Goal: Task Accomplishment & Management: Use online tool/utility

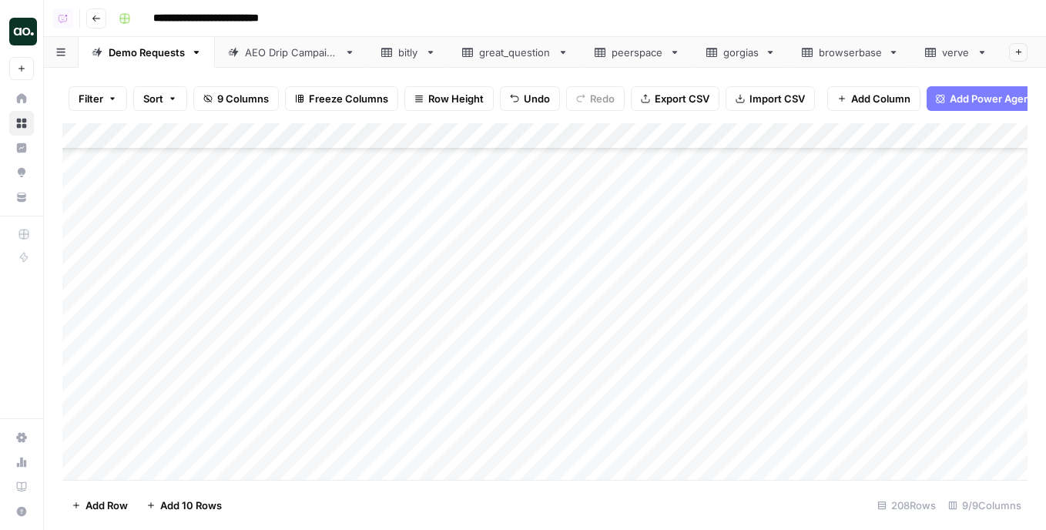
scroll to position [4272, 0]
click at [673, 182] on div "Add Column" at bounding box center [544, 301] width 965 height 357
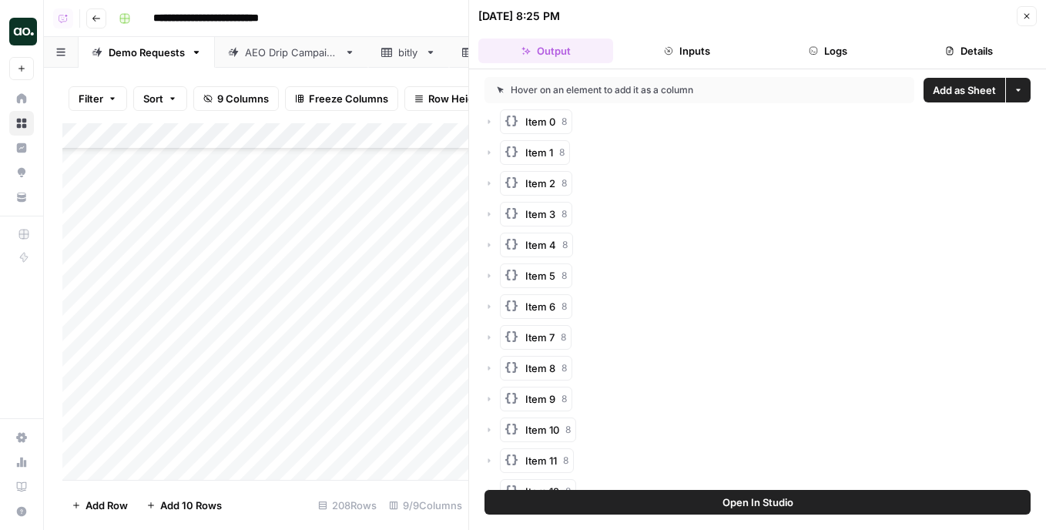
click at [968, 83] on span "Add as Sheet" at bounding box center [964, 89] width 63 height 15
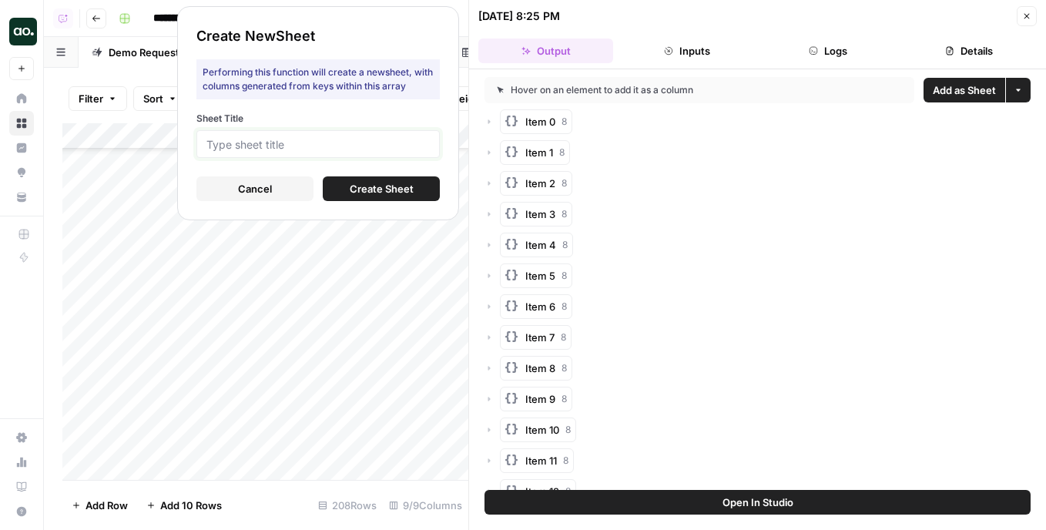
click at [415, 140] on input "Sheet Title" at bounding box center [317, 144] width 223 height 14
type input "getro"
click at [388, 190] on span "Create Sheet" at bounding box center [382, 188] width 64 height 15
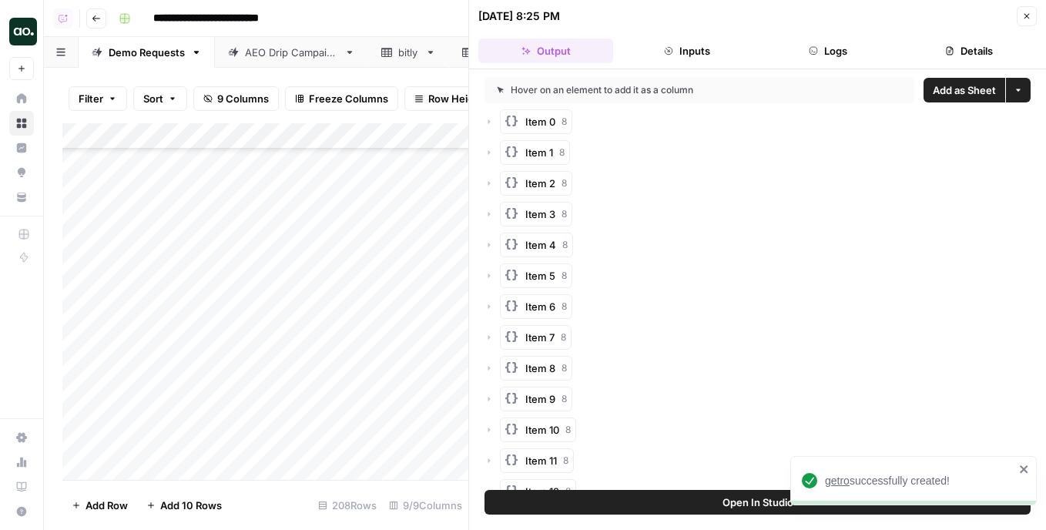
click at [836, 478] on span "getro" at bounding box center [837, 481] width 25 height 12
click at [1028, 12] on icon "button" at bounding box center [1026, 16] width 9 height 9
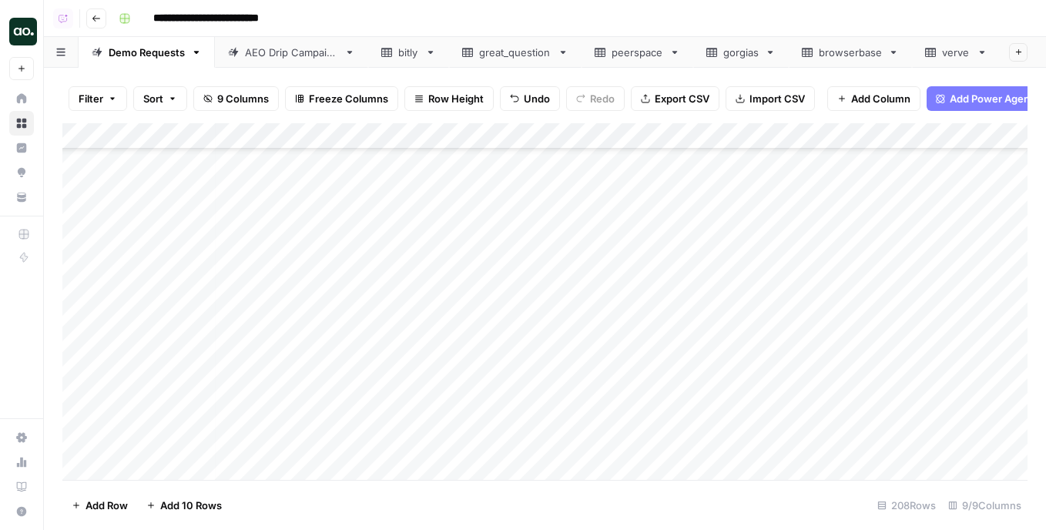
scroll to position [4538, 4]
click at [666, 234] on div "Add Column" at bounding box center [544, 301] width 965 height 357
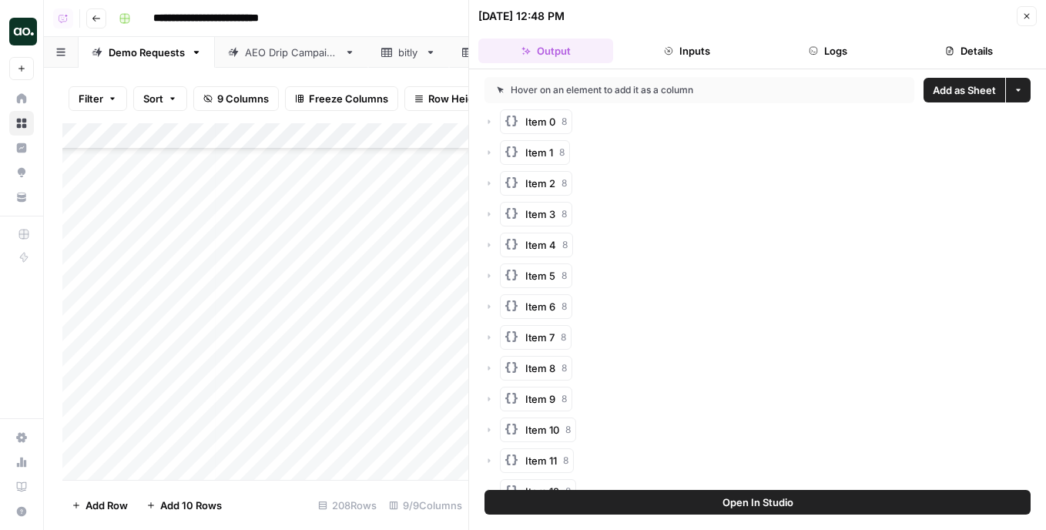
click at [965, 96] on span "Add as Sheet" at bounding box center [964, 89] width 63 height 15
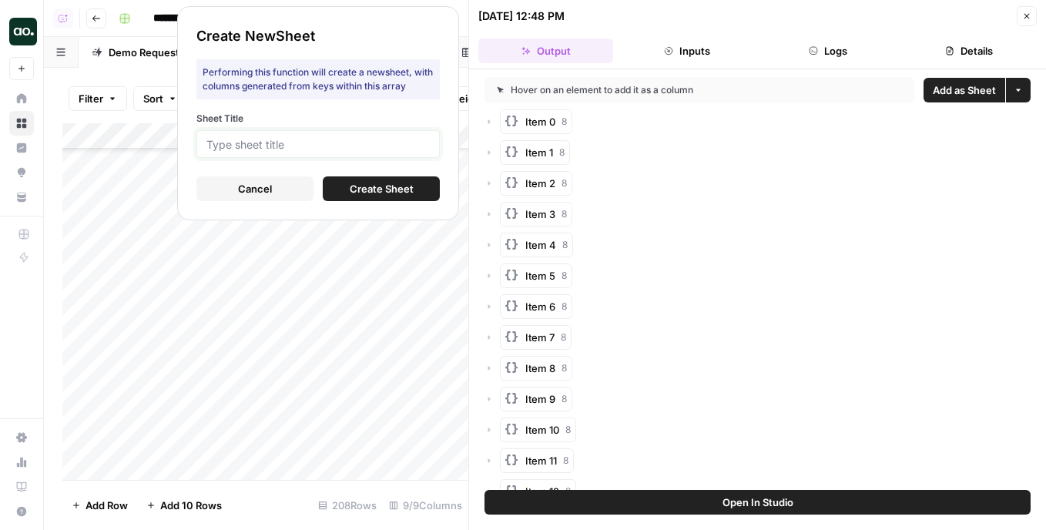
click at [381, 146] on input "Sheet Title" at bounding box center [317, 144] width 223 height 14
type input "atlan"
click at [350, 182] on span "Create Sheet" at bounding box center [382, 188] width 64 height 15
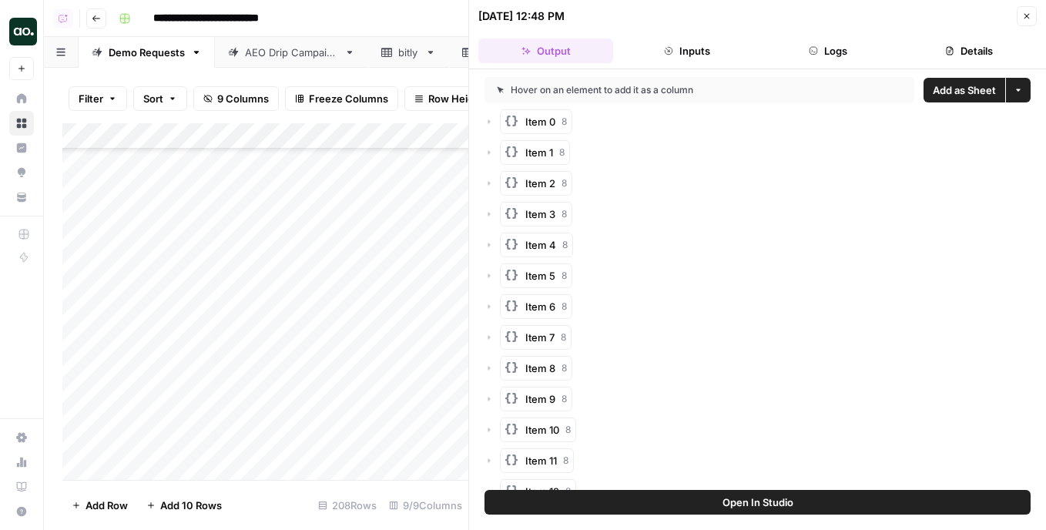
click at [1028, 13] on icon "button" at bounding box center [1026, 16] width 9 height 9
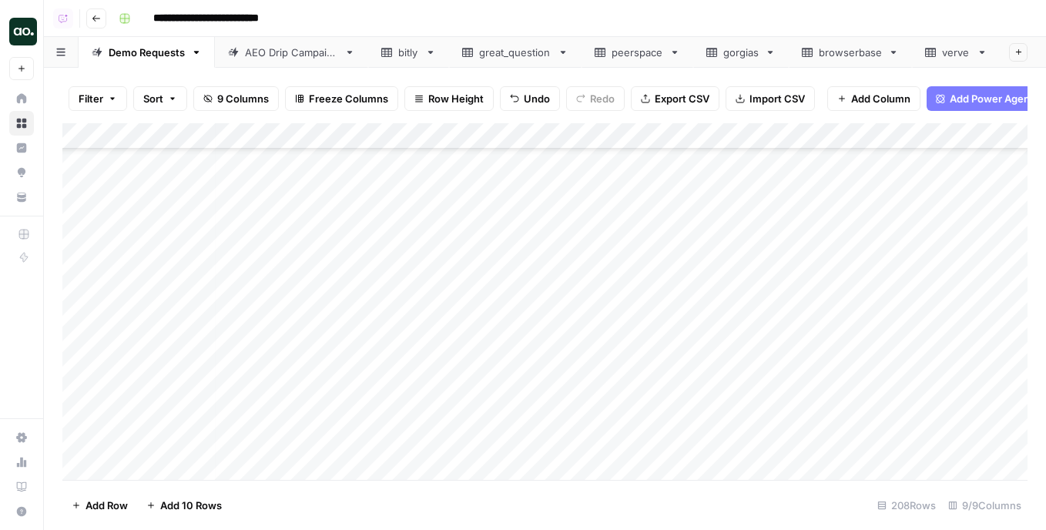
scroll to position [0, 86]
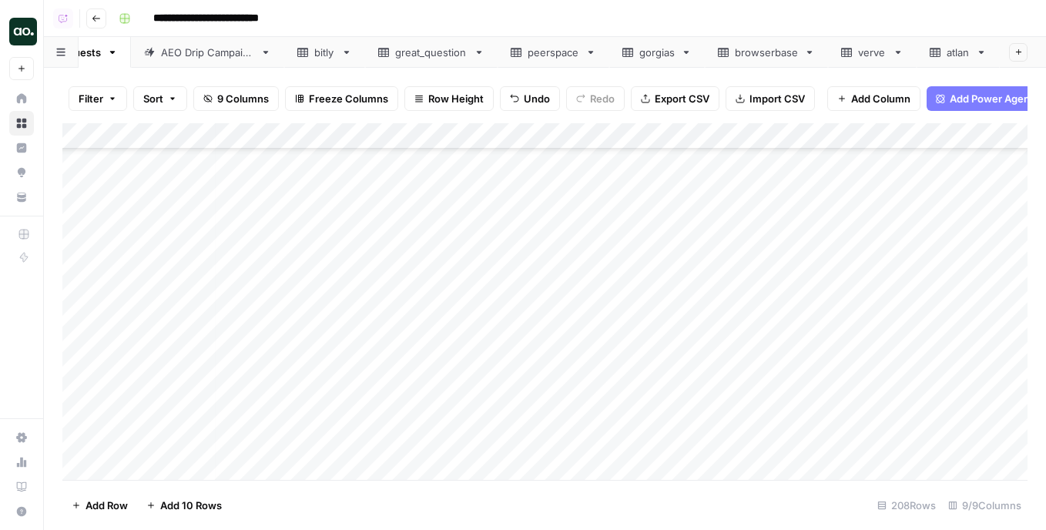
click at [947, 50] on div "atlan" at bounding box center [958, 52] width 23 height 15
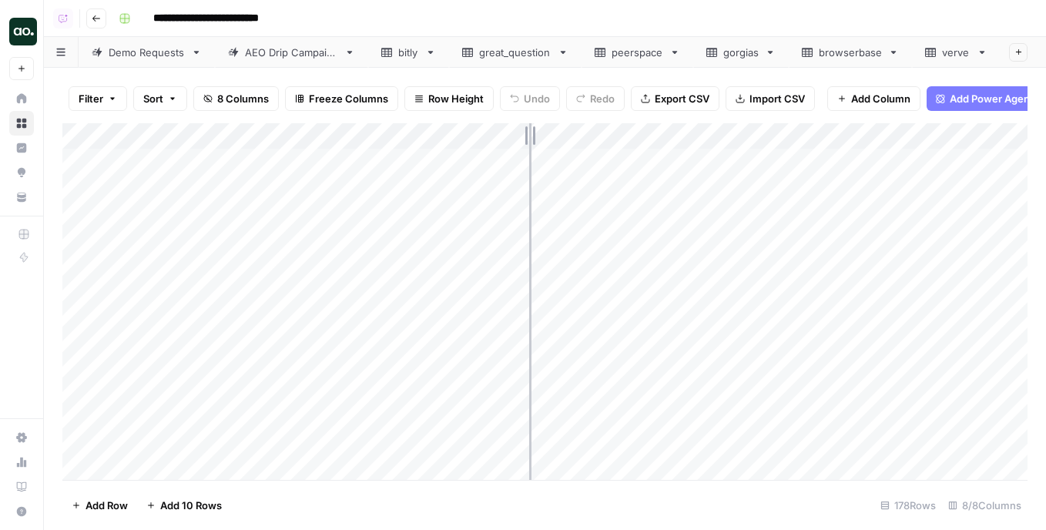
drag, startPoint x: 340, startPoint y: 137, endPoint x: 550, endPoint y: 131, distance: 210.4
click at [550, 134] on div "Add Column" at bounding box center [544, 301] width 965 height 357
drag, startPoint x: 550, startPoint y: 133, endPoint x: 491, endPoint y: 136, distance: 59.4
click at [491, 136] on div "Add Column" at bounding box center [544, 301] width 965 height 357
click at [207, 143] on div "Add Column" at bounding box center [544, 301] width 965 height 357
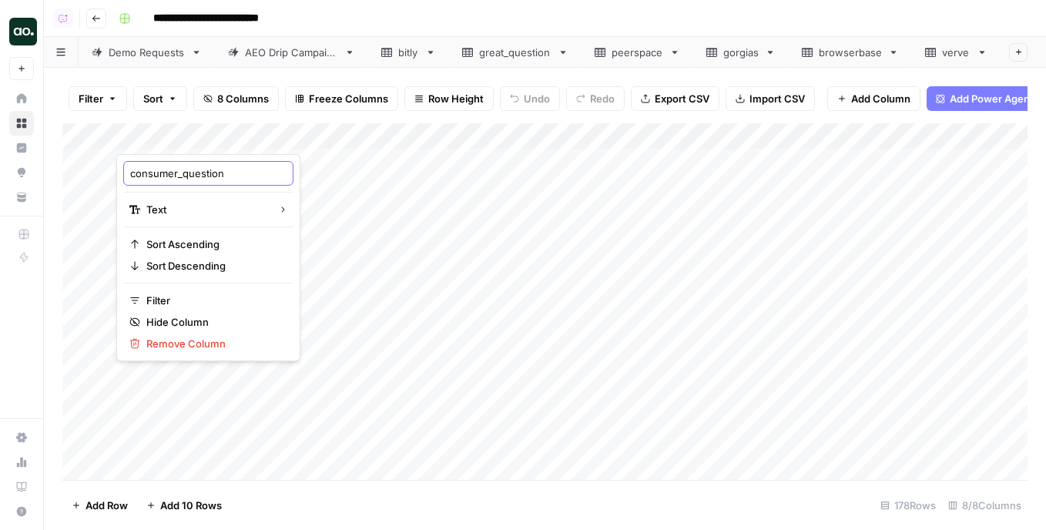
drag, startPoint x: 185, startPoint y: 178, endPoint x: 120, endPoint y: 177, distance: 64.7
click at [120, 177] on div "consumer_question Text Sort Ascending Sort Descending Filter Hide Column Remove…" at bounding box center [208, 257] width 184 height 207
type input "question"
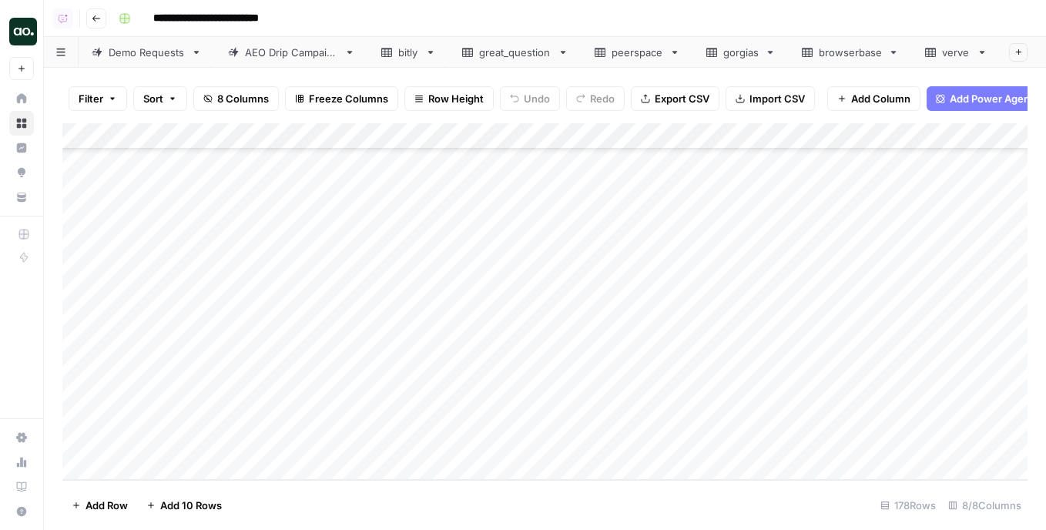
scroll to position [0, 86]
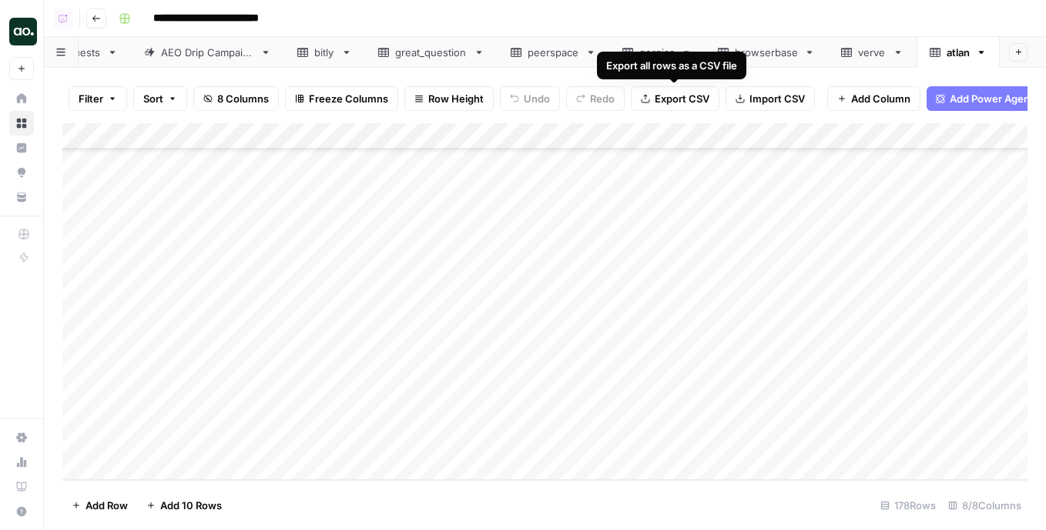
click at [661, 102] on span "Export CSV" at bounding box center [682, 98] width 55 height 15
click at [987, 52] on link "atlan" at bounding box center [958, 52] width 83 height 31
click at [981, 52] on icon "button" at bounding box center [981, 52] width 5 height 3
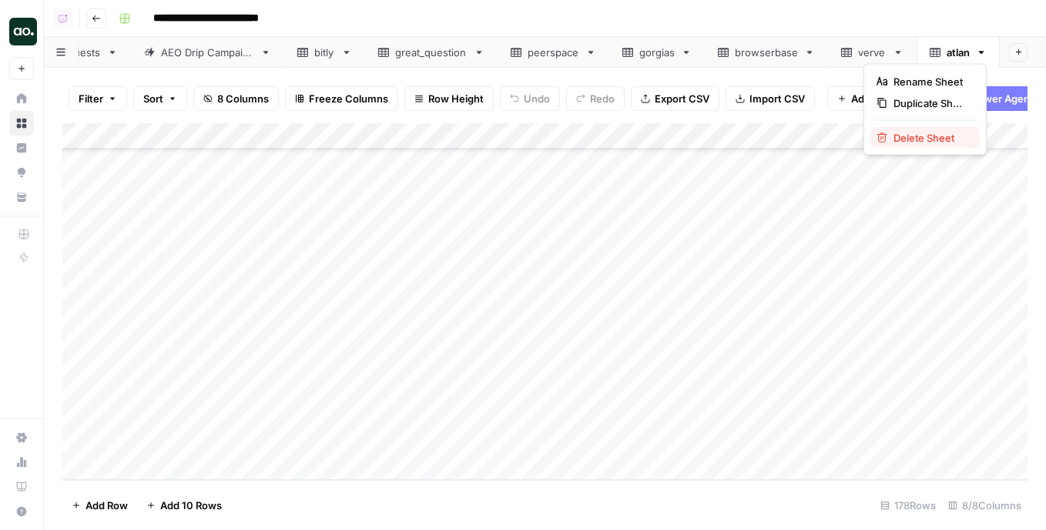
click at [946, 138] on span "Delete Sheet" at bounding box center [931, 137] width 74 height 15
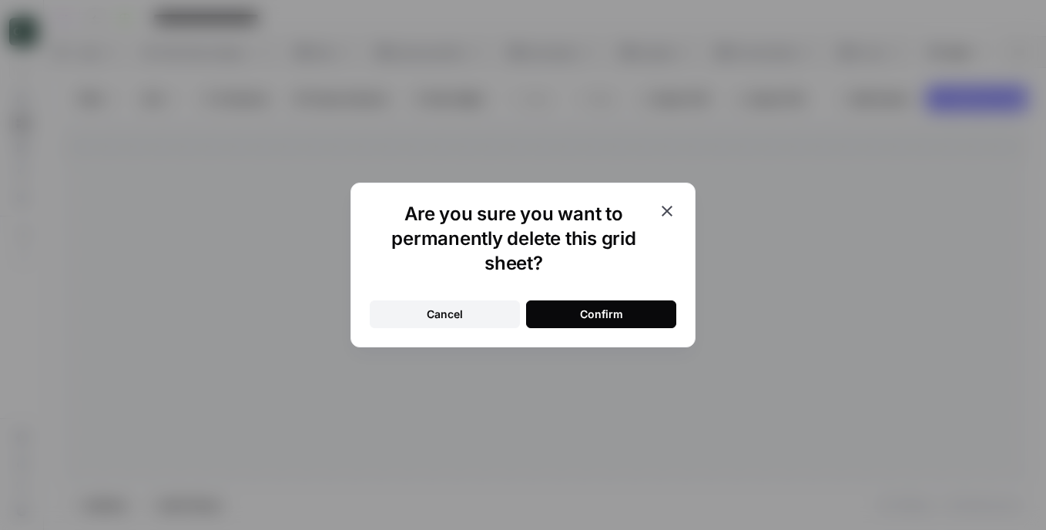
click at [599, 317] on div "Confirm" at bounding box center [601, 314] width 43 height 15
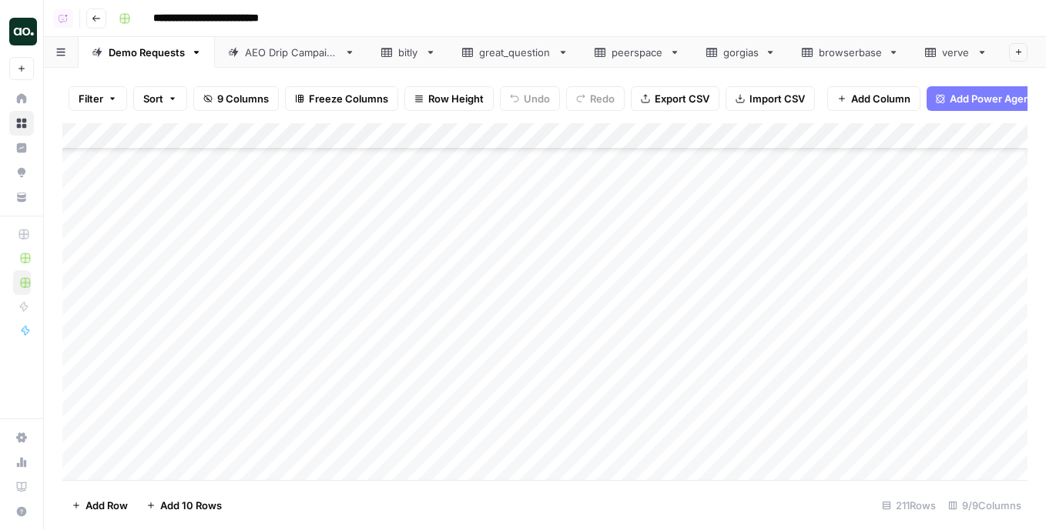
scroll to position [4548, 0]
click at [673, 247] on div "Add Column" at bounding box center [544, 301] width 965 height 357
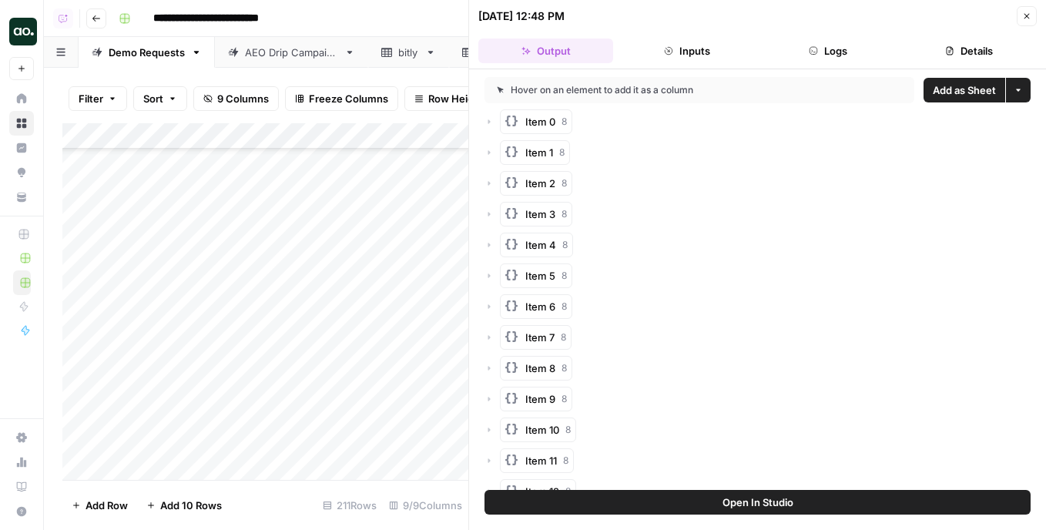
click at [967, 89] on span "Add as Sheet" at bounding box center [964, 89] width 63 height 15
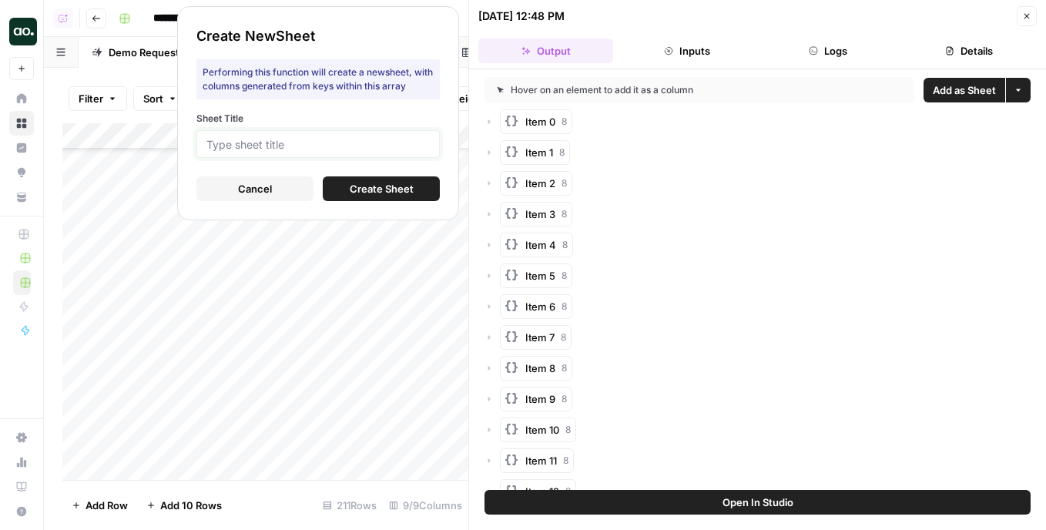
click at [401, 148] on input "Sheet Title" at bounding box center [317, 144] width 223 height 14
type input "propfind"
click at [348, 192] on button "Create Sheet" at bounding box center [381, 188] width 117 height 25
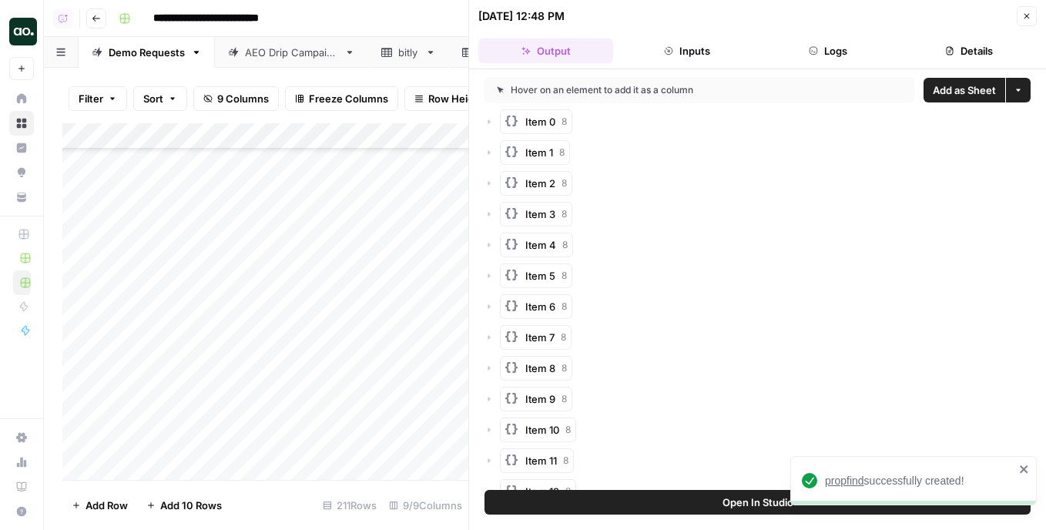
click at [852, 478] on span "propfind" at bounding box center [844, 481] width 39 height 12
click at [1033, 11] on button "Close" at bounding box center [1027, 16] width 20 height 20
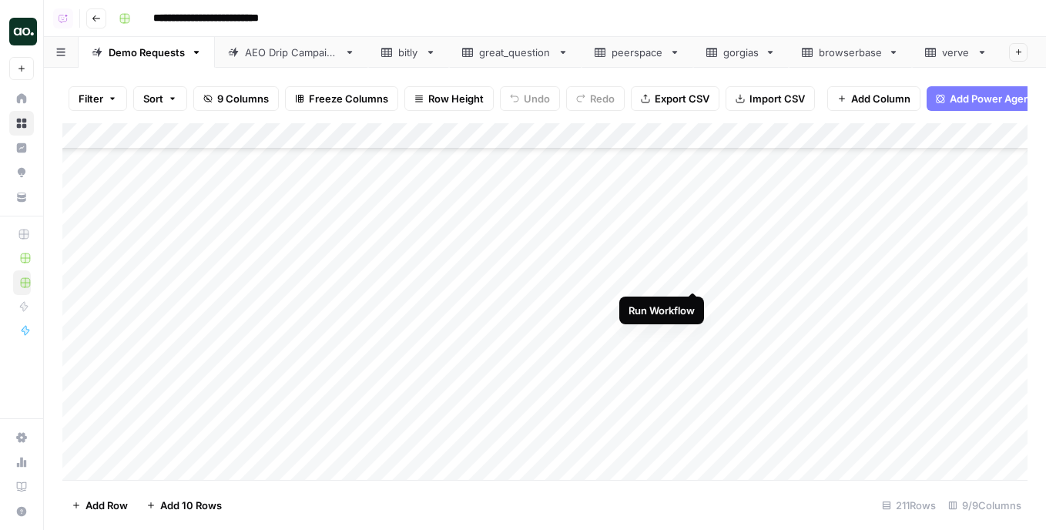
click at [697, 274] on div "Add Column" at bounding box center [544, 301] width 965 height 357
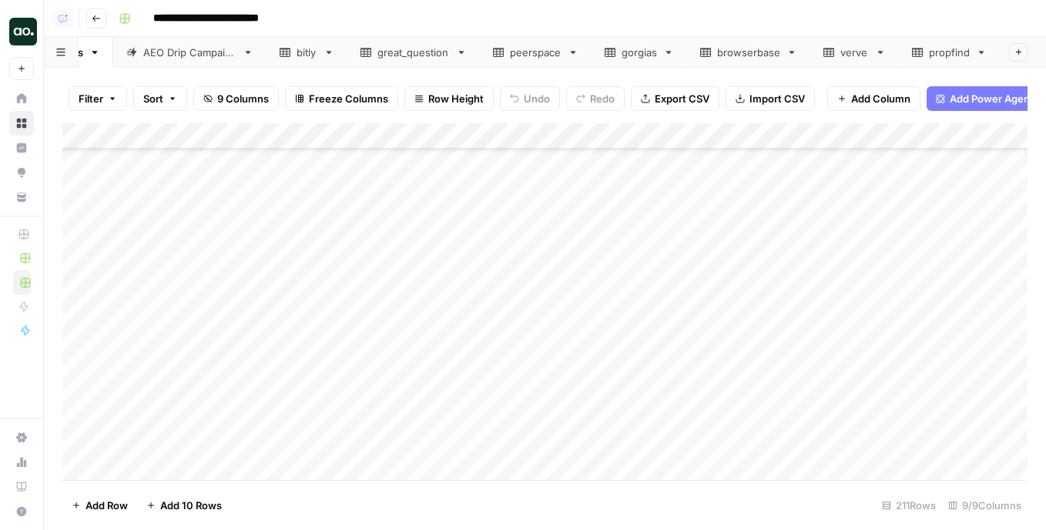
click at [975, 55] on link "propfind" at bounding box center [949, 52] width 101 height 31
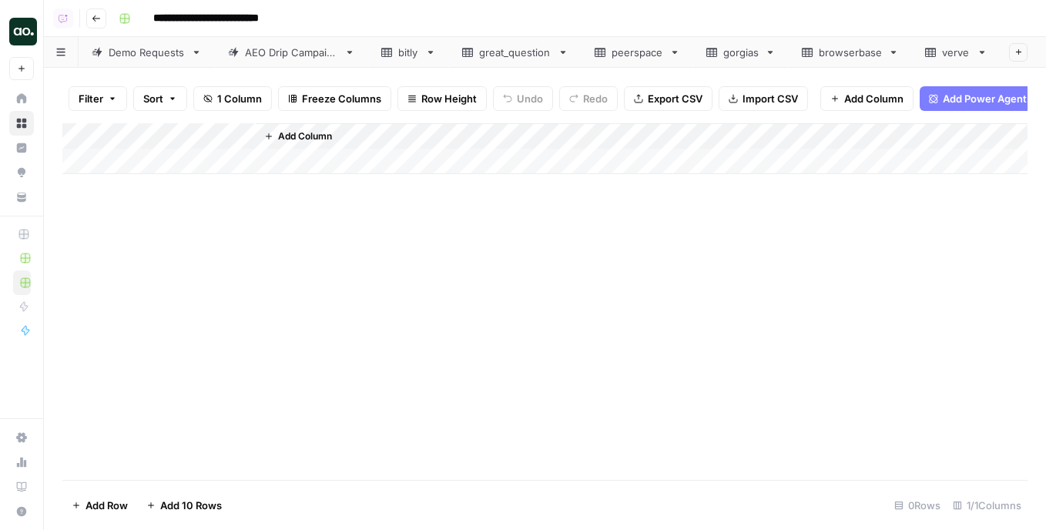
scroll to position [0, 2]
click at [165, 61] on link "Demo Requests" at bounding box center [146, 52] width 136 height 31
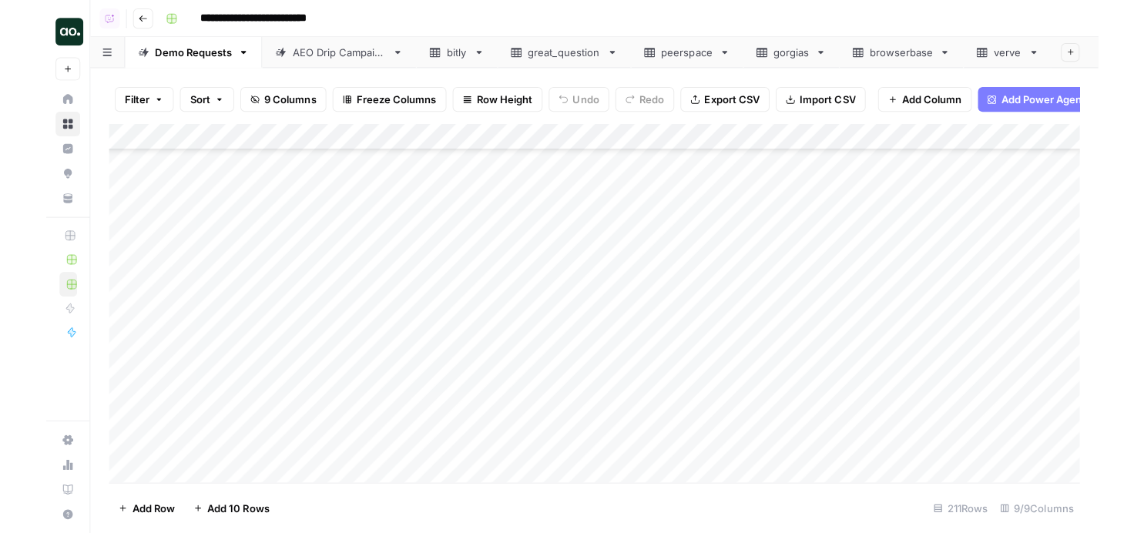
scroll to position [4511, 0]
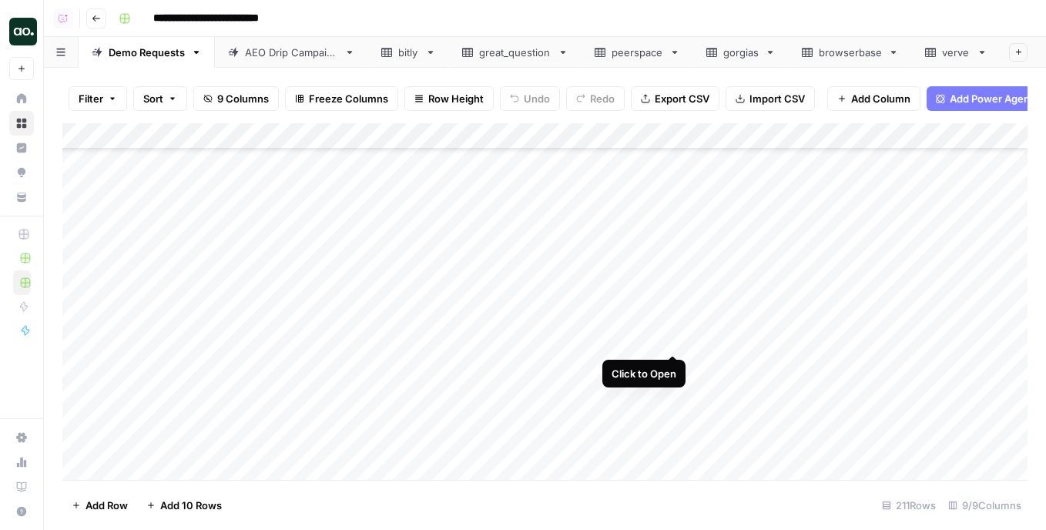
click at [673, 338] on div "Add Column" at bounding box center [544, 301] width 965 height 357
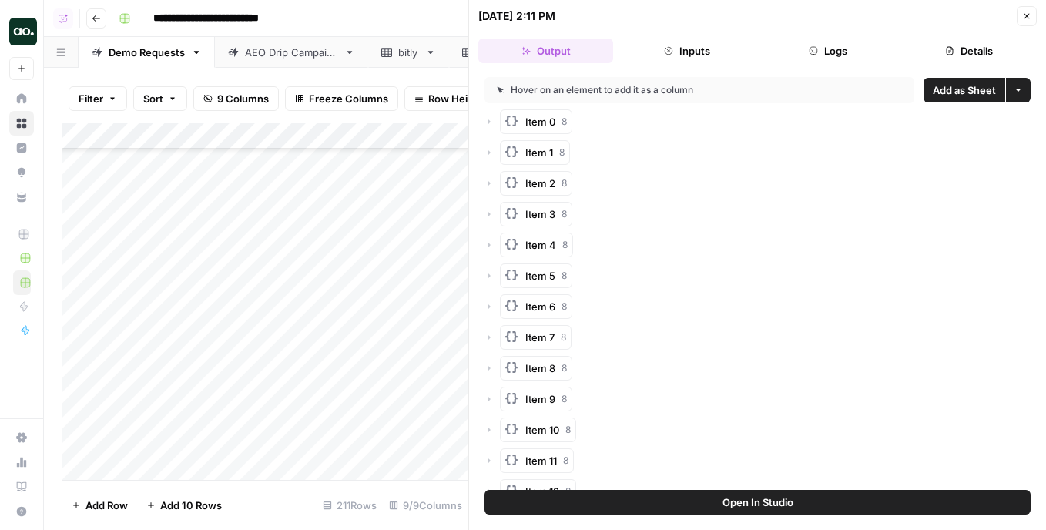
click at [959, 86] on span "Add as Sheet" at bounding box center [964, 89] width 63 height 15
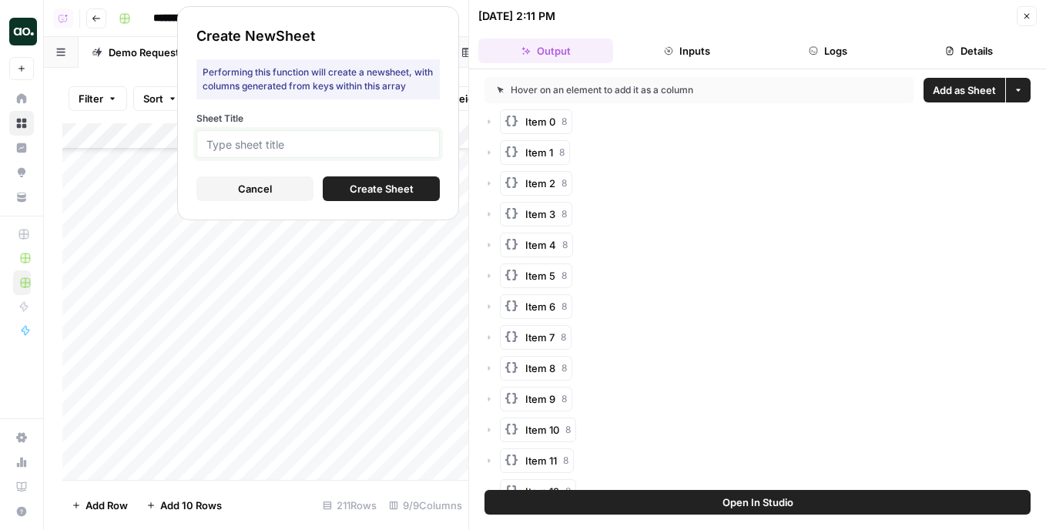
click at [374, 146] on input "Sheet Title" at bounding box center [317, 144] width 223 height 14
type input "vd"
click at [394, 197] on button "Create Sheet" at bounding box center [381, 188] width 117 height 25
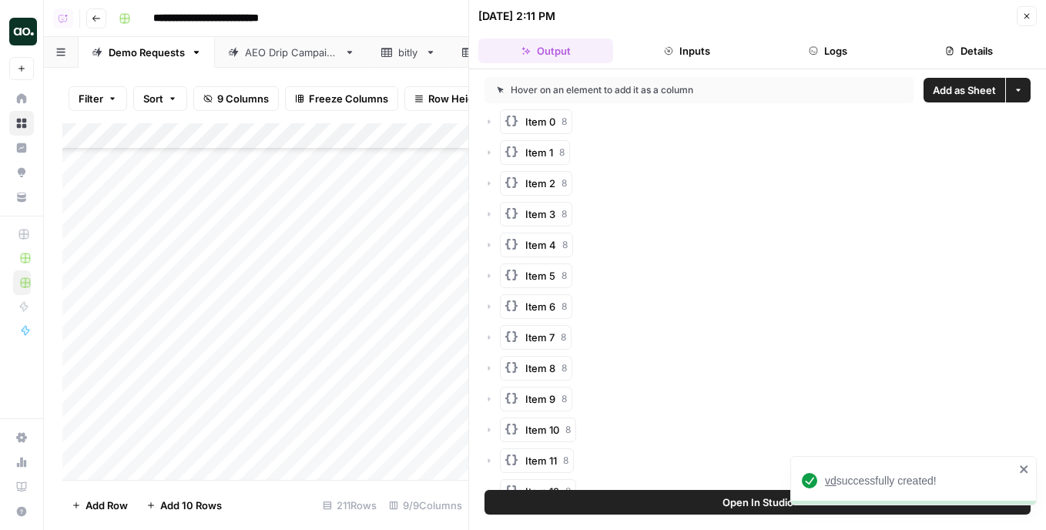
click at [831, 481] on span "vd" at bounding box center [831, 481] width 12 height 12
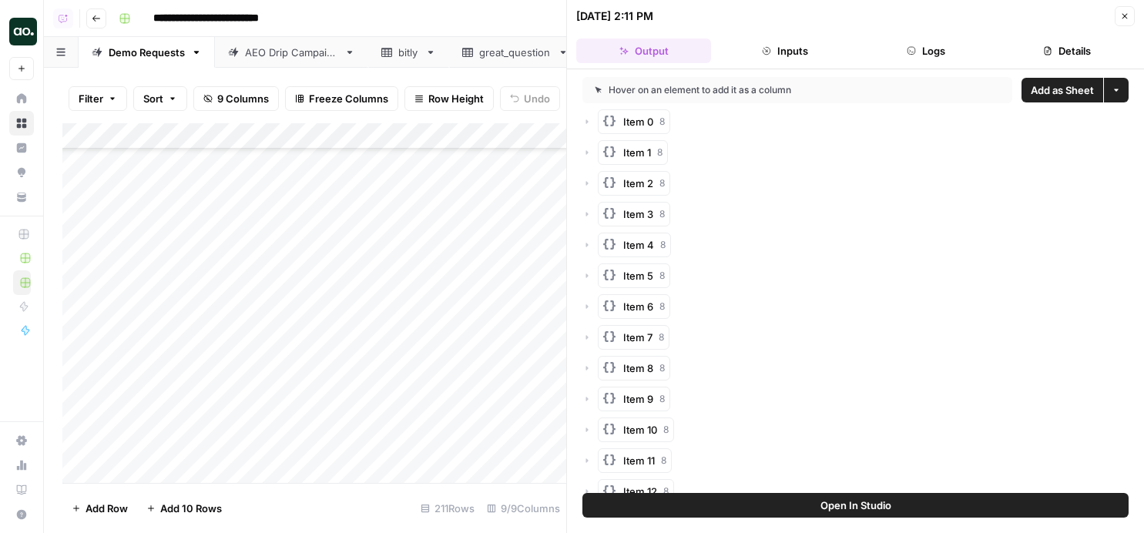
click at [1045, 13] on button "Close" at bounding box center [1125, 16] width 20 height 20
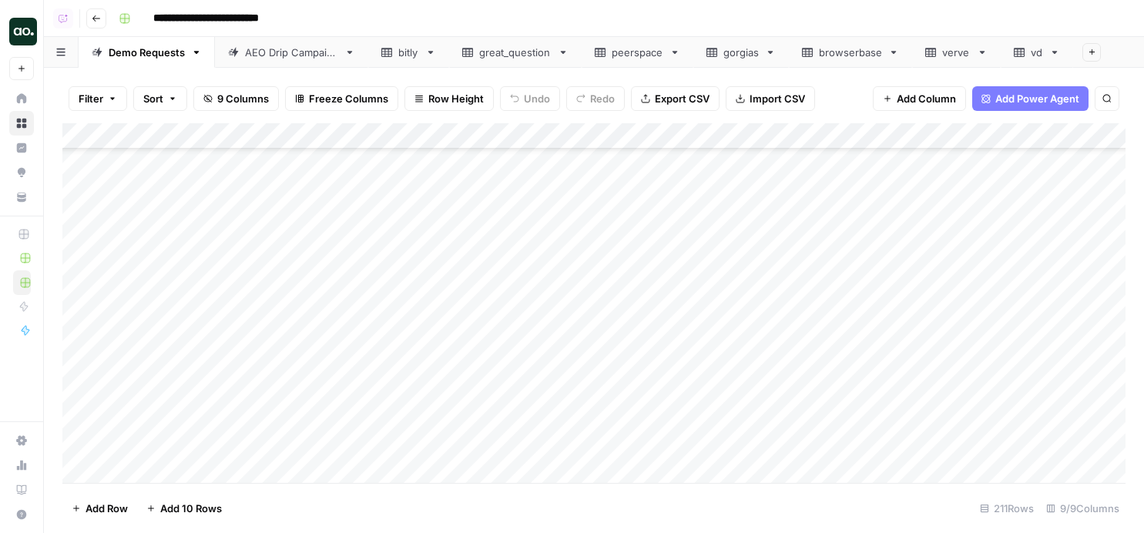
scroll to position [1497, 0]
type input "******"
click at [1045, 140] on icon "Previous Result" at bounding box center [1057, 142] width 12 height 12
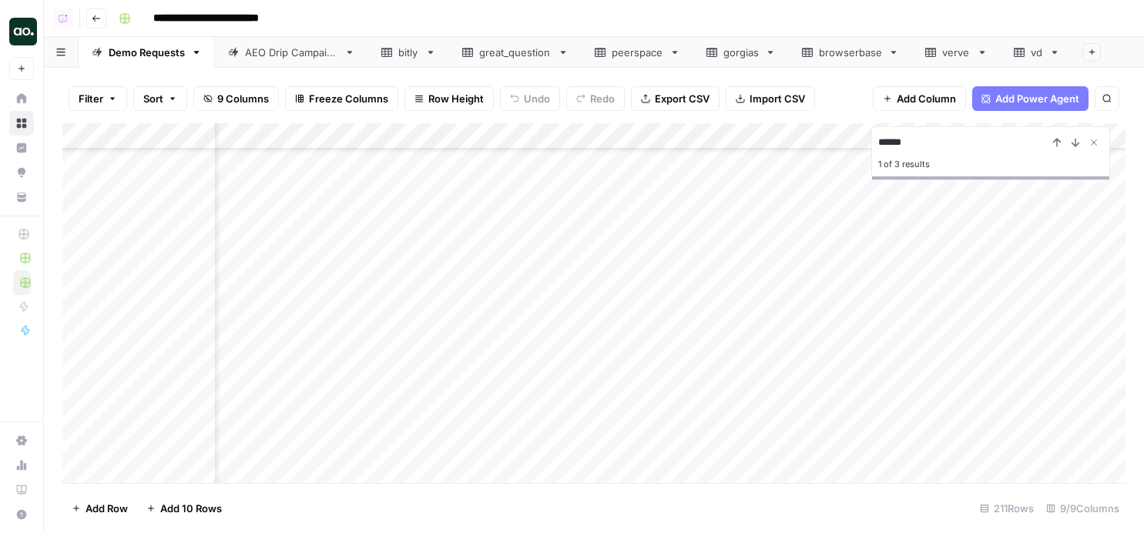
scroll to position [1361, 0]
click at [1045, 145] on icon "Previous Result" at bounding box center [1057, 142] width 12 height 12
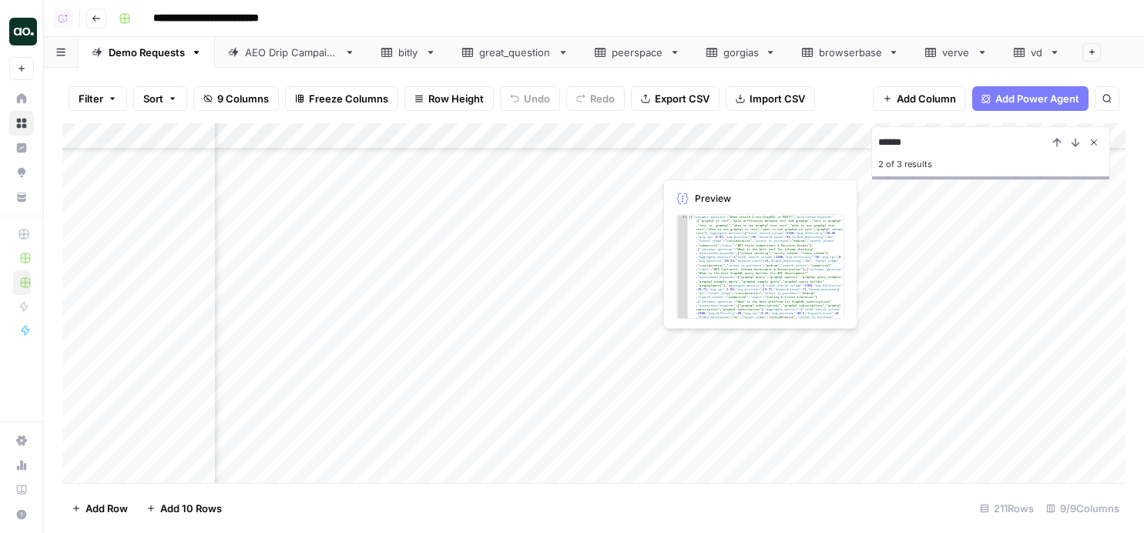
click at [1045, 141] on icon "Close Search" at bounding box center [1094, 142] width 12 height 12
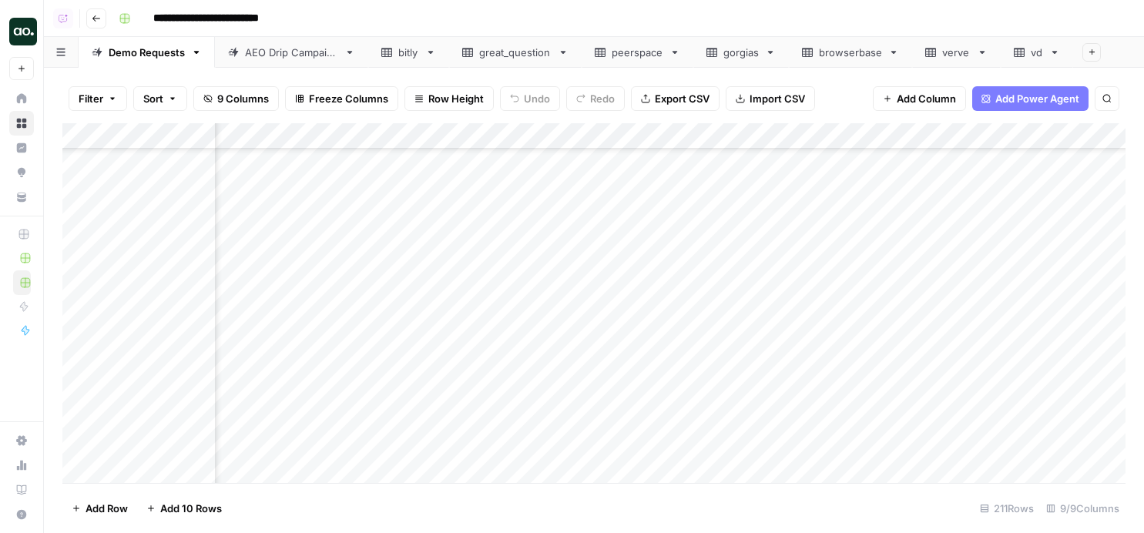
scroll to position [2226, 345]
type input "******"
click at [192, 265] on div "Add Column" at bounding box center [593, 303] width 1063 height 360
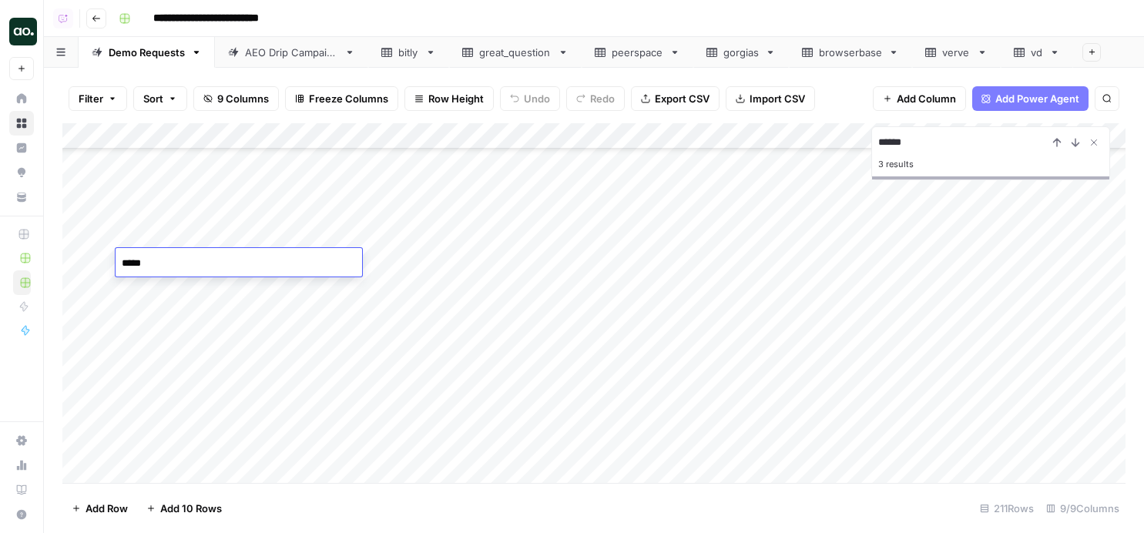
type textarea "******"
click at [586, 263] on div "Add Column" at bounding box center [593, 303] width 1063 height 360
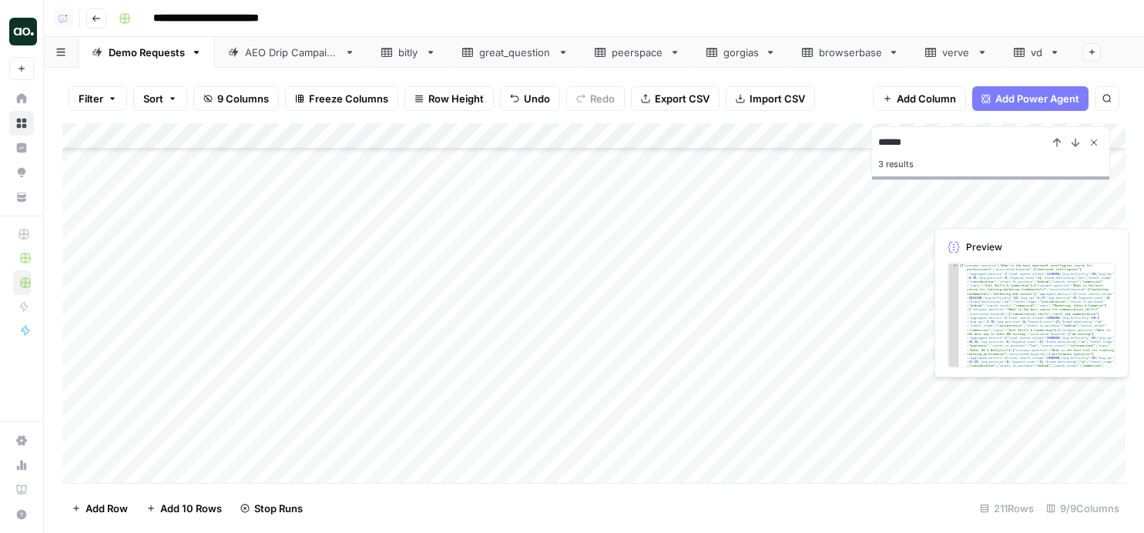
click at [1045, 140] on icon "Close Search" at bounding box center [1094, 142] width 12 height 12
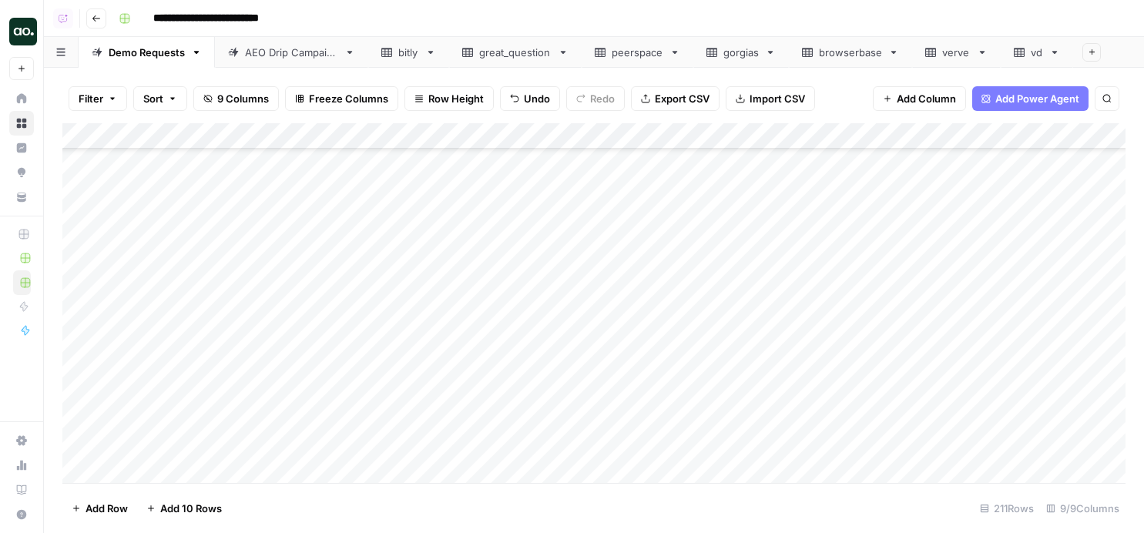
scroll to position [5055, 0]
click at [673, 241] on div "Add Column" at bounding box center [593, 303] width 1063 height 360
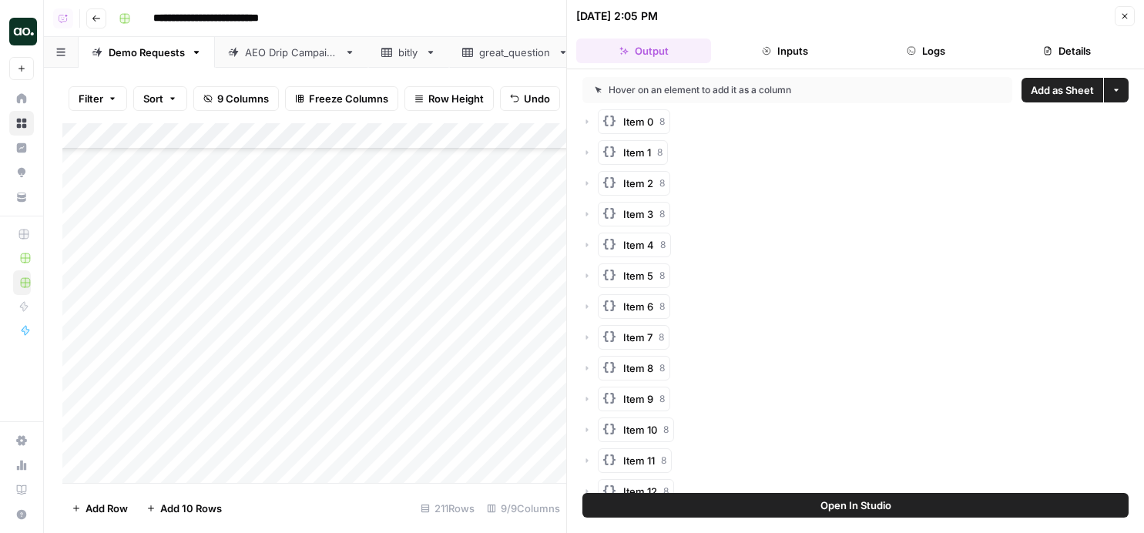
click at [1045, 96] on span "Add as Sheet" at bounding box center [1062, 89] width 63 height 15
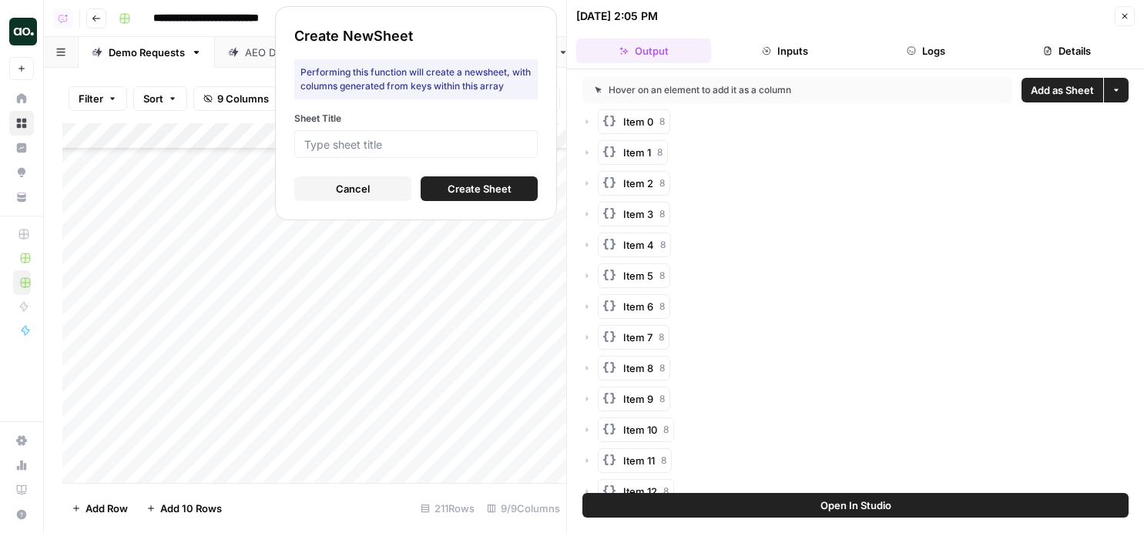
click at [491, 164] on form "Sheet Title Cancel Create Sheet" at bounding box center [415, 156] width 243 height 89
click at [483, 144] on input "Sheet Title" at bounding box center [415, 144] width 223 height 14
type input "lets"
click at [486, 184] on span "Create Sheet" at bounding box center [480, 188] width 64 height 15
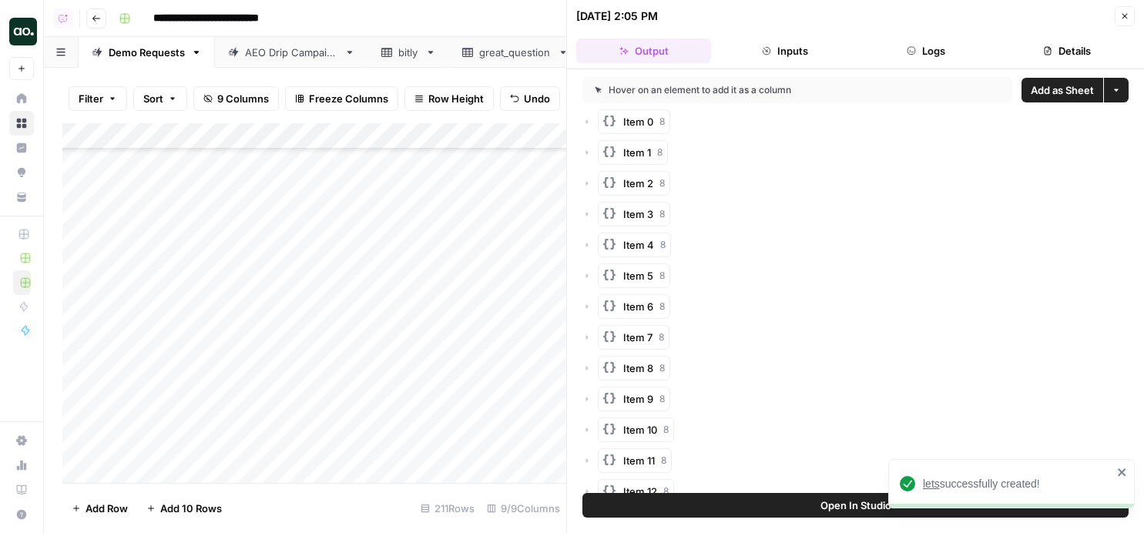
click at [937, 483] on span "lets" at bounding box center [931, 484] width 17 height 12
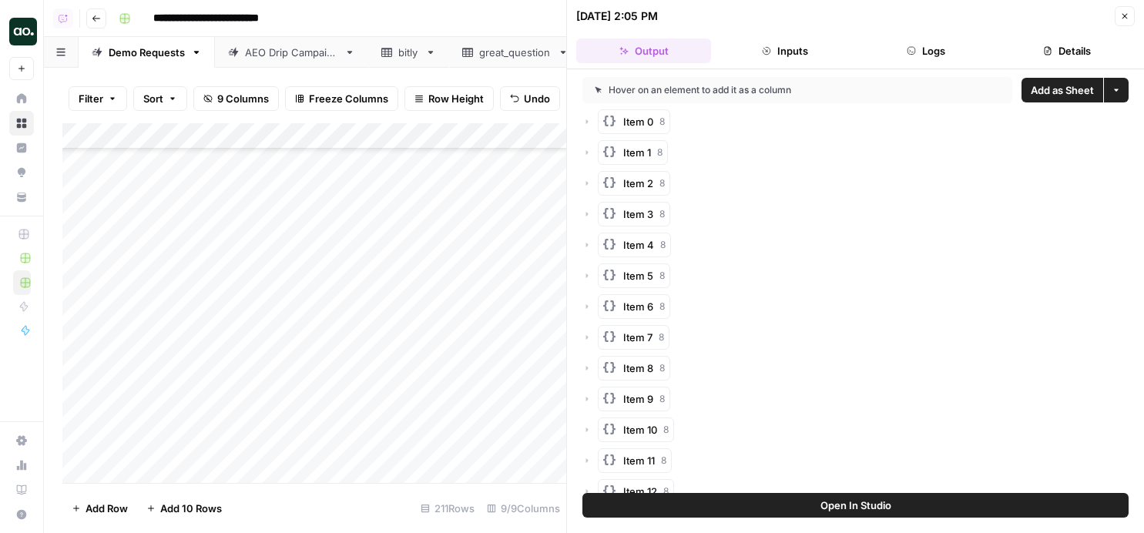
click at [1045, 18] on icon "button" at bounding box center [1124, 16] width 9 height 9
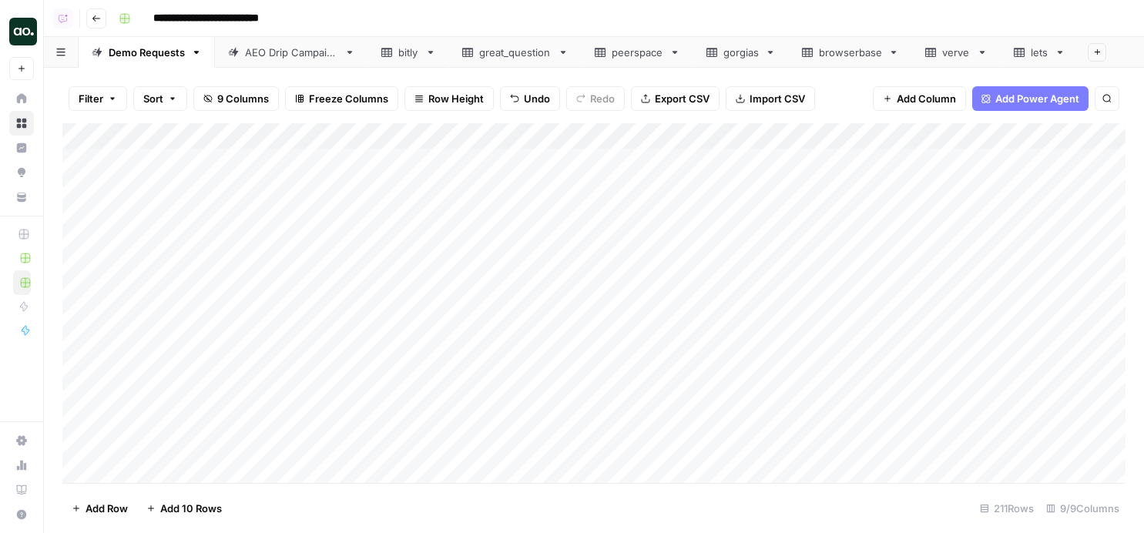
click at [1045, 50] on div "lets" at bounding box center [1040, 52] width 18 height 15
click at [176, 51] on div "Demo Requests" at bounding box center [147, 52] width 76 height 15
type input "*********"
click at [1045, 146] on icon "Next Result" at bounding box center [1075, 142] width 12 height 12
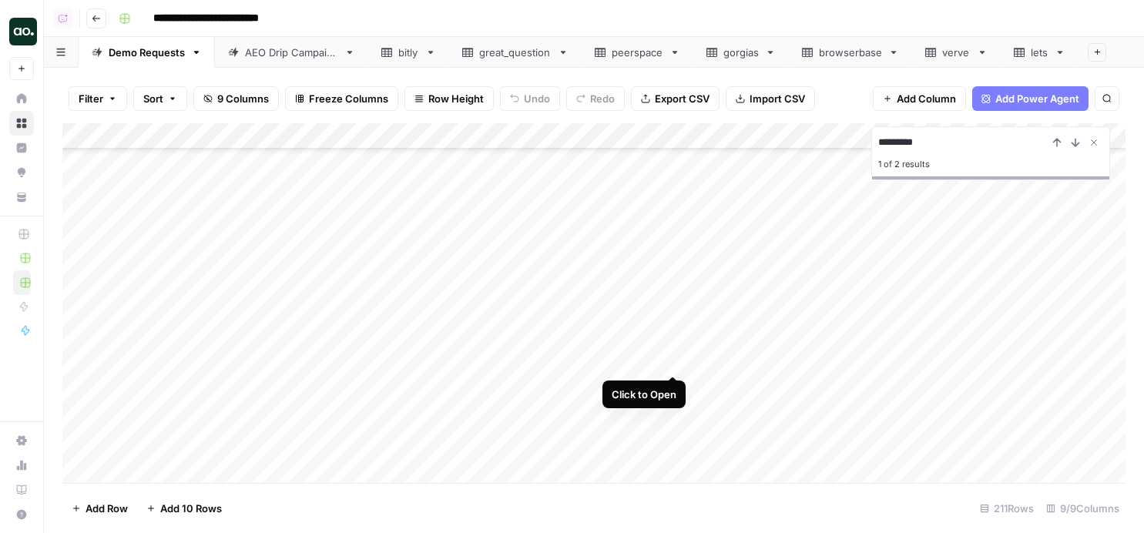
click at [674, 360] on div "Add Column" at bounding box center [593, 303] width 1063 height 360
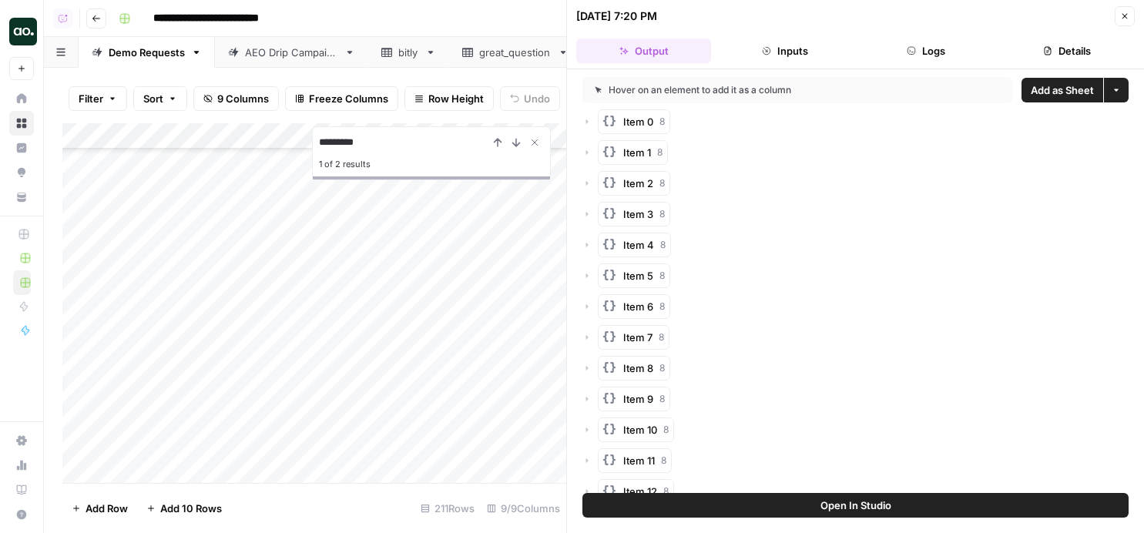
click at [1045, 16] on span "Close" at bounding box center [1129, 16] width 1 height 1
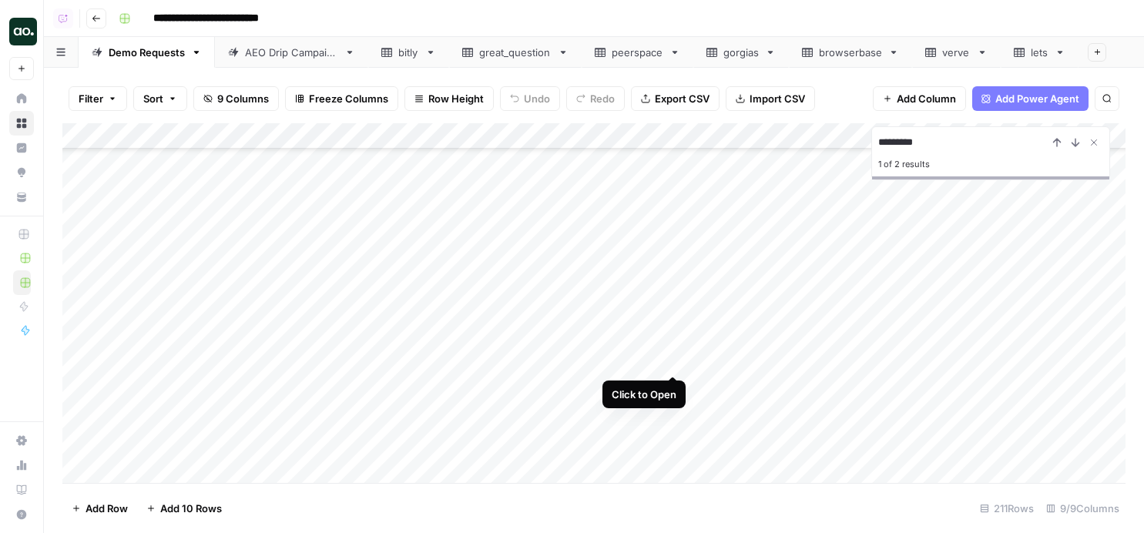
click at [675, 364] on div "Add Column" at bounding box center [593, 303] width 1063 height 360
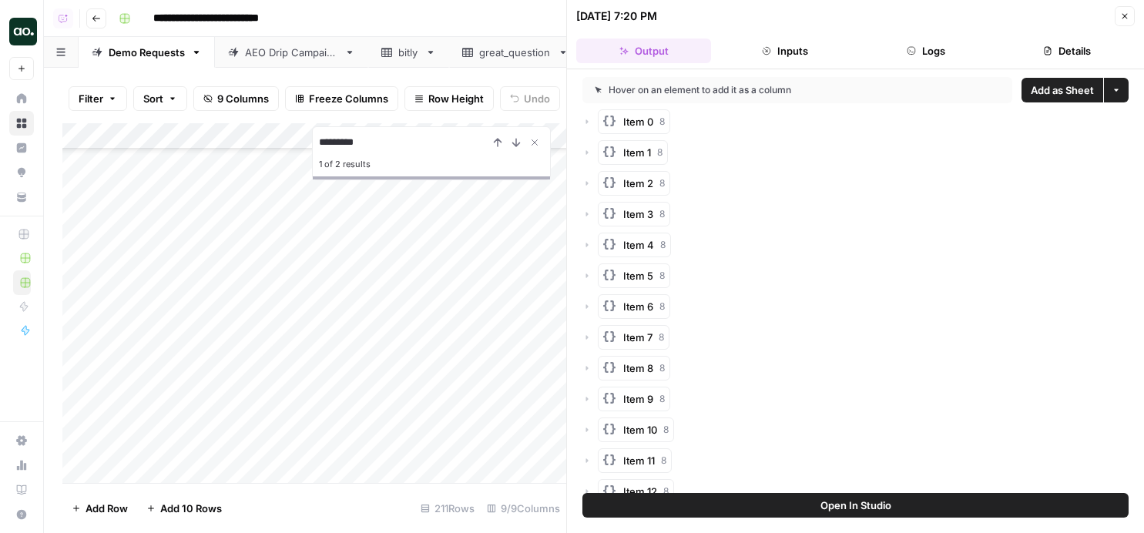
click at [1040, 94] on span "Add as Sheet" at bounding box center [1062, 89] width 63 height 15
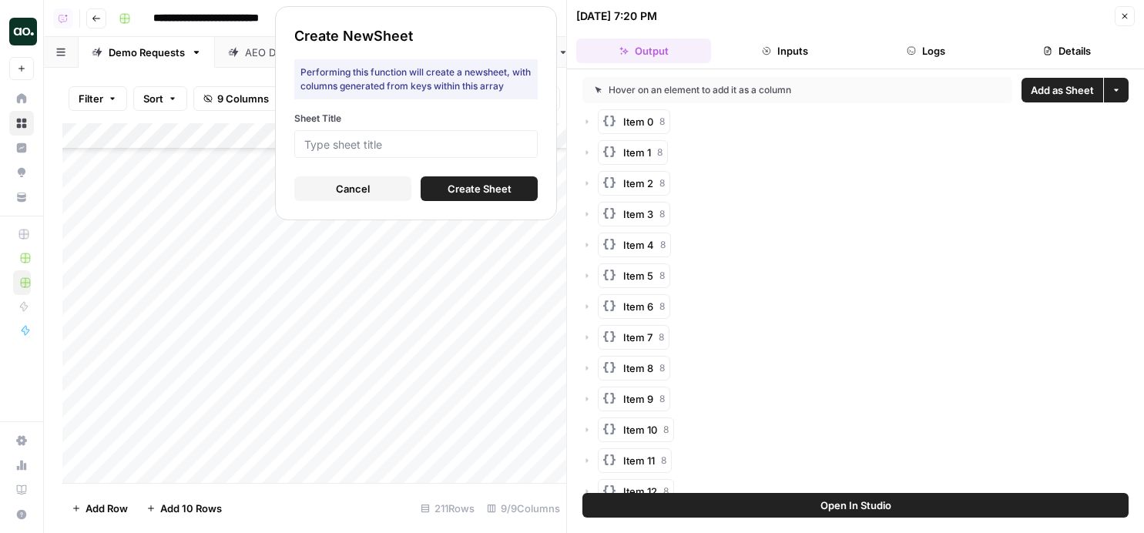
click at [391, 123] on label "Sheet Title" at bounding box center [415, 119] width 243 height 14
click at [391, 137] on input "Sheet Title" at bounding box center [415, 144] width 223 height 14
click at [391, 140] on input "Sheet Title" at bounding box center [415, 144] width 223 height 14
type input "ts"
click at [508, 180] on button "Create Sheet" at bounding box center [479, 188] width 117 height 25
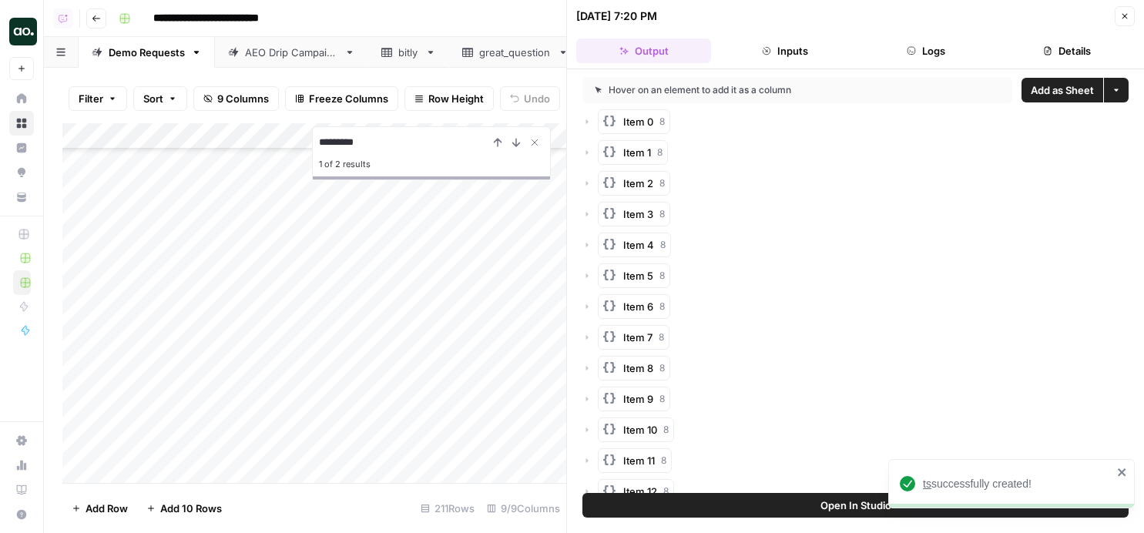
click at [928, 485] on span "ts" at bounding box center [927, 484] width 8 height 12
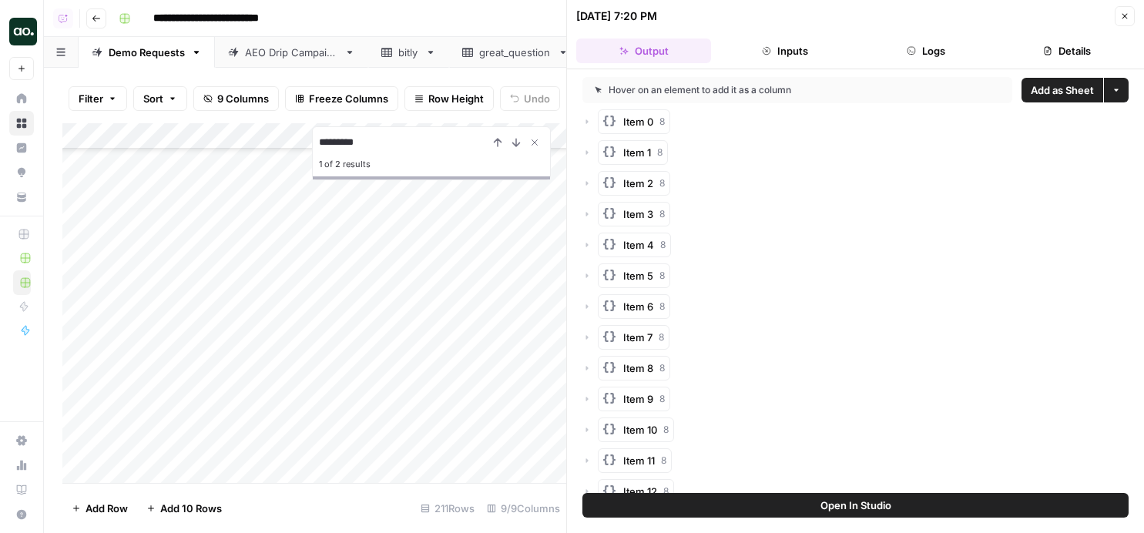
click at [1045, 9] on header "09/30/25 at 7:20 PM Close Output Inputs Logs Details" at bounding box center [855, 34] width 577 height 69
click at [1045, 12] on icon "button" at bounding box center [1124, 16] width 9 height 9
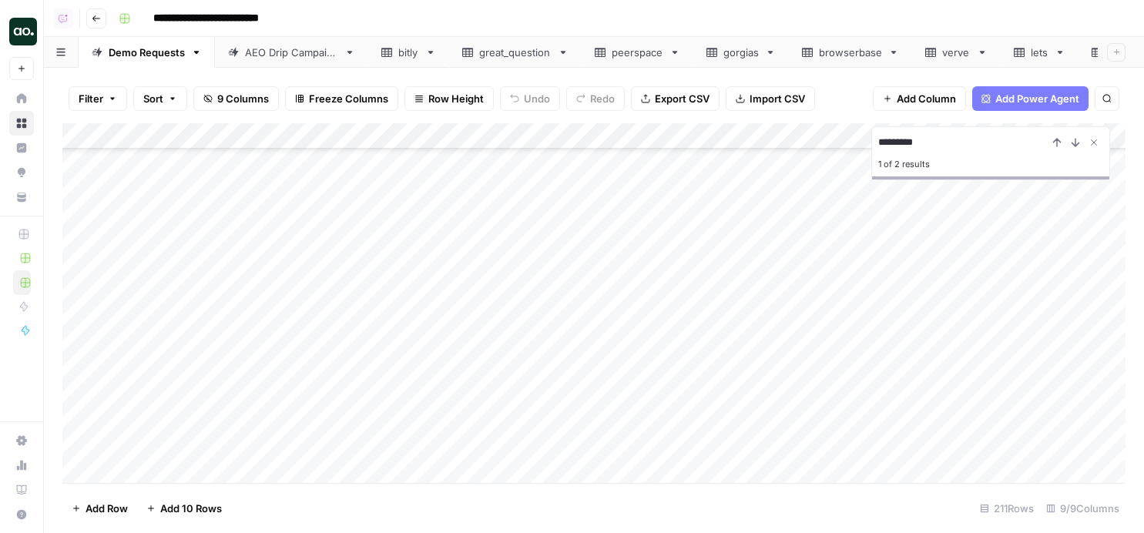
scroll to position [0, 51]
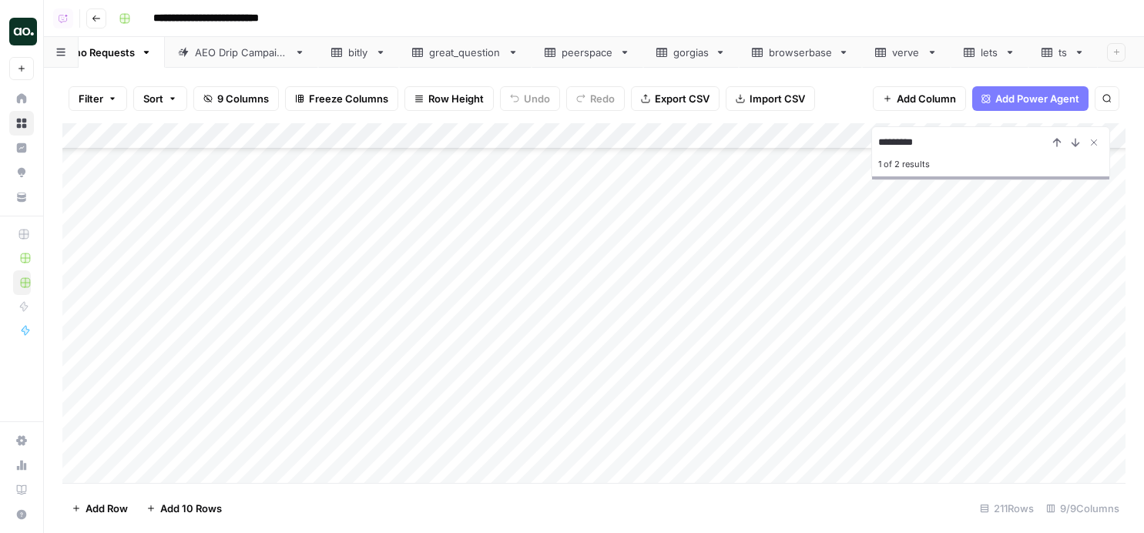
click at [1045, 50] on icon at bounding box center [1079, 52] width 11 height 11
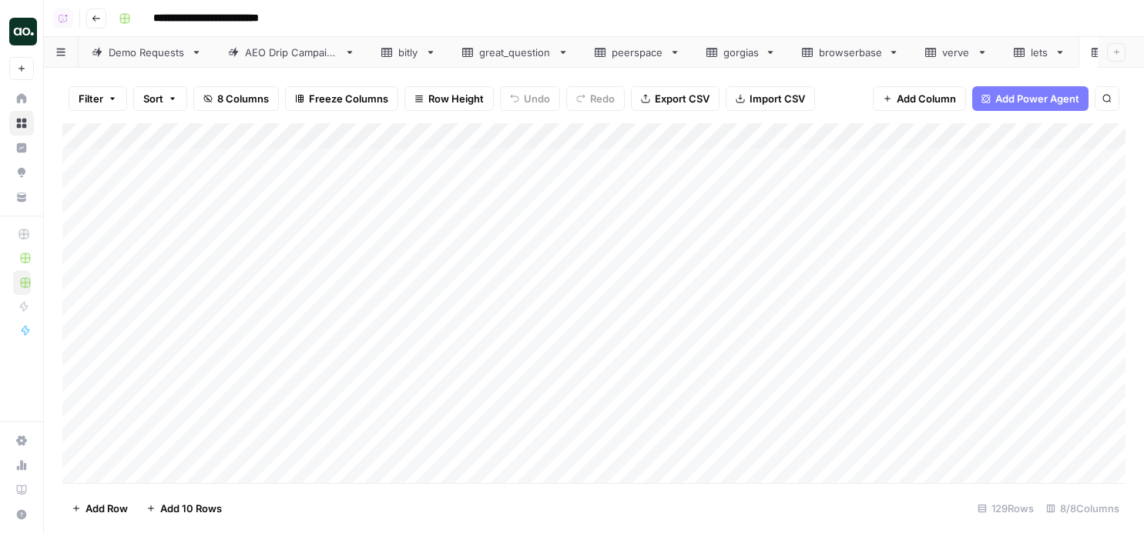
scroll to position [0, 51]
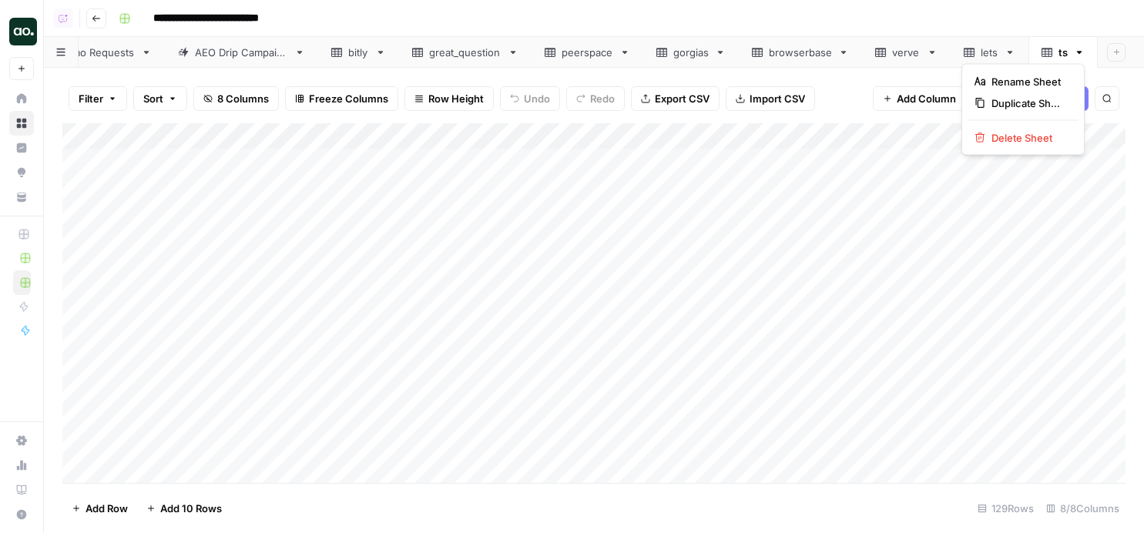
click at [1045, 51] on icon "button" at bounding box center [1079, 52] width 5 height 3
click at [1042, 136] on span "Delete Sheet" at bounding box center [1028, 137] width 74 height 15
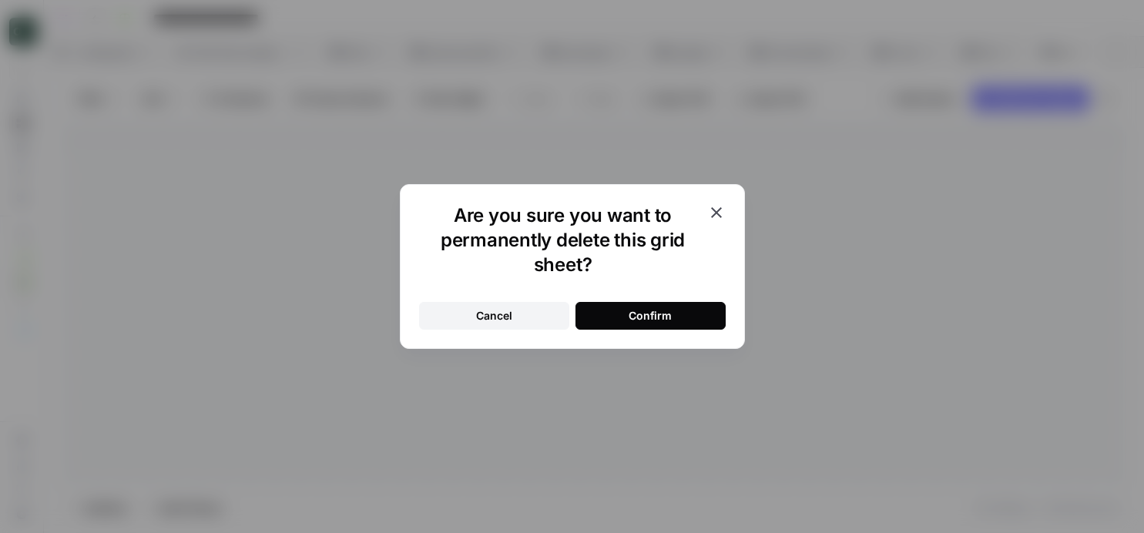
click at [676, 320] on button "Confirm" at bounding box center [650, 316] width 150 height 28
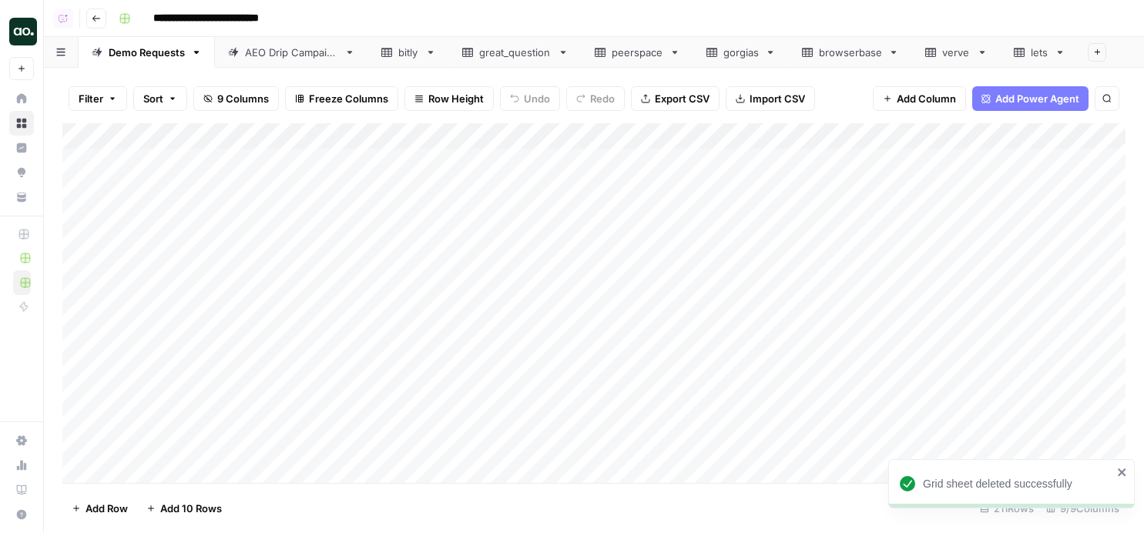
click at [743, 61] on link "gorgias" at bounding box center [741, 52] width 96 height 31
click at [72, 324] on div "Add Column" at bounding box center [593, 303] width 1063 height 360
click at [79, 323] on div "Add Column" at bounding box center [593, 303] width 1063 height 360
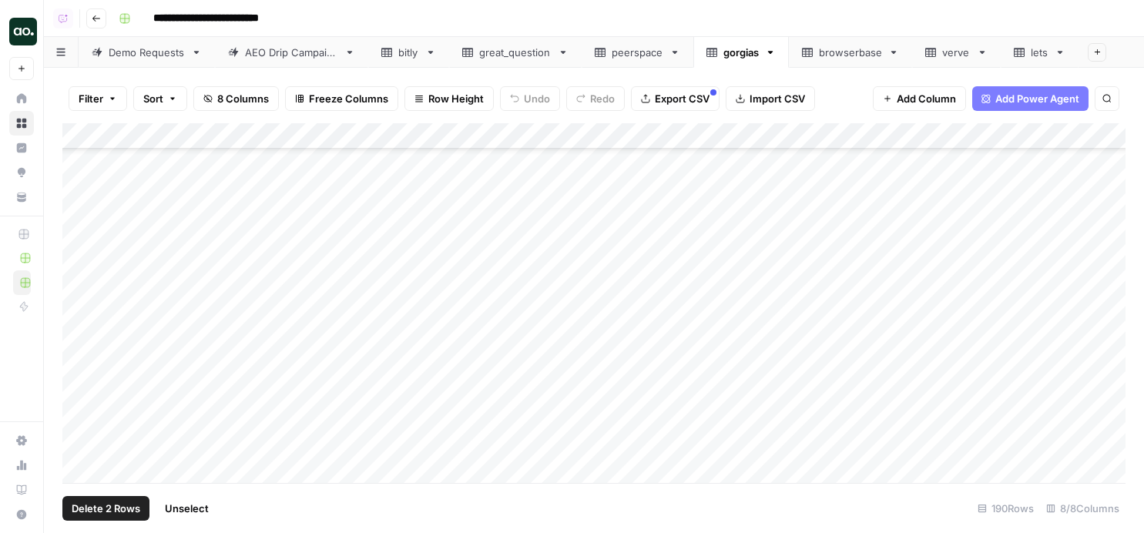
click at [79, 290] on div "Add Column" at bounding box center [593, 303] width 1063 height 360
click at [82, 324] on div "Add Column" at bounding box center [593, 303] width 1063 height 360
click at [79, 400] on div "Add Column" at bounding box center [593, 303] width 1063 height 360
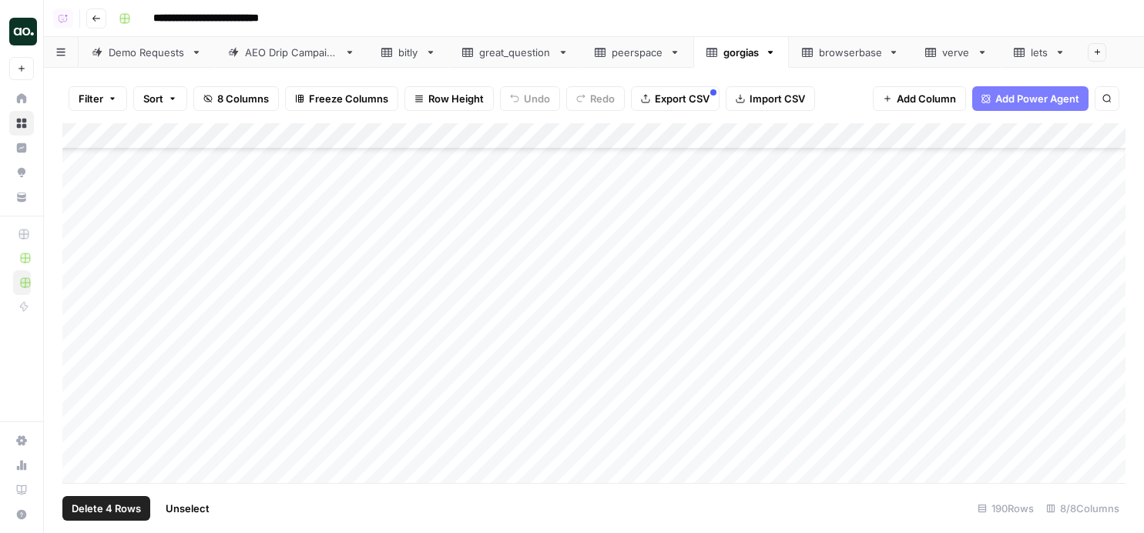
scroll to position [1265, 0]
click at [86, 314] on div "Add Column" at bounding box center [593, 303] width 1063 height 360
click at [86, 321] on div "Add Column" at bounding box center [593, 303] width 1063 height 360
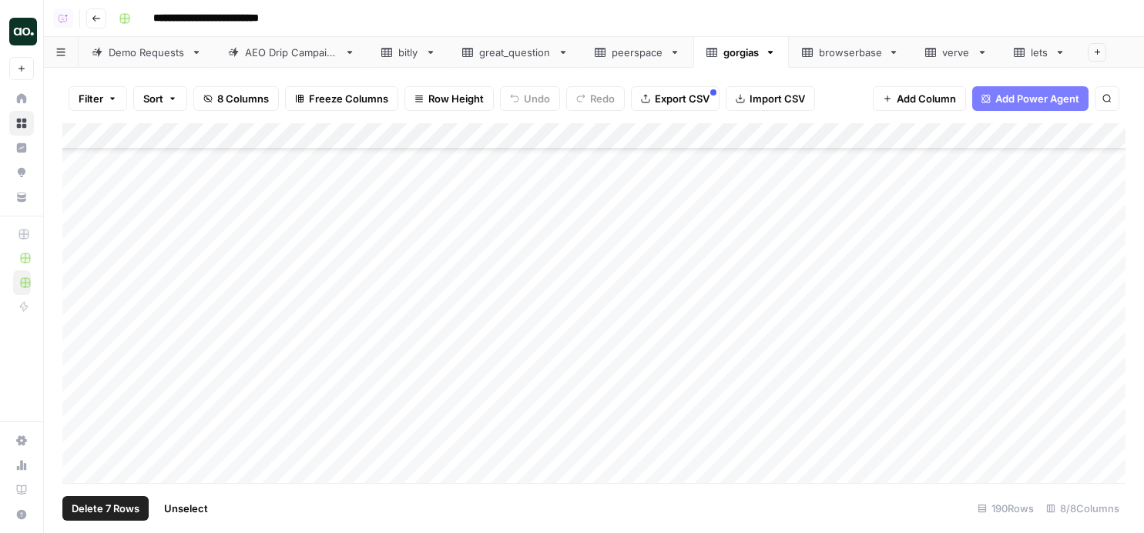
click at [82, 377] on div "Add Column" at bounding box center [593, 303] width 1063 height 360
click at [82, 352] on div "Add Column" at bounding box center [593, 303] width 1063 height 360
click at [83, 379] on div "Add Column" at bounding box center [593, 303] width 1063 height 360
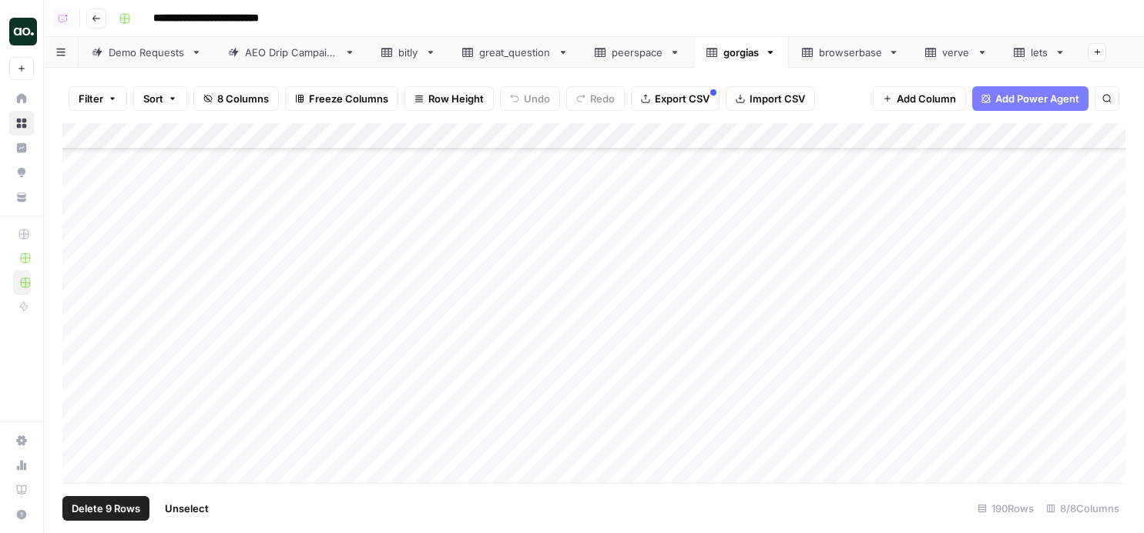
scroll to position [4131, 0]
click at [82, 304] on div "Add Column" at bounding box center [593, 303] width 1063 height 360
click at [80, 320] on div "Add Column" at bounding box center [593, 303] width 1063 height 360
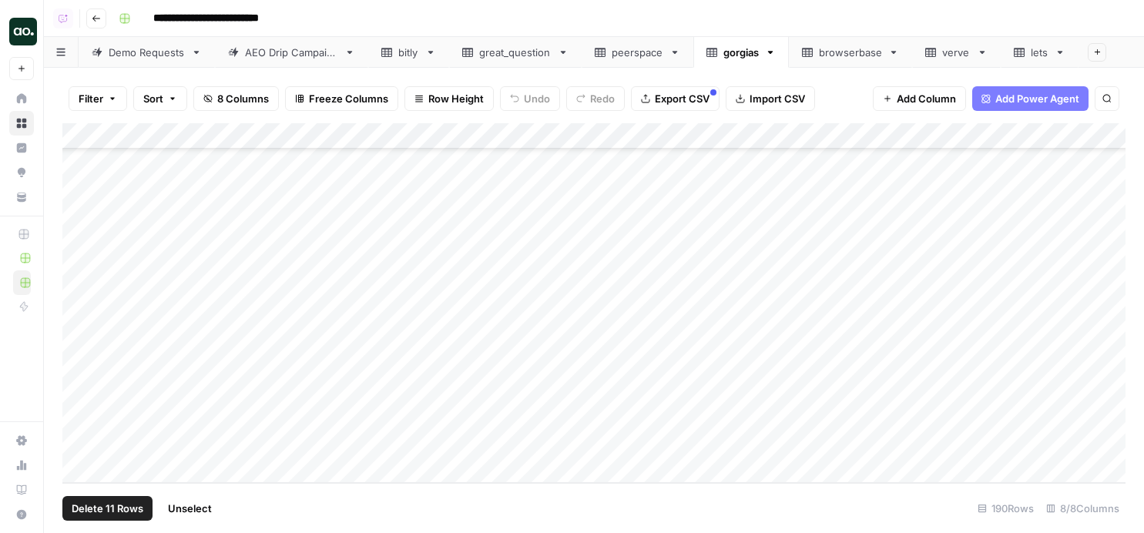
click at [134, 508] on span "Delete 11 Rows" at bounding box center [108, 508] width 72 height 15
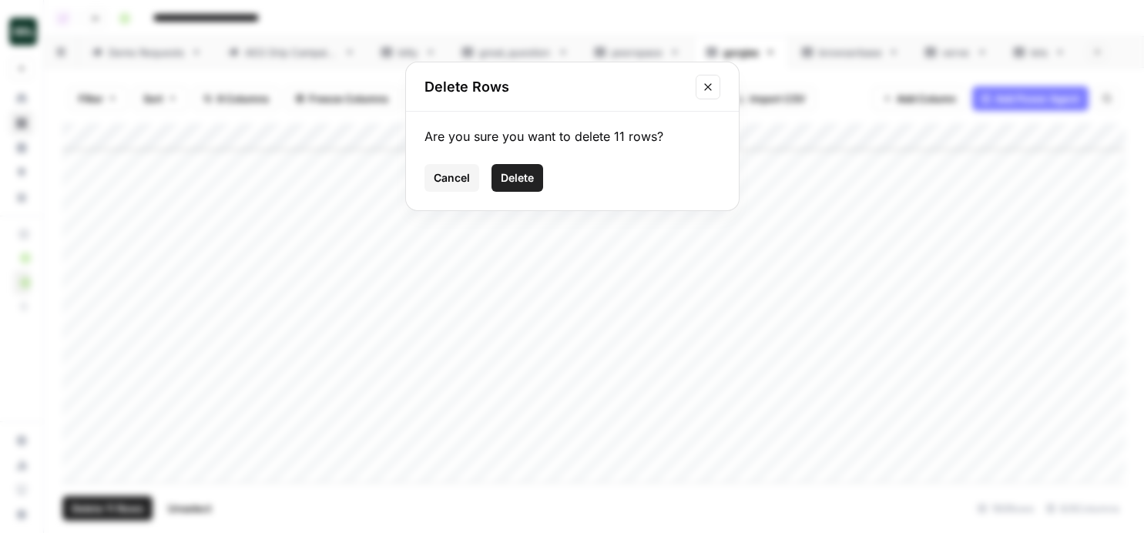
click at [522, 180] on span "Delete" at bounding box center [517, 177] width 33 height 15
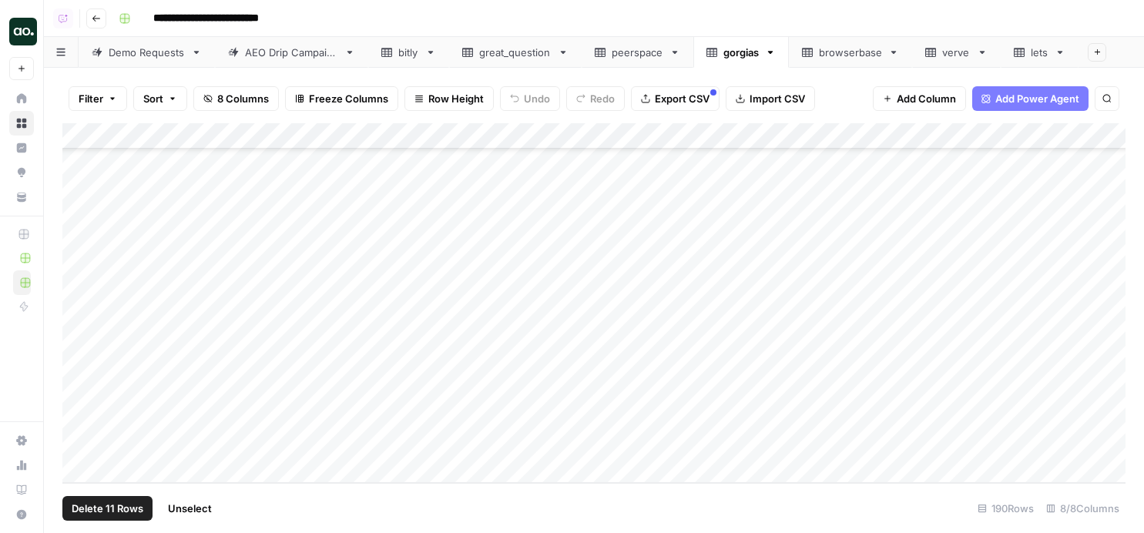
scroll to position [4380, 0]
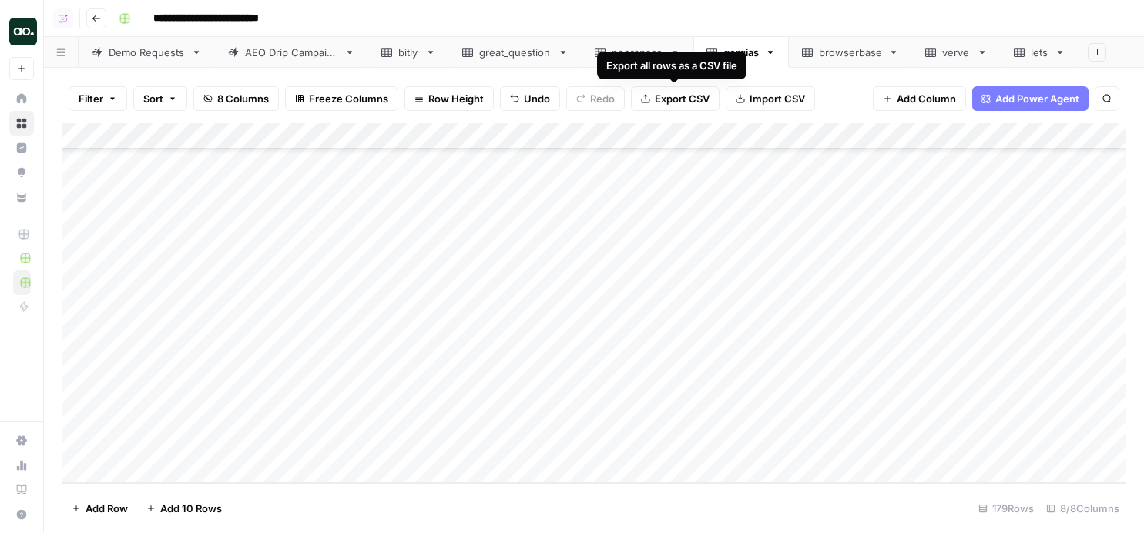
click at [684, 99] on span "Export CSV" at bounding box center [682, 98] width 55 height 15
click at [775, 52] on icon "button" at bounding box center [770, 52] width 11 height 11
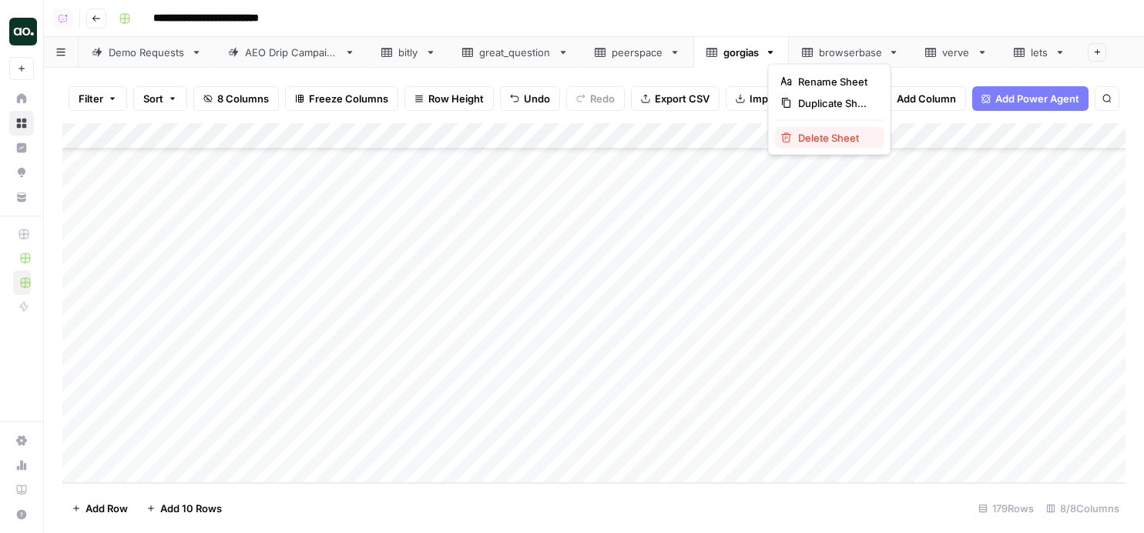
click at [800, 127] on button "Delete Sheet" at bounding box center [829, 138] width 109 height 22
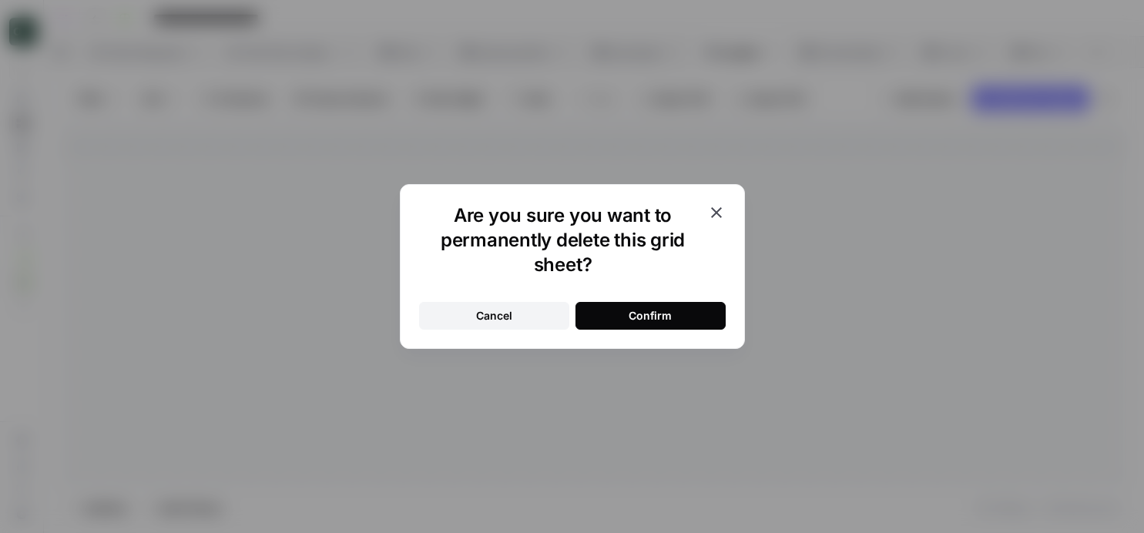
click at [656, 310] on div "Confirm" at bounding box center [650, 315] width 43 height 15
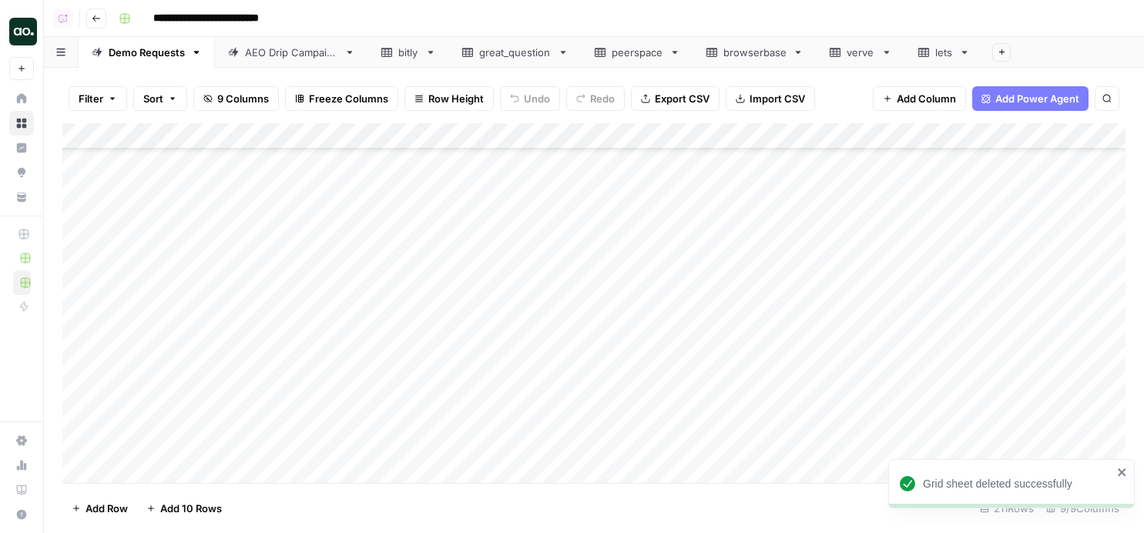
scroll to position [237, 0]
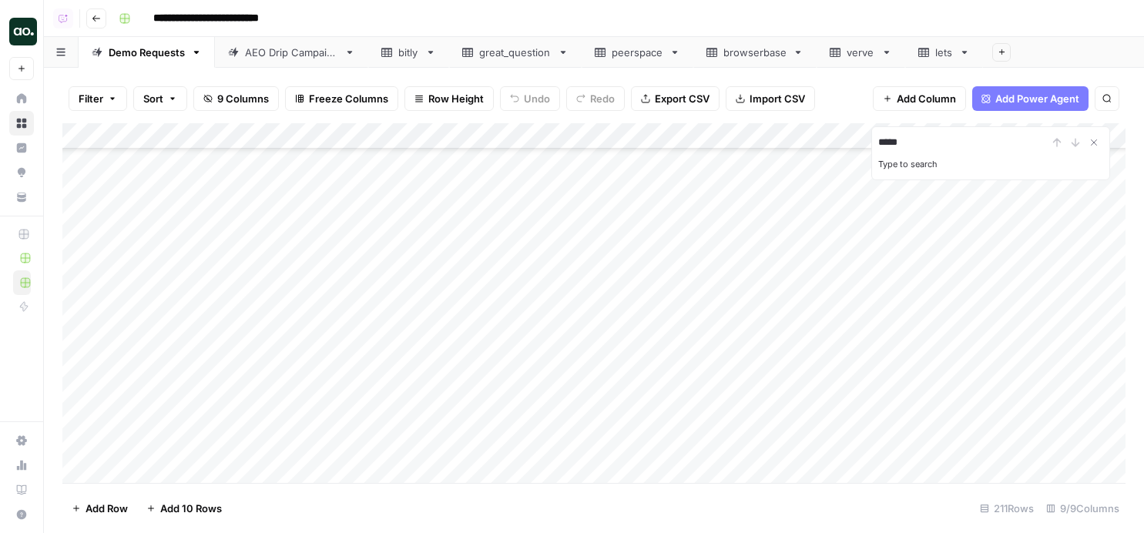
drag, startPoint x: 929, startPoint y: 141, endPoint x: 725, endPoint y: 137, distance: 204.2
click at [725, 137] on div "Add Column ***** Type to search" at bounding box center [593, 303] width 1063 height 360
type input "********"
click at [1045, 146] on icon "Next Result" at bounding box center [1075, 142] width 12 height 12
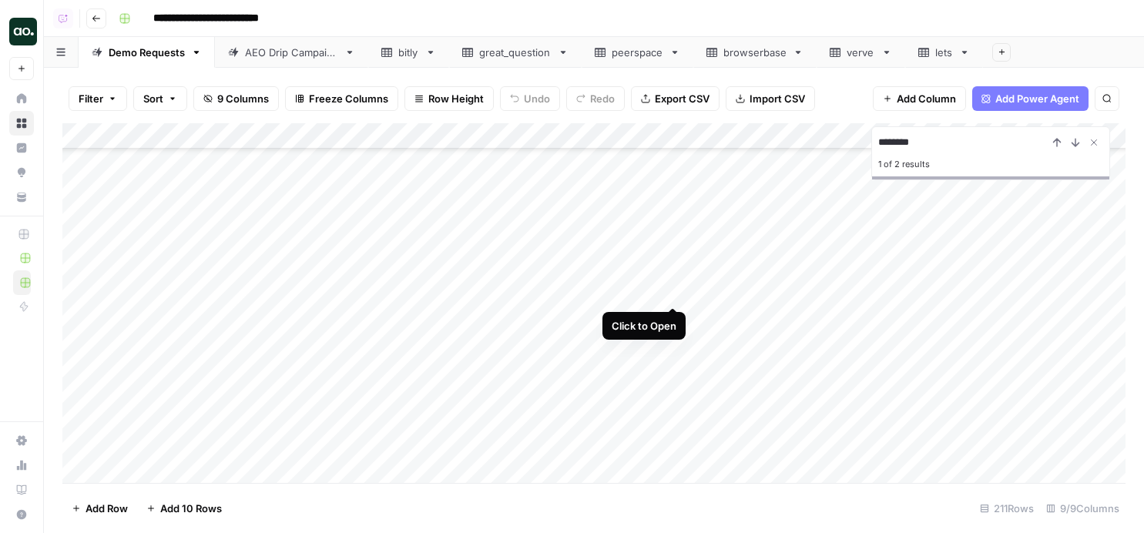
click at [667, 289] on div "Add Column" at bounding box center [593, 303] width 1063 height 360
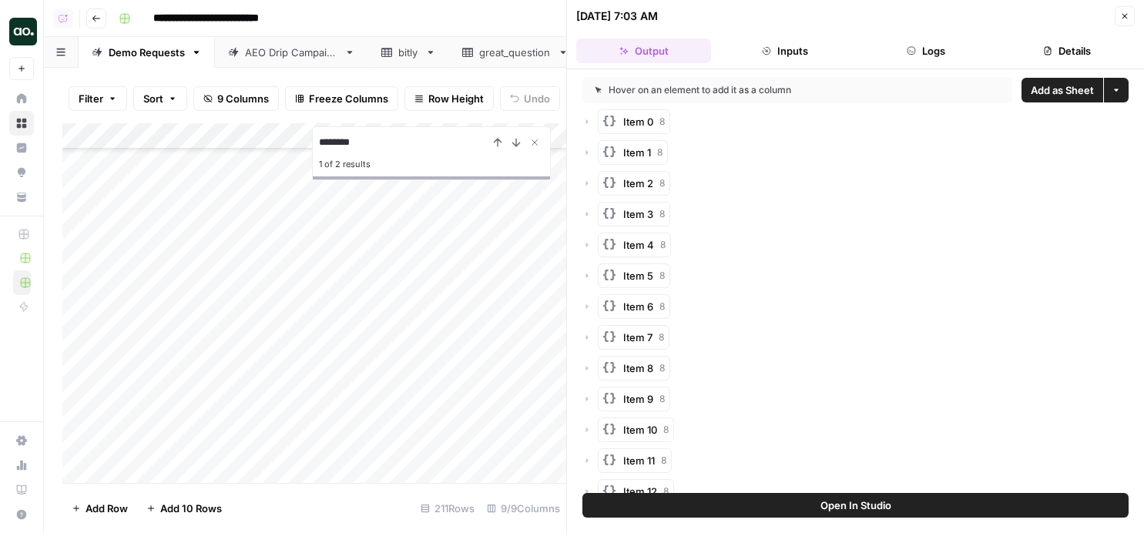
click at [1045, 92] on span "Add as Sheet" at bounding box center [1062, 89] width 63 height 15
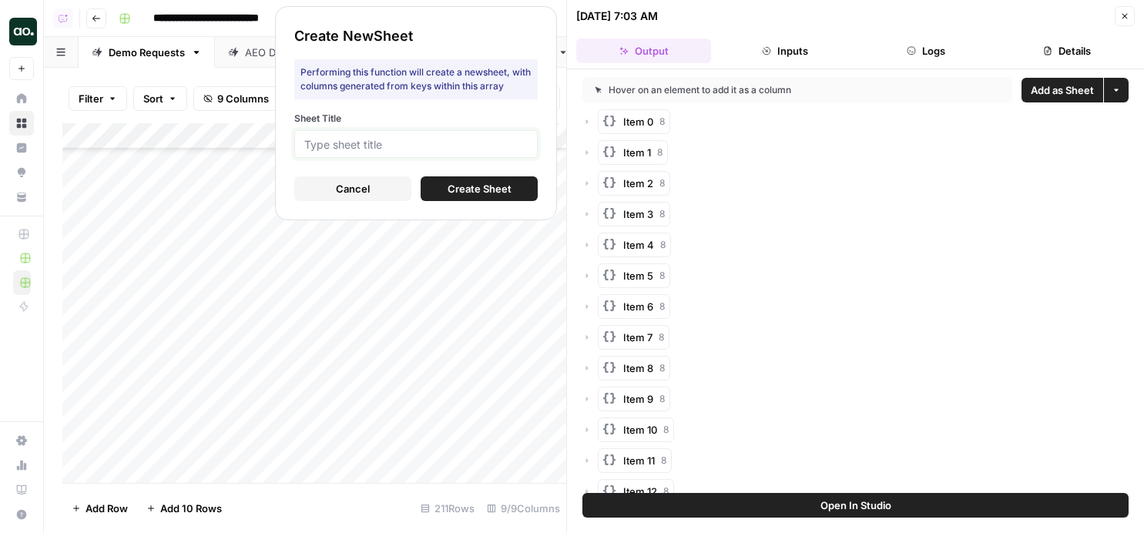
click at [512, 142] on input "Sheet Title" at bounding box center [415, 144] width 223 height 14
type input "wf"
click at [495, 187] on span "Create Sheet" at bounding box center [480, 188] width 64 height 15
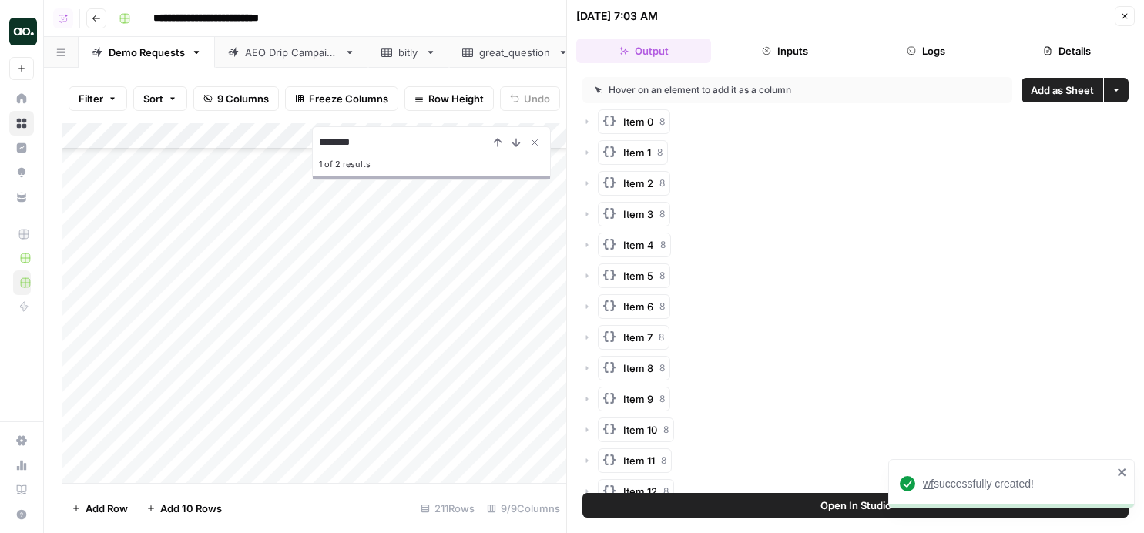
click at [931, 485] on span "wf" at bounding box center [928, 484] width 11 height 12
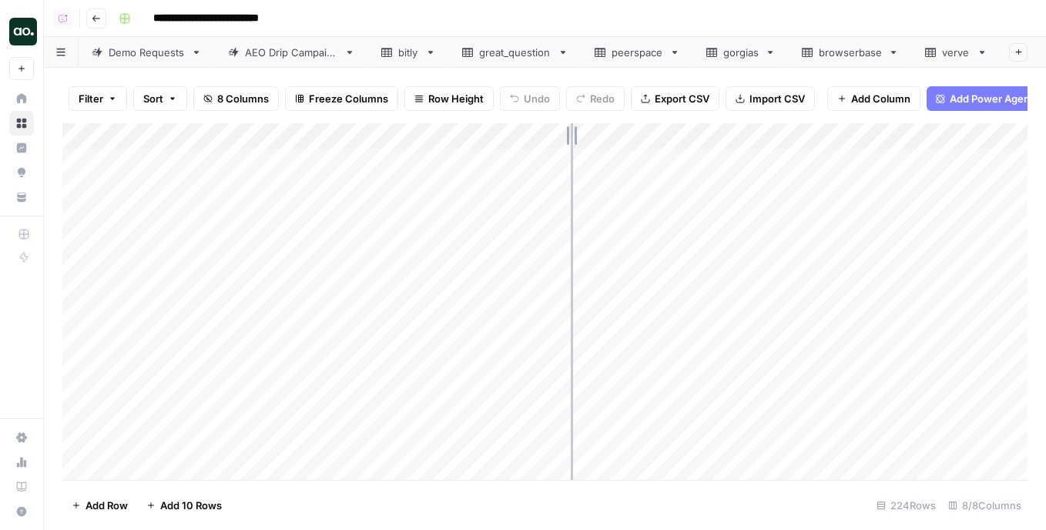
drag, startPoint x: 339, startPoint y: 133, endPoint x: 568, endPoint y: 129, distance: 228.9
click at [571, 132] on div "Add Column" at bounding box center [544, 301] width 965 height 357
drag, startPoint x: 569, startPoint y: 134, endPoint x: 495, endPoint y: 139, distance: 73.3
click at [495, 139] on div "Add Column" at bounding box center [544, 301] width 965 height 357
click at [210, 136] on div "Add Column" at bounding box center [544, 301] width 965 height 357
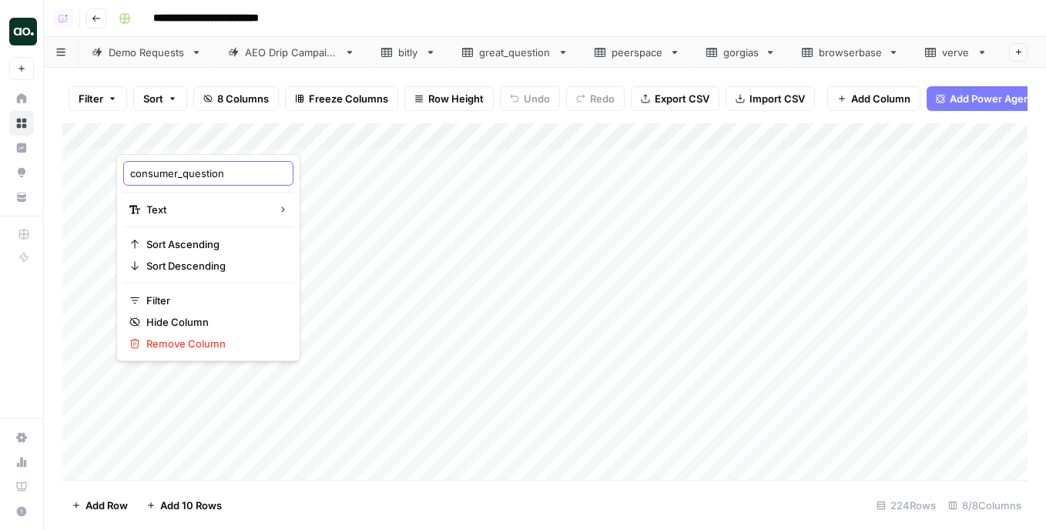
drag, startPoint x: 183, startPoint y: 178, endPoint x: 82, endPoint y: 171, distance: 101.2
click at [82, 171] on body "**********" at bounding box center [523, 265] width 1046 height 530
click at [176, 173] on input "consumer_question" at bounding box center [208, 173] width 156 height 15
drag, startPoint x: 183, startPoint y: 177, endPoint x: 129, endPoint y: 172, distance: 54.2
click at [129, 172] on div "consumer_question" at bounding box center [208, 173] width 170 height 25
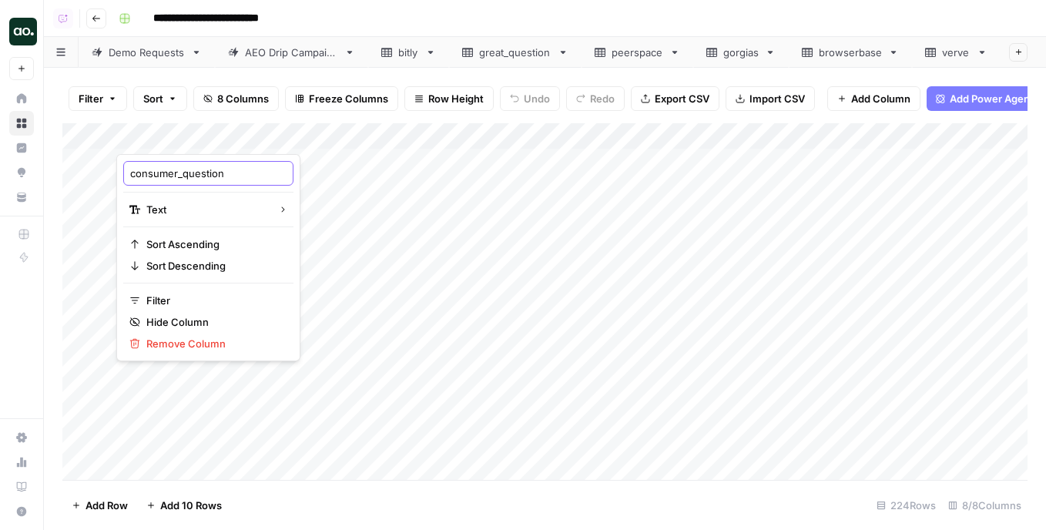
type input "question"
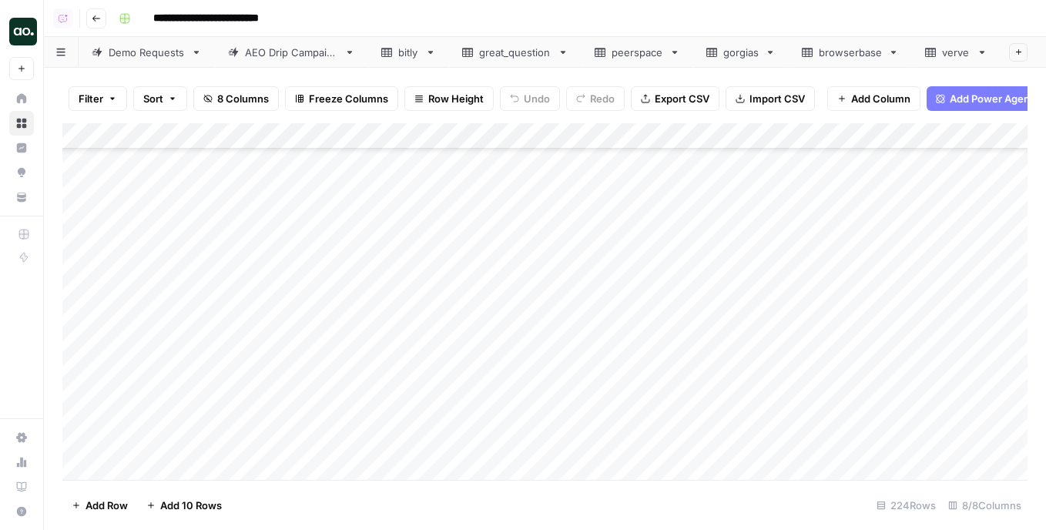
scroll to position [490, 0]
click at [82, 193] on div "Add Column" at bounding box center [544, 301] width 965 height 357
click at [81, 262] on div "Add Column" at bounding box center [544, 301] width 965 height 357
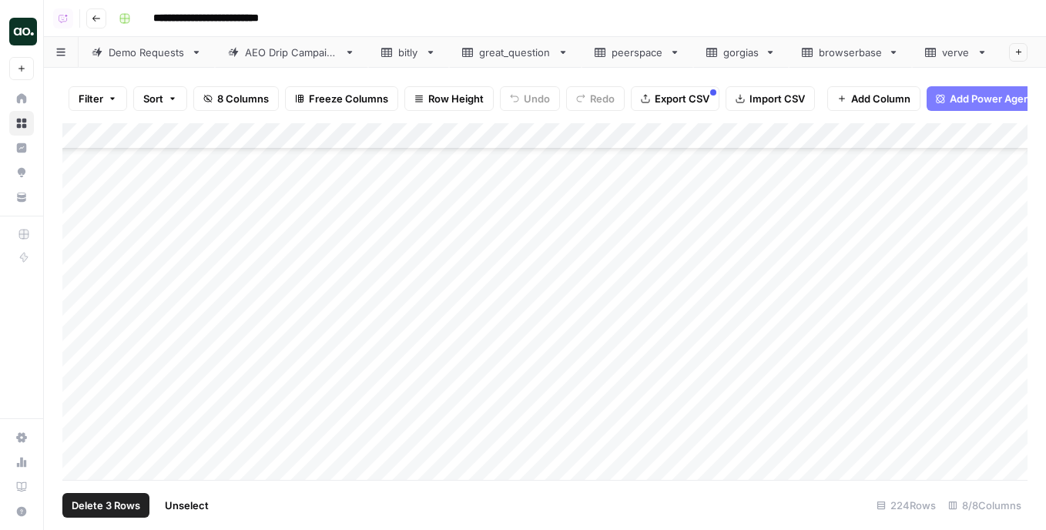
click at [79, 281] on div "Add Column" at bounding box center [544, 301] width 965 height 357
click at [81, 240] on div "Add Column" at bounding box center [544, 301] width 965 height 357
click at [85, 267] on div "Add Column" at bounding box center [544, 301] width 965 height 357
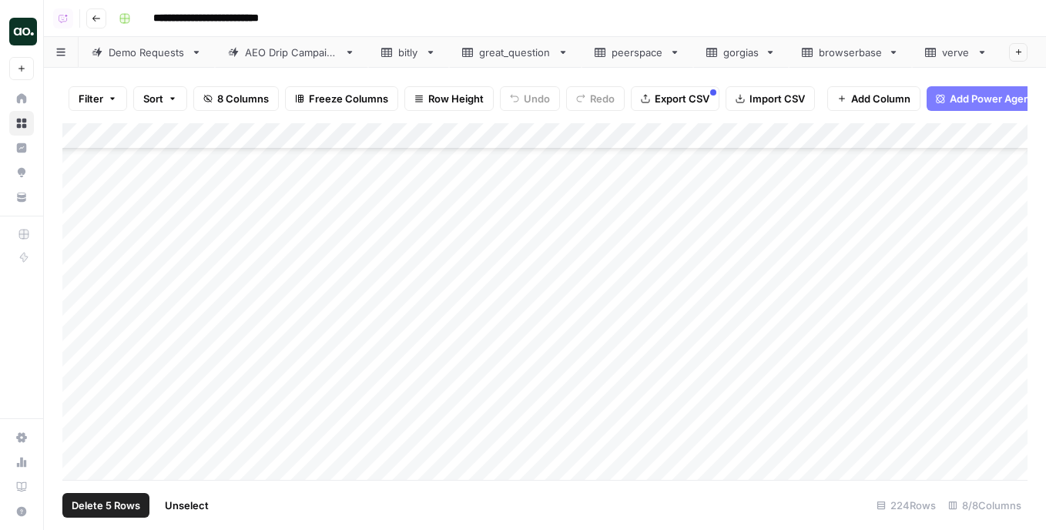
scroll to position [1772, 0]
click at [86, 274] on div "Add Column" at bounding box center [544, 301] width 965 height 357
click at [88, 303] on div "Add Column" at bounding box center [544, 301] width 965 height 357
click at [78, 233] on div "Add Column" at bounding box center [544, 301] width 965 height 357
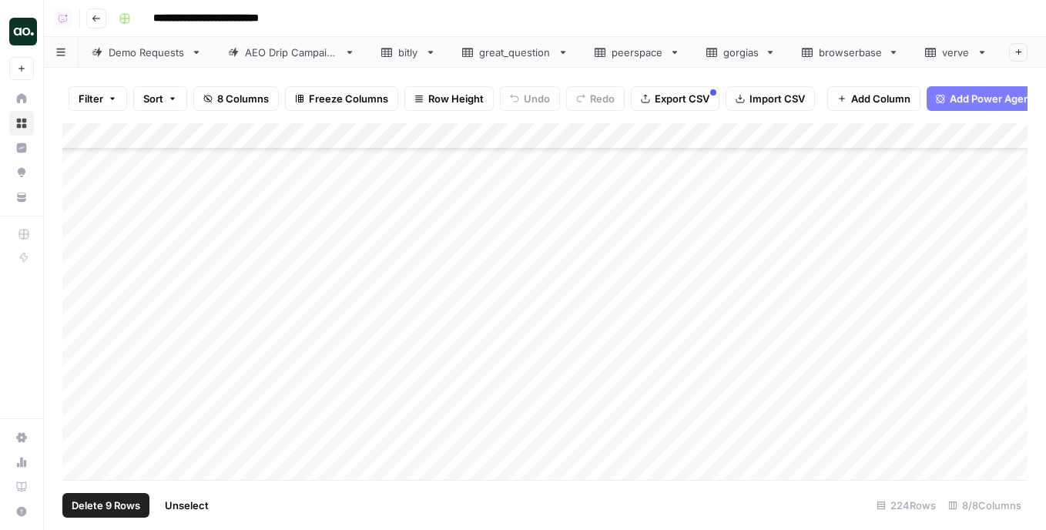
click at [85, 254] on div "Add Column" at bounding box center [544, 301] width 965 height 357
click at [89, 284] on div "Add Column" at bounding box center [544, 301] width 965 height 357
click at [82, 243] on div "Add Column" at bounding box center [544, 301] width 965 height 357
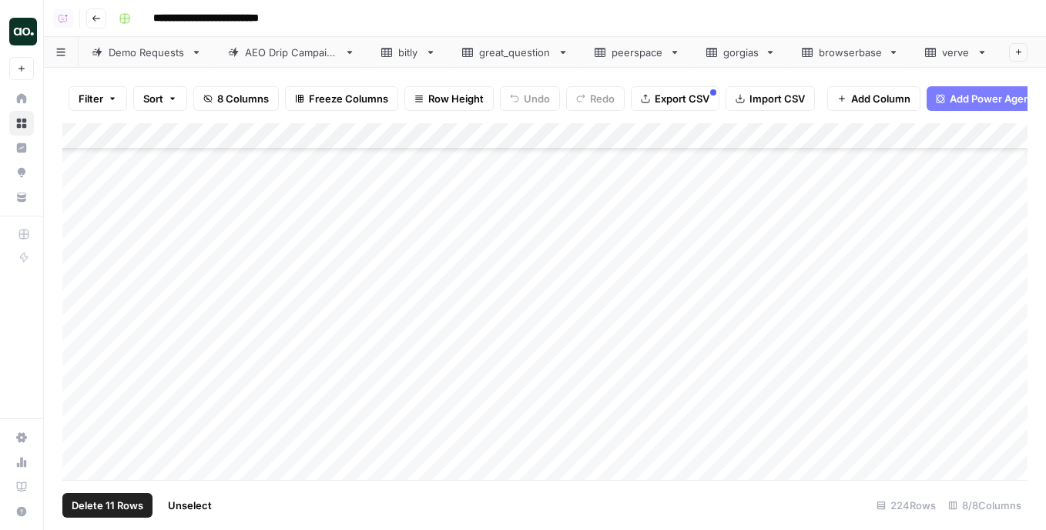
click at [80, 250] on div "Add Column" at bounding box center [544, 301] width 965 height 357
click at [80, 300] on div "Add Column" at bounding box center [544, 301] width 965 height 357
click at [86, 317] on div "Add Column" at bounding box center [544, 301] width 965 height 357
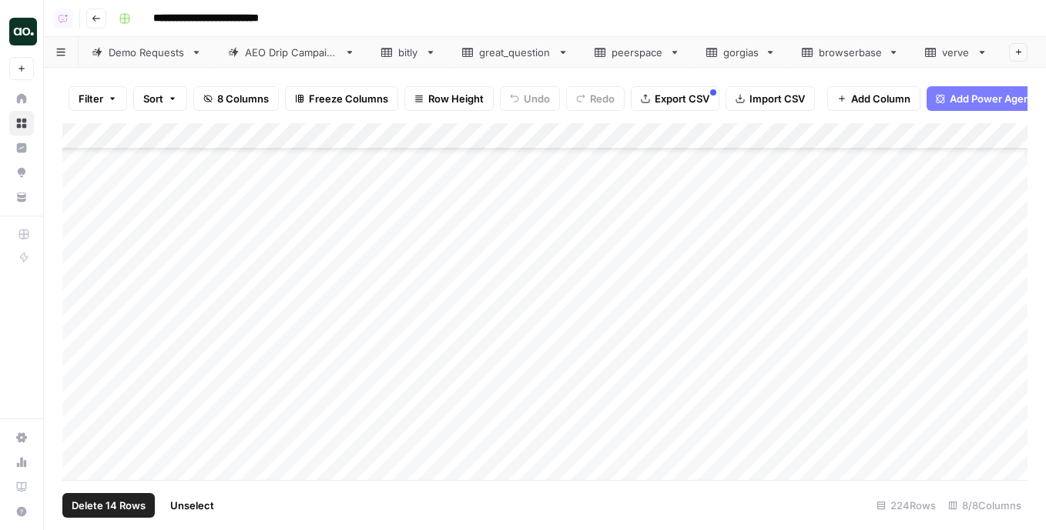
click at [83, 321] on div "Add Column" at bounding box center [544, 301] width 965 height 357
click at [82, 276] on div "Add Column" at bounding box center [544, 301] width 965 height 357
click at [79, 226] on div "Add Column" at bounding box center [544, 301] width 965 height 357
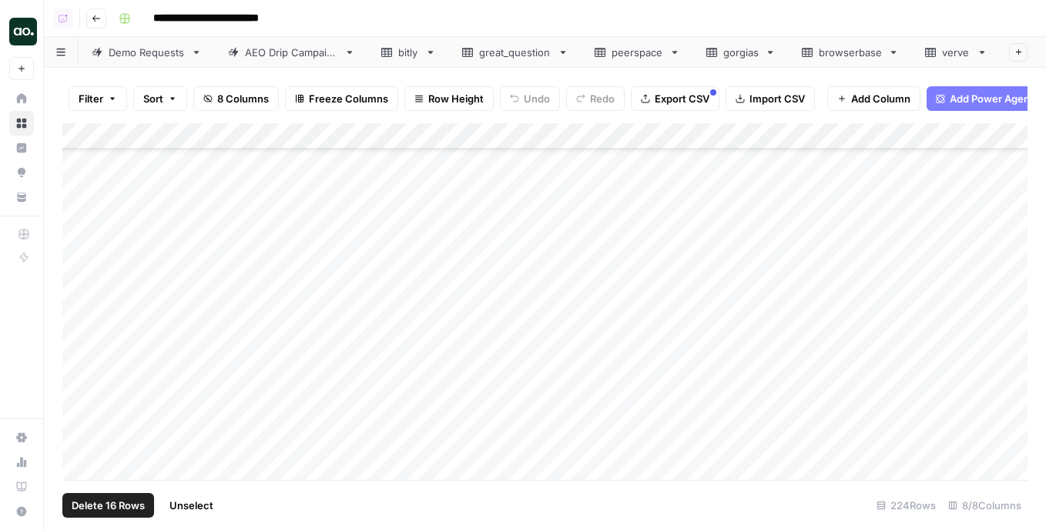
scroll to position [2996, 0]
click at [81, 230] on div "Add Column" at bounding box center [544, 301] width 965 height 357
click at [82, 300] on div "Add Column" at bounding box center [544, 301] width 965 height 357
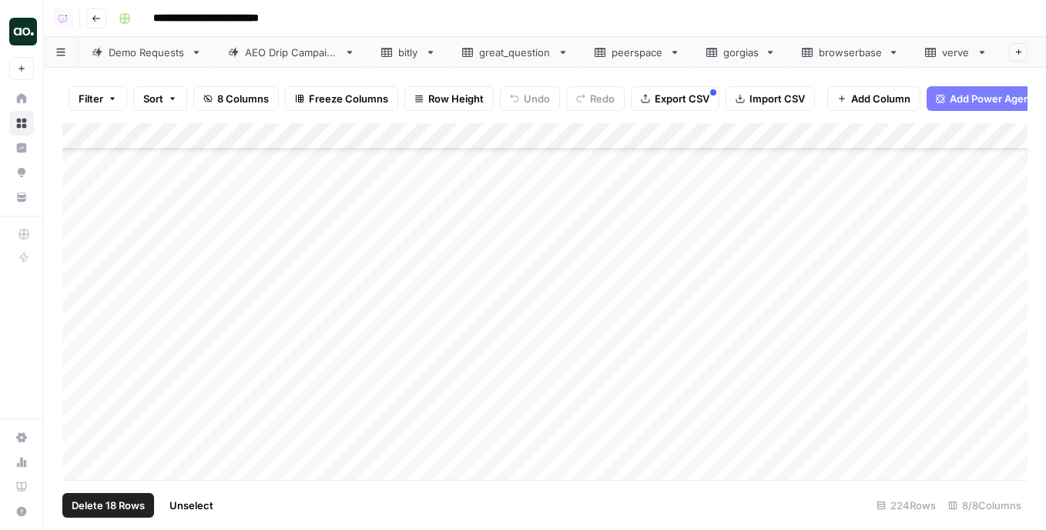
click at [79, 243] on div "Add Column" at bounding box center [544, 301] width 965 height 357
click at [84, 191] on div "Add Column" at bounding box center [544, 301] width 965 height 357
click at [82, 196] on div "Add Column" at bounding box center [544, 301] width 965 height 357
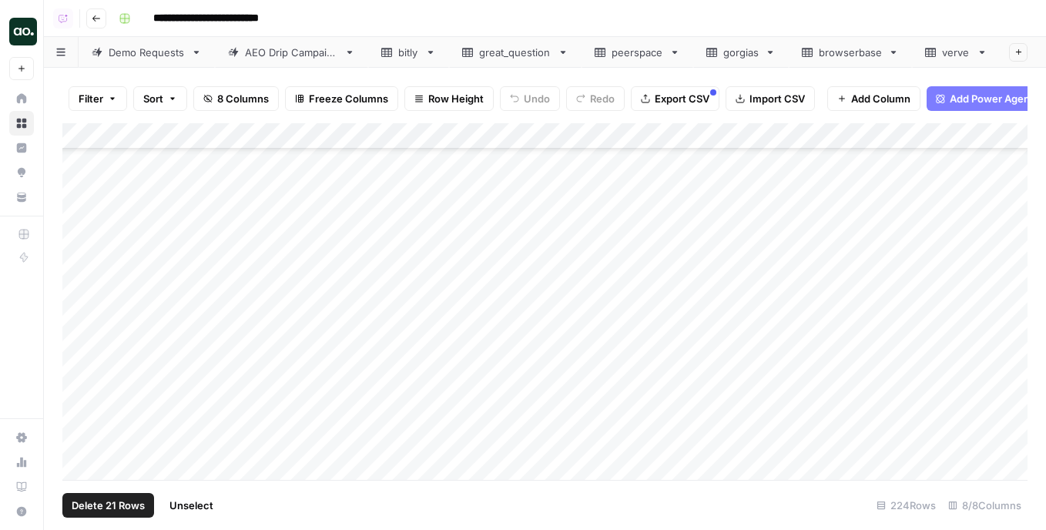
scroll to position [3356, 0]
click at [82, 212] on div "Add Column" at bounding box center [544, 301] width 965 height 357
click at [82, 213] on div "Add Column" at bounding box center [544, 301] width 965 height 357
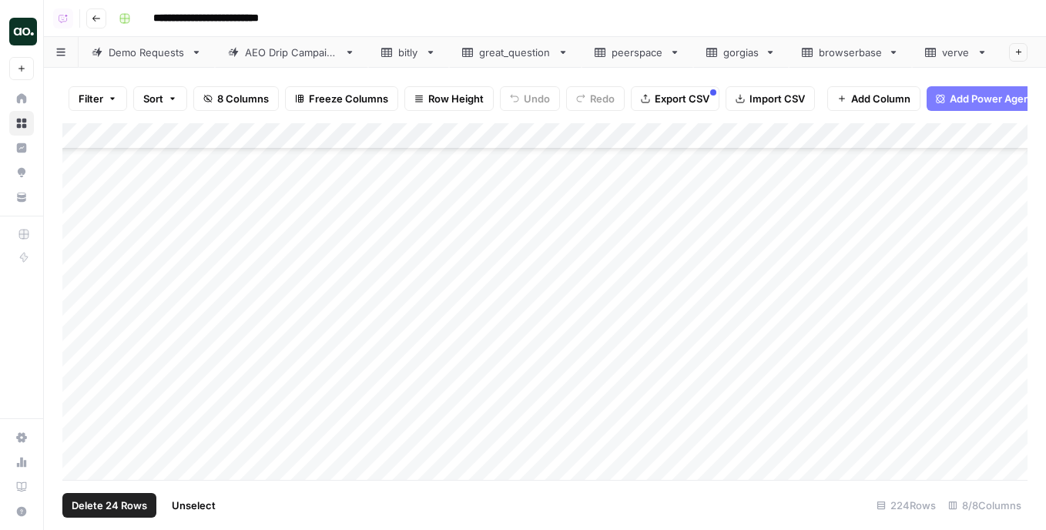
click at [82, 244] on div "Add Column" at bounding box center [544, 301] width 965 height 357
click at [79, 216] on div "Add Column" at bounding box center [544, 301] width 965 height 357
click at [83, 322] on div "Add Column" at bounding box center [544, 301] width 965 height 357
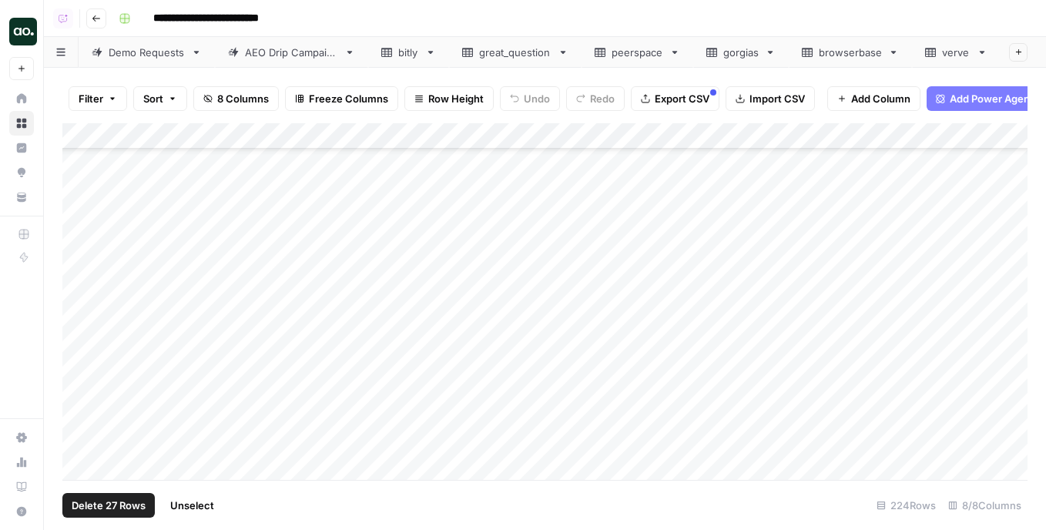
click at [81, 297] on div "Add Column" at bounding box center [544, 301] width 965 height 357
click at [80, 319] on div "Add Column" at bounding box center [544, 301] width 965 height 357
click at [80, 317] on div "Add Column" at bounding box center [544, 301] width 965 height 357
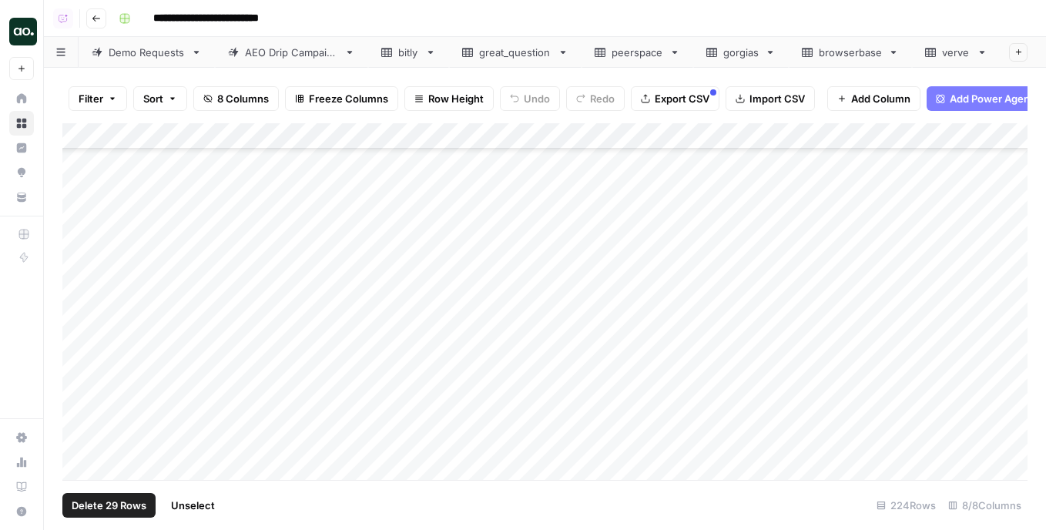
click at [80, 292] on div "Add Column" at bounding box center [544, 301] width 965 height 357
click at [80, 307] on div "Add Column" at bounding box center [544, 301] width 965 height 357
click at [82, 340] on div "Add Column" at bounding box center [544, 301] width 965 height 357
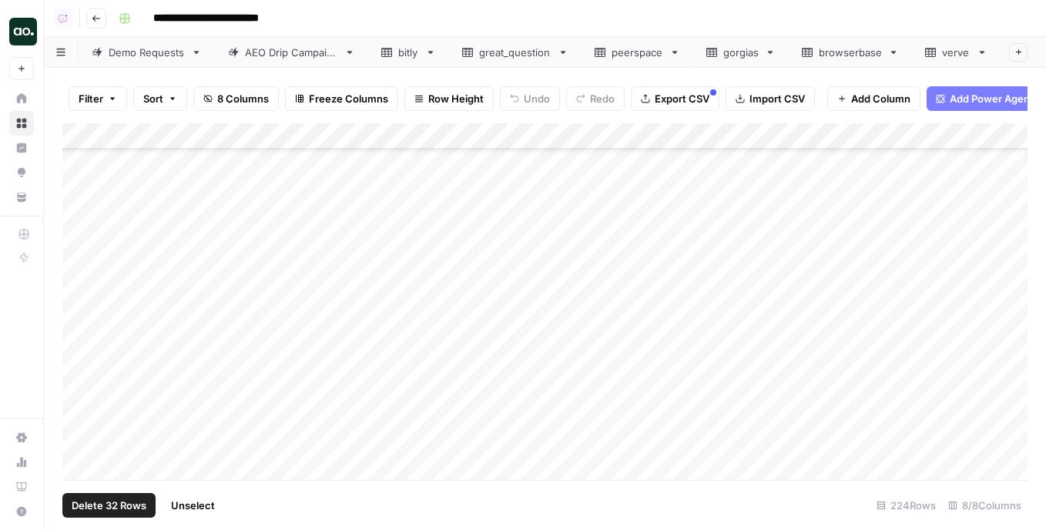
click at [82, 344] on div "Add Column" at bounding box center [544, 301] width 965 height 357
click at [82, 385] on div "Add Column" at bounding box center [544, 301] width 965 height 357
click at [79, 260] on div "Add Column" at bounding box center [544, 301] width 965 height 357
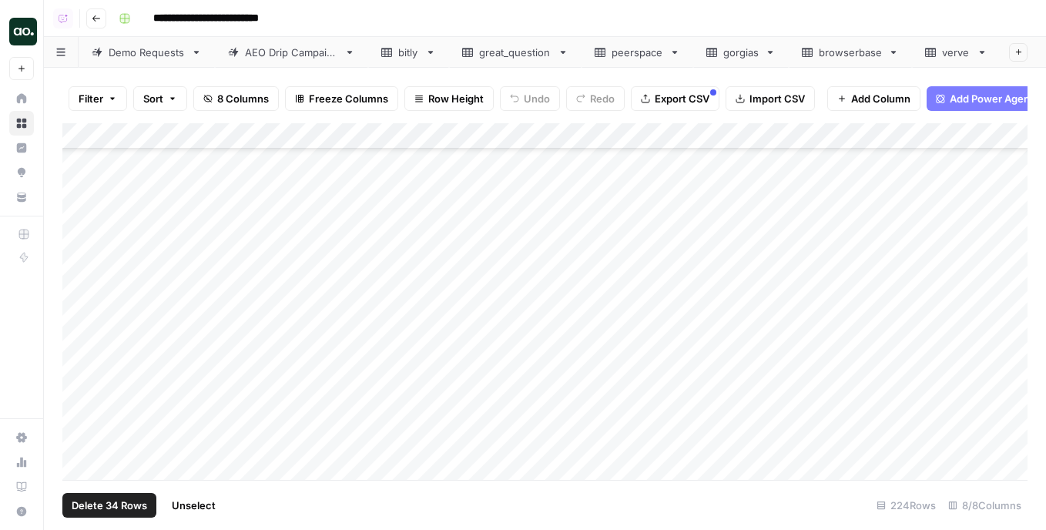
scroll to position [4793, 0]
click at [82, 193] on div "Add Column" at bounding box center [544, 301] width 965 height 357
click at [84, 224] on div "Add Column" at bounding box center [544, 301] width 965 height 357
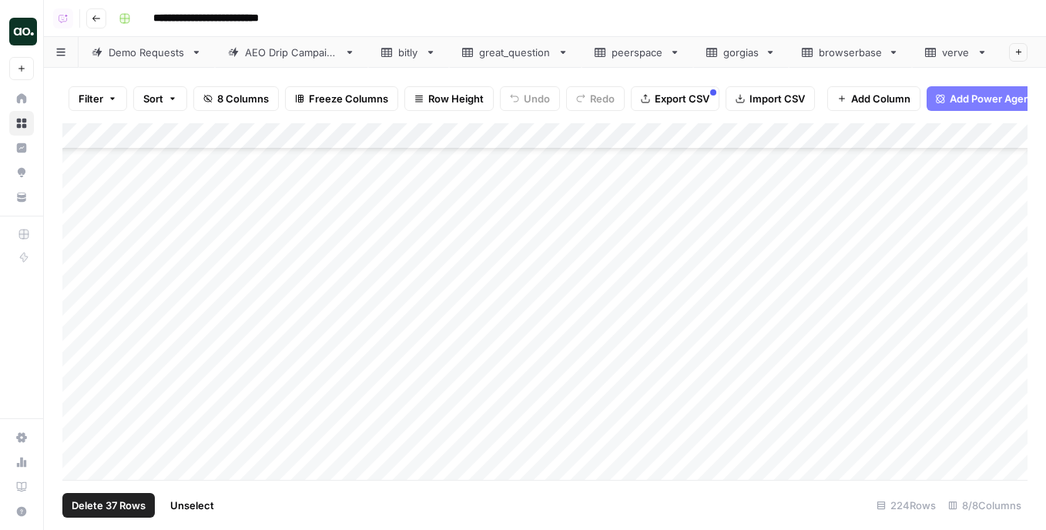
click at [77, 218] on div "Add Column" at bounding box center [544, 301] width 965 height 357
click at [82, 236] on div "Add Column" at bounding box center [544, 301] width 965 height 357
click at [82, 267] on div "Add Column" at bounding box center [544, 301] width 965 height 357
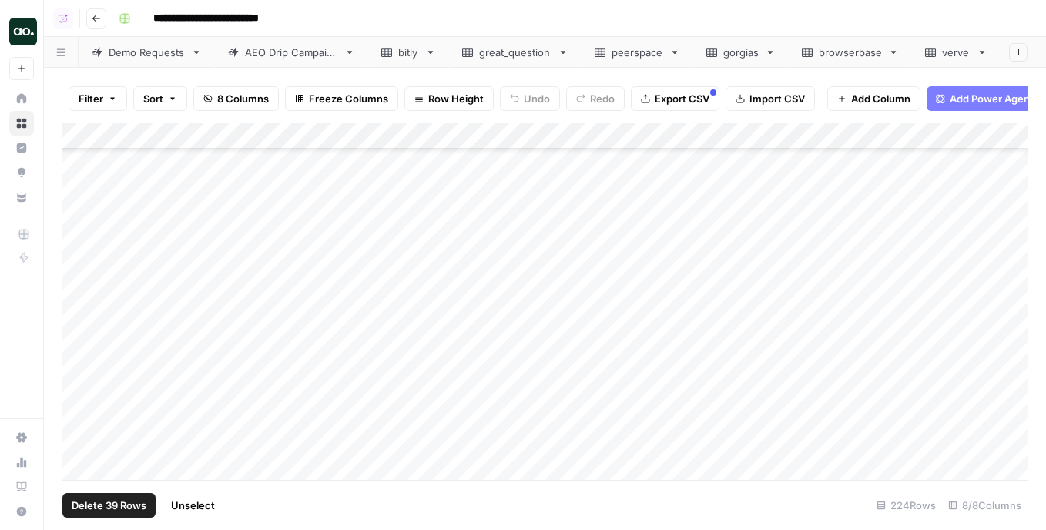
click at [83, 270] on div "Add Column" at bounding box center [544, 301] width 965 height 357
click at [79, 250] on div "Add Column" at bounding box center [544, 301] width 965 height 357
click at [79, 267] on div "Add Column" at bounding box center [544, 301] width 965 height 357
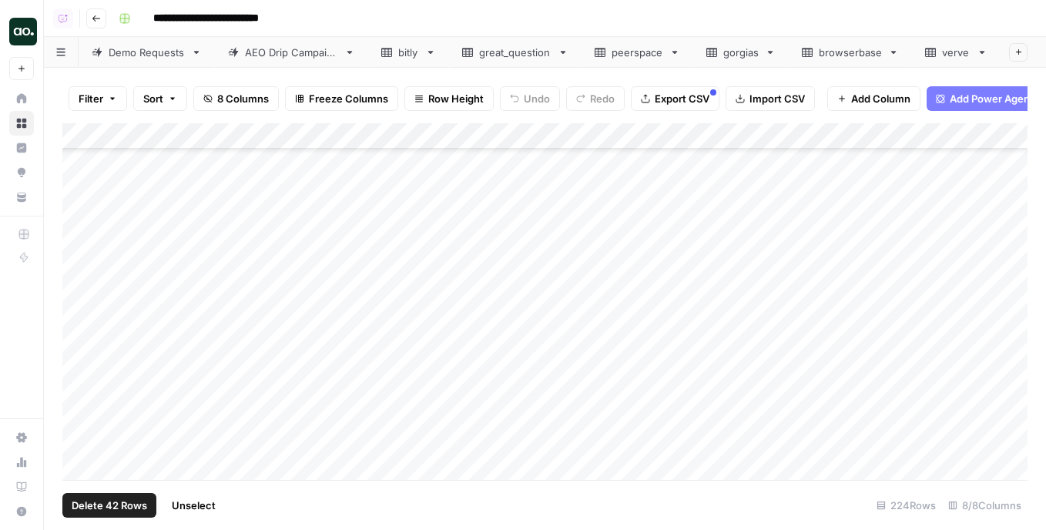
click at [81, 281] on div "Add Column" at bounding box center [544, 301] width 965 height 357
click at [84, 390] on div "Add Column" at bounding box center [544, 301] width 965 height 357
click at [81, 368] on div "Add Column" at bounding box center [544, 301] width 965 height 357
click at [79, 314] on div "Add Column" at bounding box center [544, 301] width 965 height 357
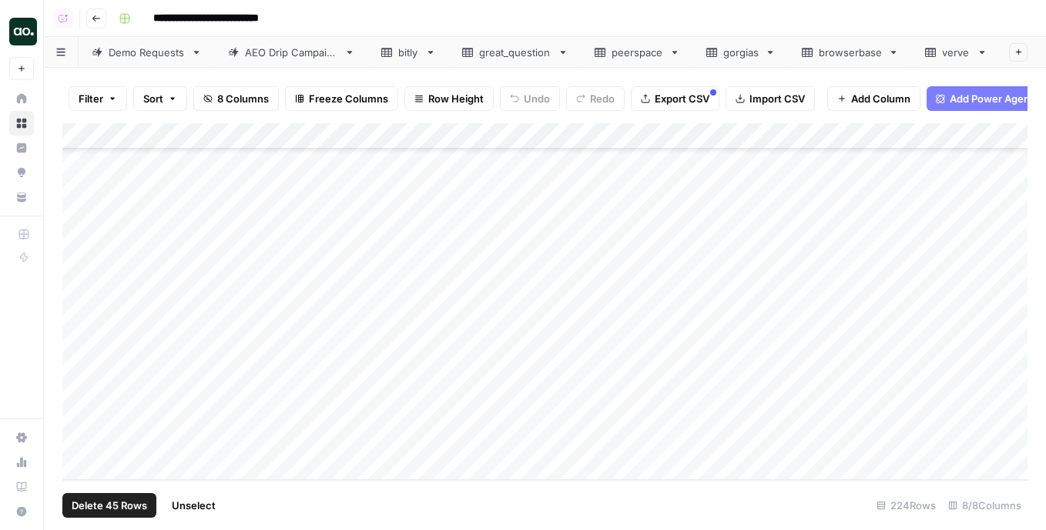
click at [81, 417] on div "Add Column" at bounding box center [544, 301] width 965 height 357
click at [81, 438] on div "Add Column" at bounding box center [544, 301] width 965 height 357
click at [109, 504] on span "Delete 47 Rows" at bounding box center [109, 505] width 75 height 15
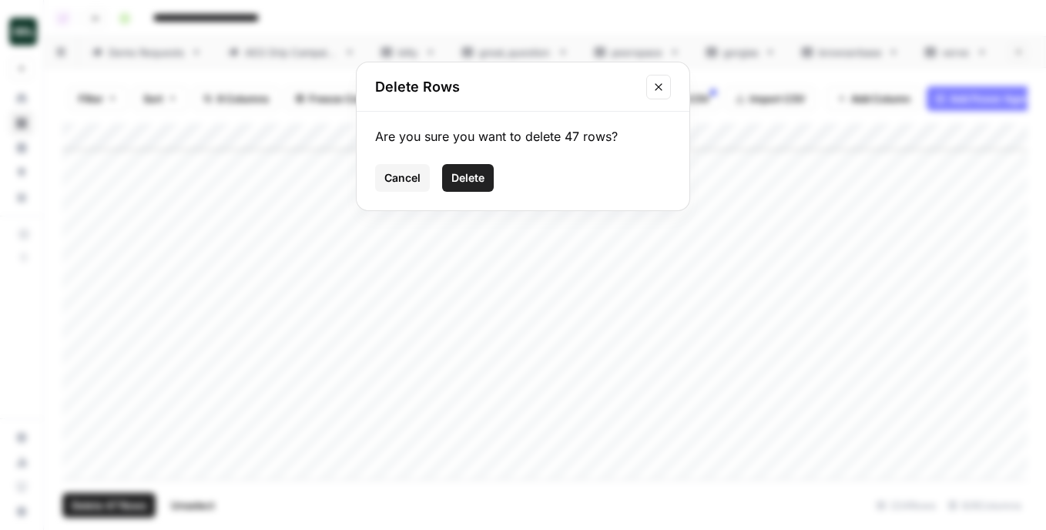
click at [453, 184] on span "Delete" at bounding box center [467, 177] width 33 height 15
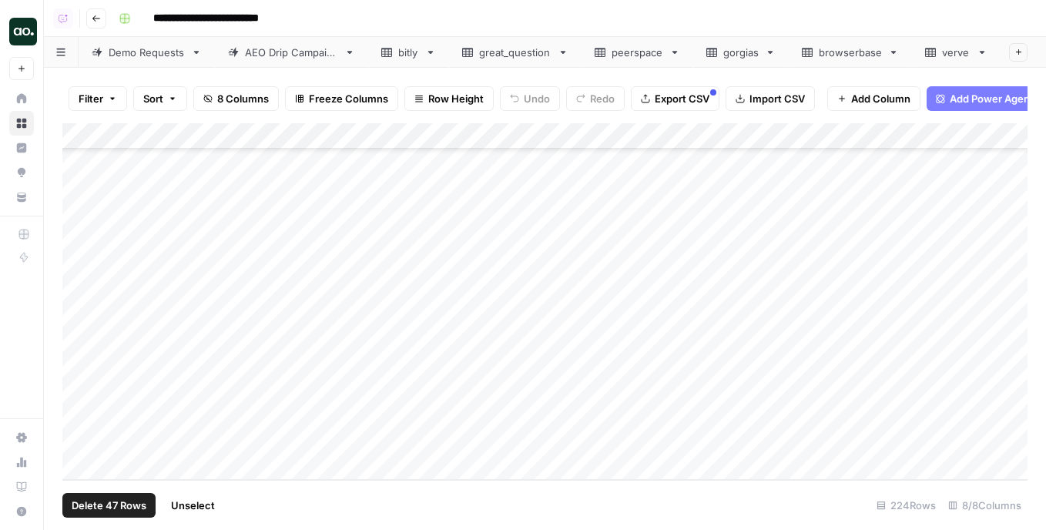
scroll to position [4330, 0]
click at [669, 98] on span "Export CSV" at bounding box center [682, 98] width 55 height 15
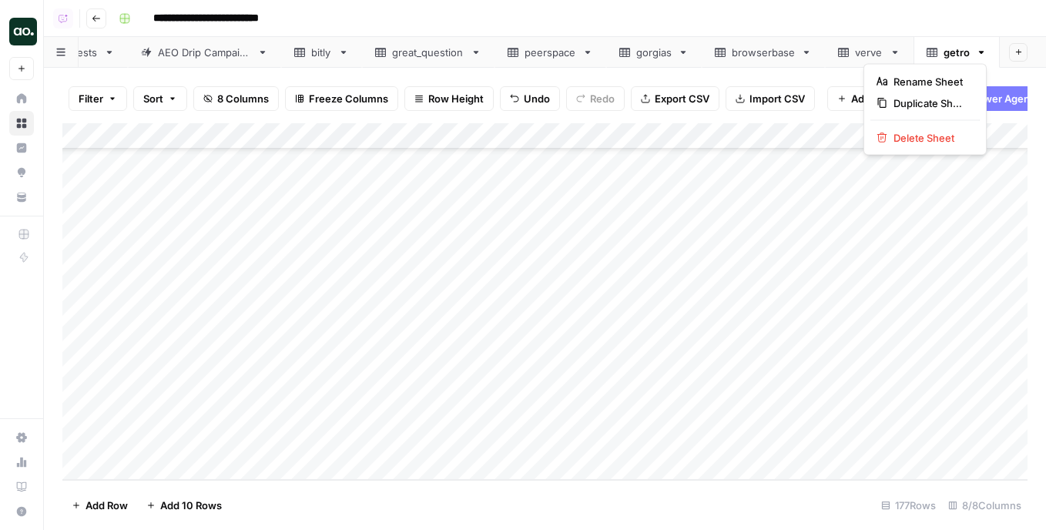
click at [982, 51] on icon "button" at bounding box center [981, 52] width 5 height 3
click at [934, 141] on span "Delete Sheet" at bounding box center [931, 137] width 74 height 15
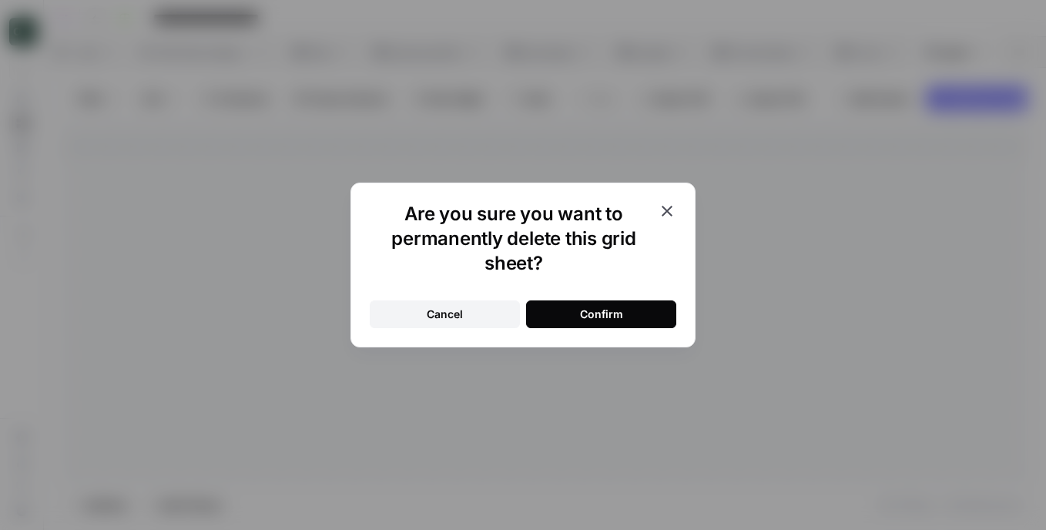
click at [619, 307] on div "Confirm" at bounding box center [601, 314] width 43 height 15
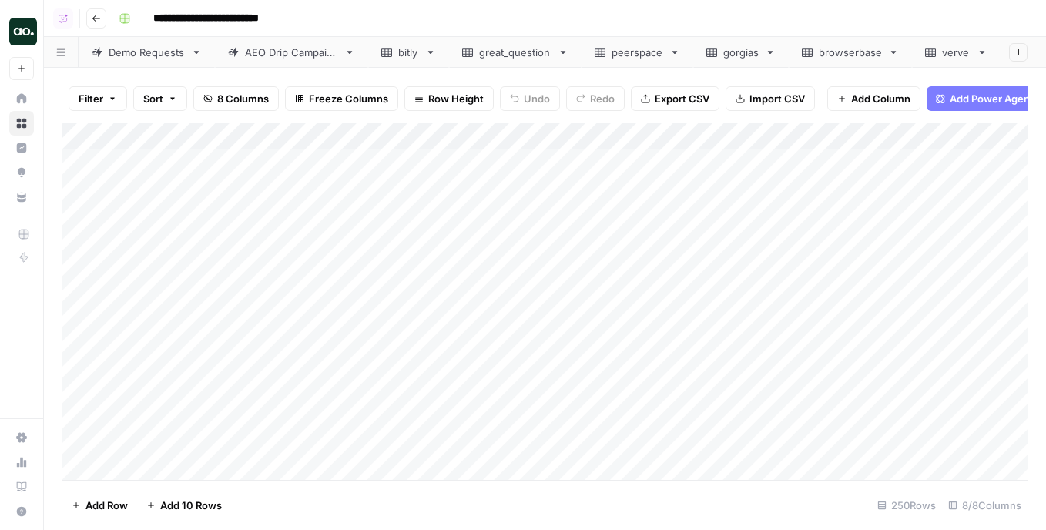
click at [277, 143] on div "Add Column" at bounding box center [544, 301] width 965 height 357
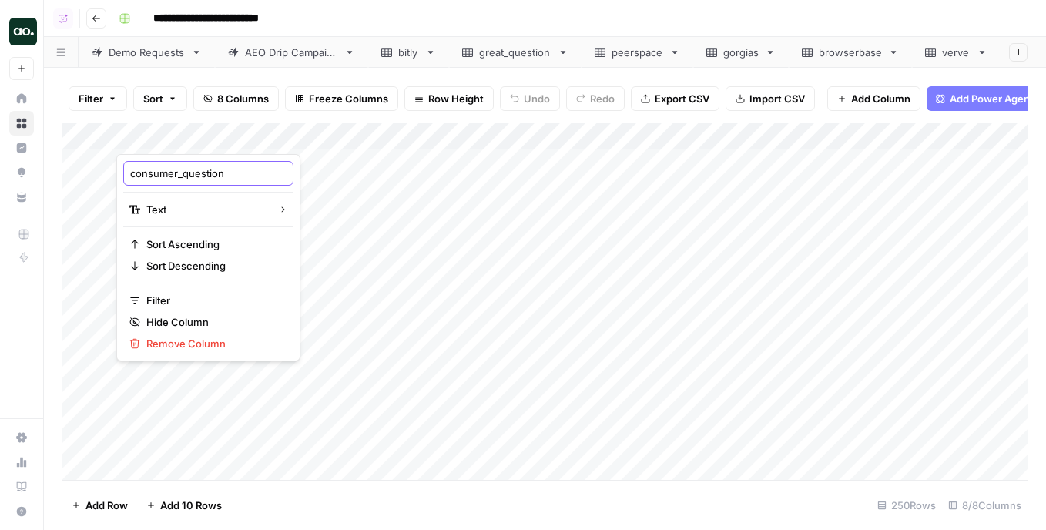
drag, startPoint x: 183, startPoint y: 174, endPoint x: 89, endPoint y: 170, distance: 94.8
click at [89, 170] on body "**********" at bounding box center [523, 265] width 1046 height 530
click at [174, 172] on input "consumer_question" at bounding box center [208, 173] width 156 height 15
drag, startPoint x: 183, startPoint y: 176, endPoint x: 125, endPoint y: 171, distance: 58.7
click at [125, 171] on div "consumer_question" at bounding box center [208, 173] width 170 height 25
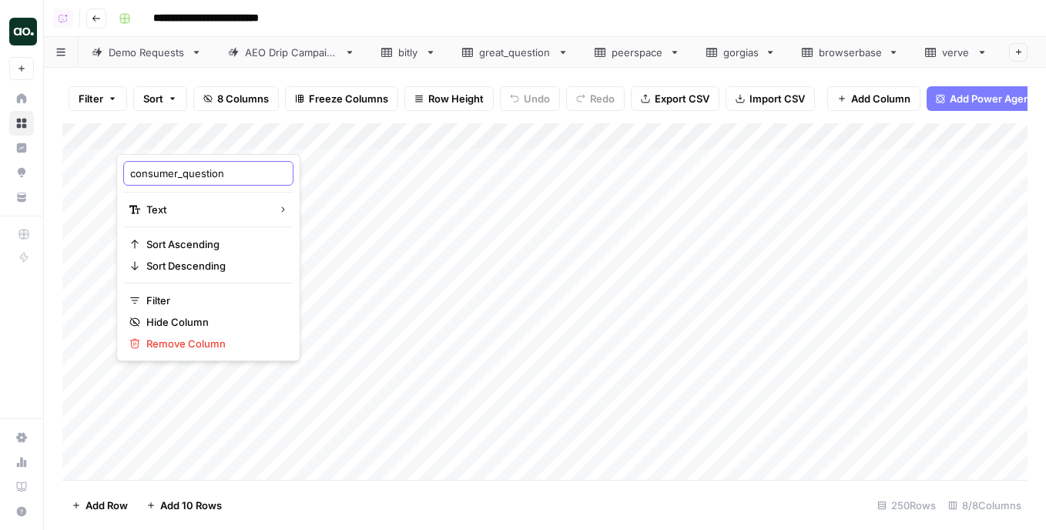
type input "question"
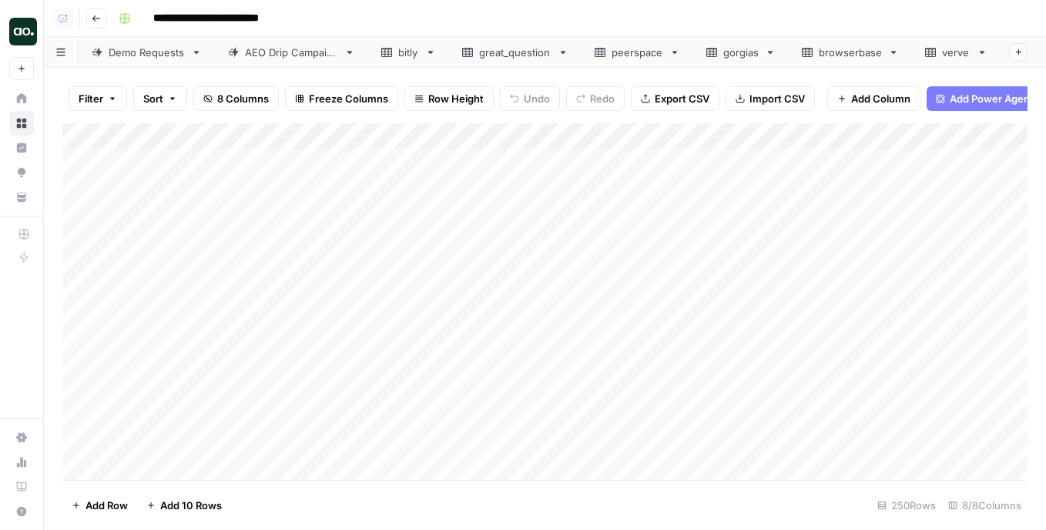
click at [340, 133] on div "Add Column" at bounding box center [544, 301] width 965 height 357
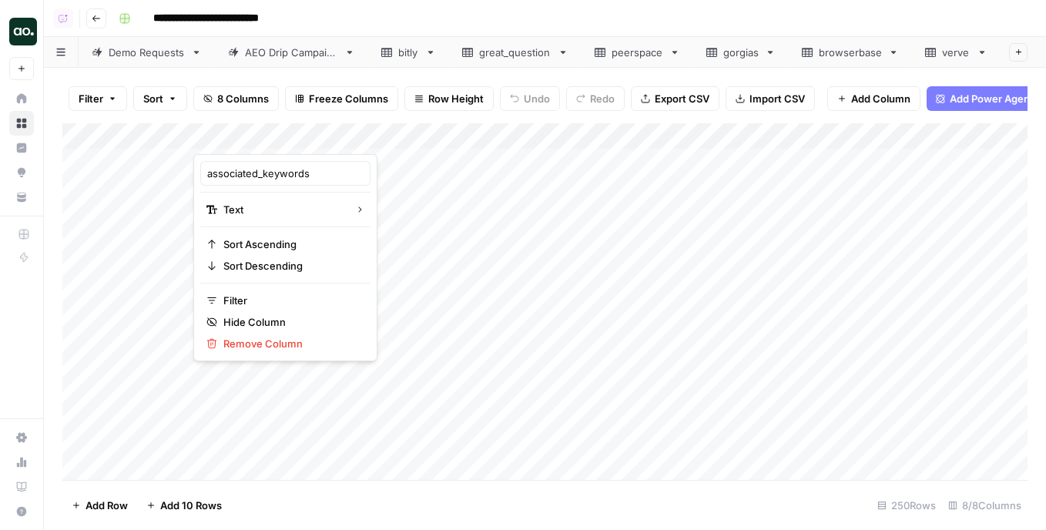
click at [340, 136] on div at bounding box center [304, 138] width 223 height 31
click at [151, 136] on div "Add Column" at bounding box center [544, 301] width 965 height 357
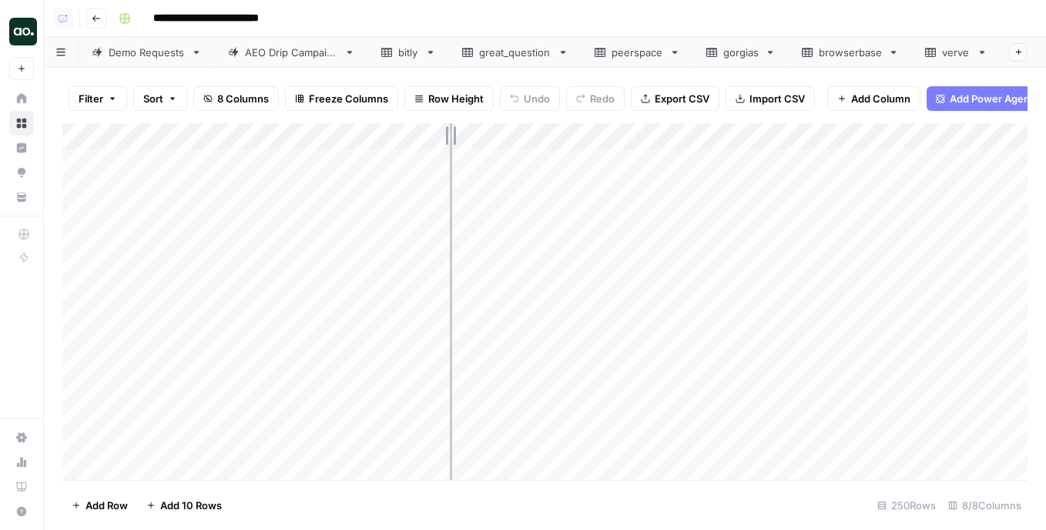
drag, startPoint x: 194, startPoint y: 132, endPoint x: 449, endPoint y: 127, distance: 255.0
click at [449, 127] on div "Add Column" at bounding box center [544, 301] width 965 height 357
click at [273, 210] on div "Add Column" at bounding box center [544, 301] width 965 height 357
click at [84, 236] on div "Add Column" at bounding box center [544, 301] width 965 height 357
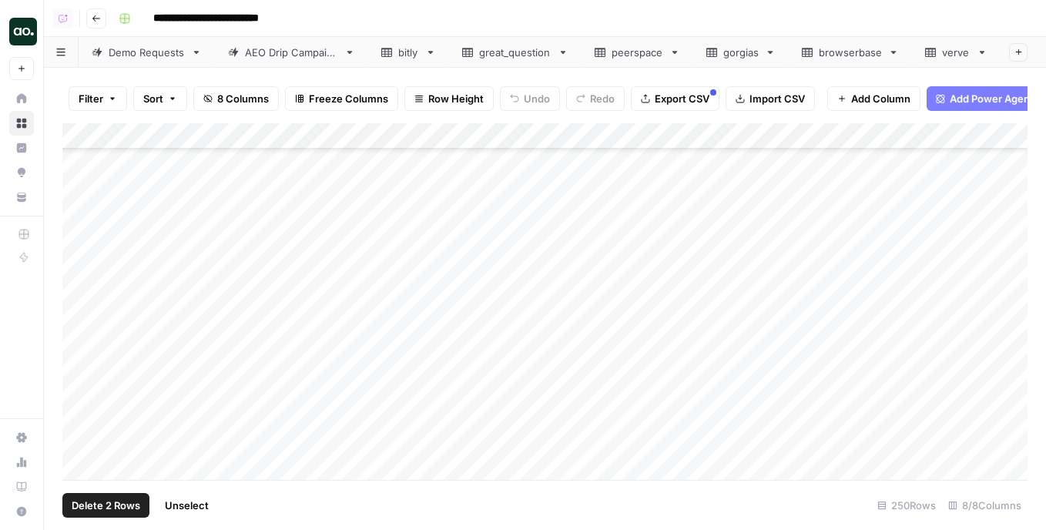
click at [83, 267] on div "Add Column" at bounding box center [544, 301] width 965 height 357
click at [82, 290] on div "Add Column" at bounding box center [544, 301] width 965 height 357
click at [86, 374] on div "Add Column" at bounding box center [544, 301] width 965 height 357
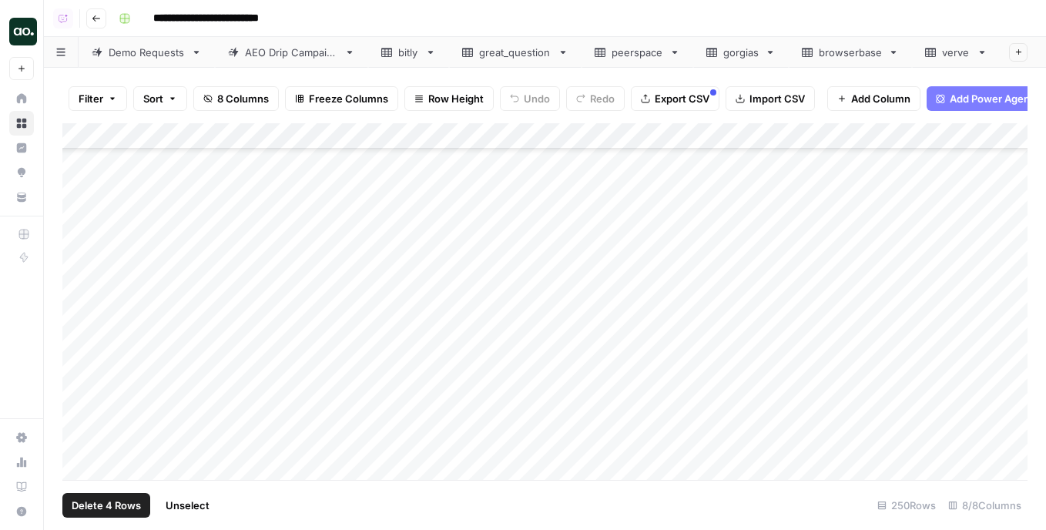
click at [82, 367] on div "Add Column" at bounding box center [544, 301] width 965 height 357
click at [84, 391] on div "Add Column" at bounding box center [544, 301] width 965 height 357
click at [83, 365] on div "Add Column" at bounding box center [544, 301] width 965 height 357
click at [78, 390] on div "Add Column" at bounding box center [544, 301] width 965 height 357
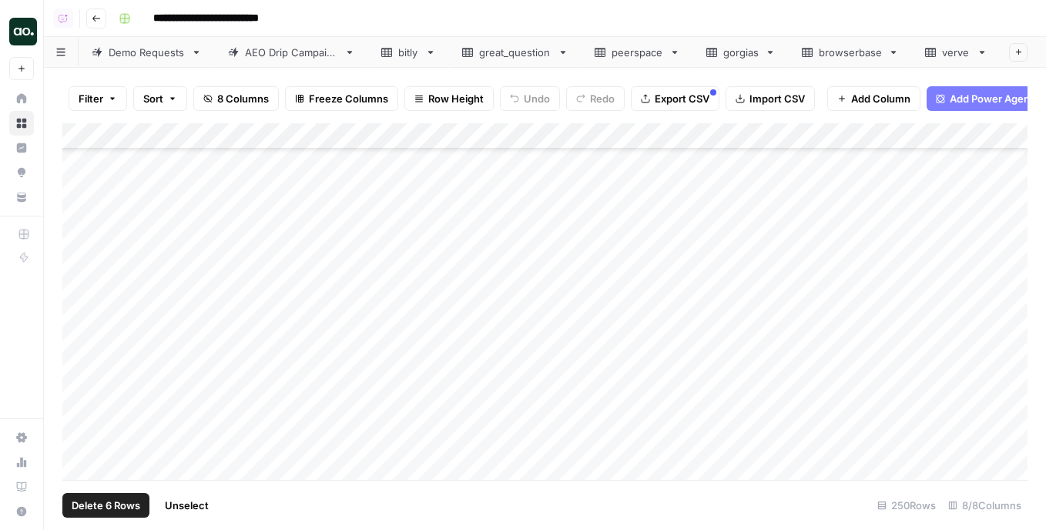
scroll to position [1512, 0]
click at [76, 411] on div "Add Column" at bounding box center [544, 301] width 965 height 357
click at [78, 357] on div "Add Column" at bounding box center [544, 301] width 965 height 357
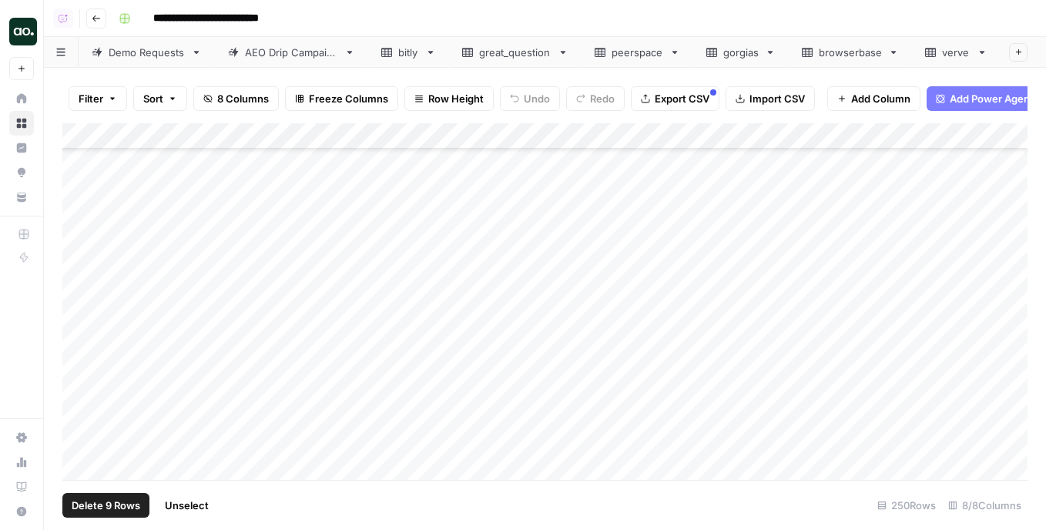
click at [82, 324] on div "Add Column" at bounding box center [544, 301] width 965 height 357
click at [83, 394] on div "Add Column" at bounding box center [544, 301] width 965 height 357
click at [80, 408] on div "Add Column" at bounding box center [544, 301] width 965 height 357
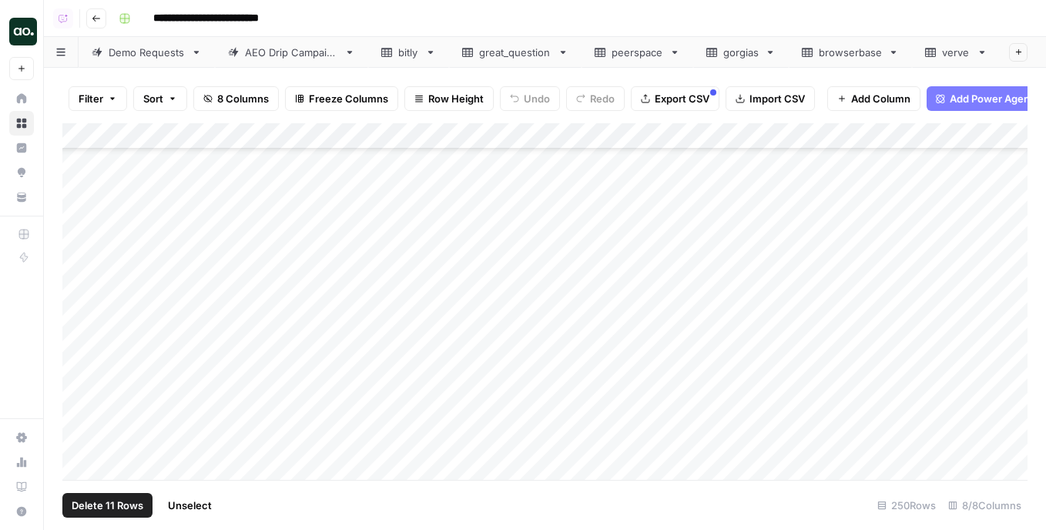
scroll to position [3519, 0]
click at [82, 361] on div "Add Column" at bounding box center [544, 301] width 965 height 357
click at [79, 398] on div "Add Column" at bounding box center [544, 301] width 965 height 357
click at [84, 420] on div "Add Column" at bounding box center [544, 301] width 965 height 357
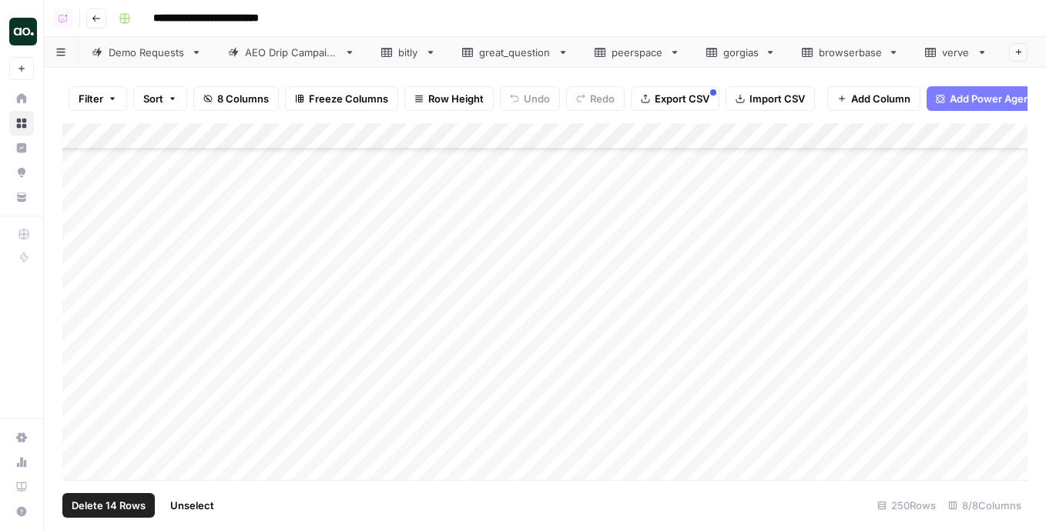
scroll to position [3915, 0]
click at [77, 358] on div "Add Column" at bounding box center [544, 301] width 965 height 357
click at [79, 215] on div "Add Column" at bounding box center [544, 301] width 965 height 357
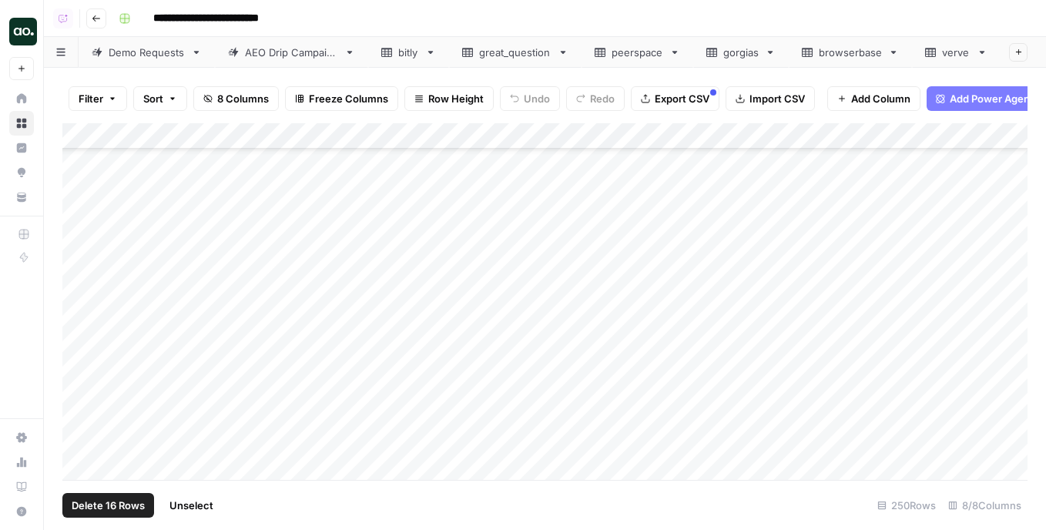
click at [79, 268] on div "Add Column" at bounding box center [544, 301] width 965 height 357
click at [86, 307] on div "Add Column" at bounding box center [544, 301] width 965 height 357
click at [85, 325] on div "Add Column" at bounding box center [544, 301] width 965 height 357
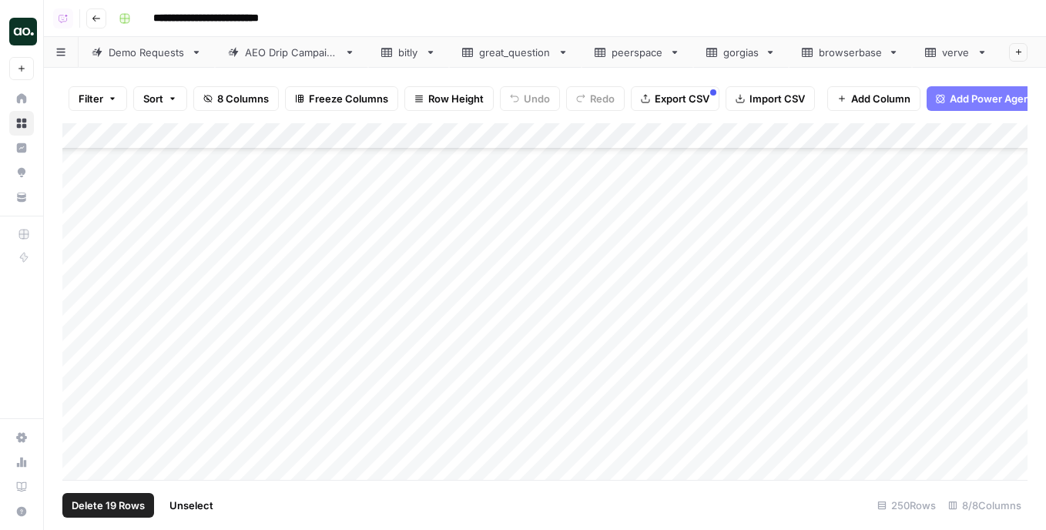
scroll to position [5377, 0]
click at [80, 287] on div "Add Column" at bounding box center [544, 301] width 965 height 357
click at [80, 283] on div "Add Column" at bounding box center [544, 301] width 965 height 357
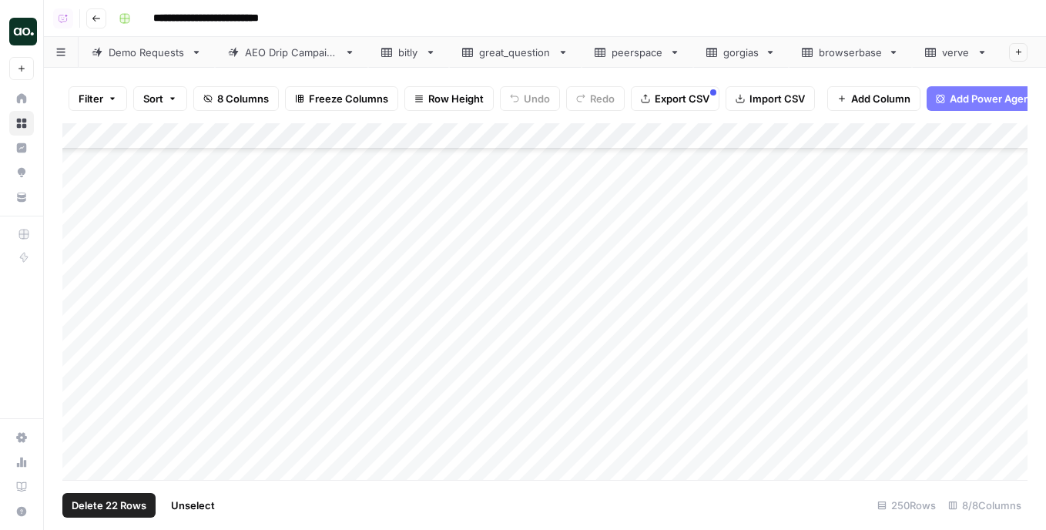
click at [81, 285] on div "Add Column" at bounding box center [544, 301] width 965 height 357
click at [86, 369] on div "Add Column" at bounding box center [544, 301] width 965 height 357
click at [106, 502] on span "Delete 23 Rows" at bounding box center [109, 505] width 75 height 15
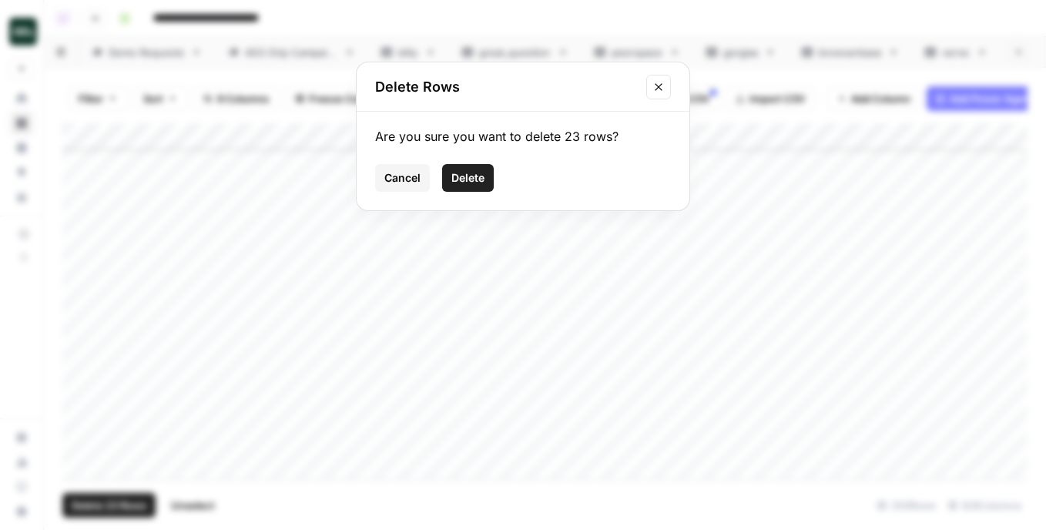
click at [471, 176] on span "Delete" at bounding box center [467, 177] width 33 height 15
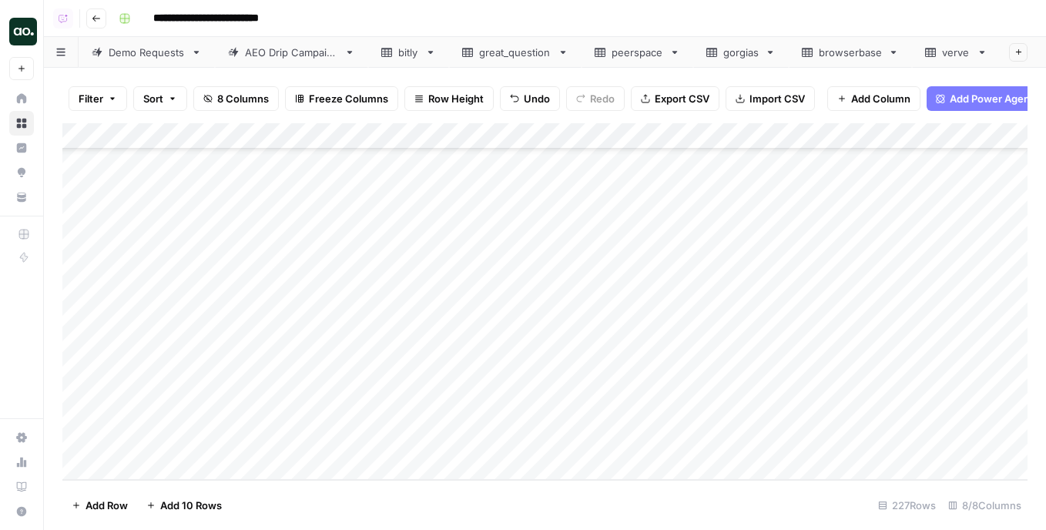
scroll to position [5640, 0]
click at [666, 97] on span "Export CSV" at bounding box center [682, 98] width 55 height 15
click at [985, 49] on icon "button" at bounding box center [981, 52] width 11 height 11
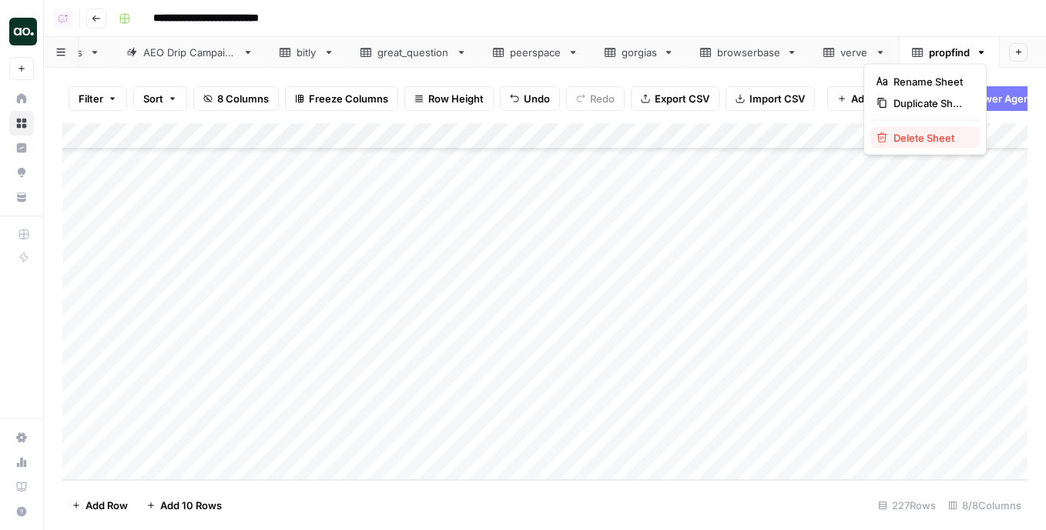
click at [934, 142] on span "Delete Sheet" at bounding box center [931, 137] width 74 height 15
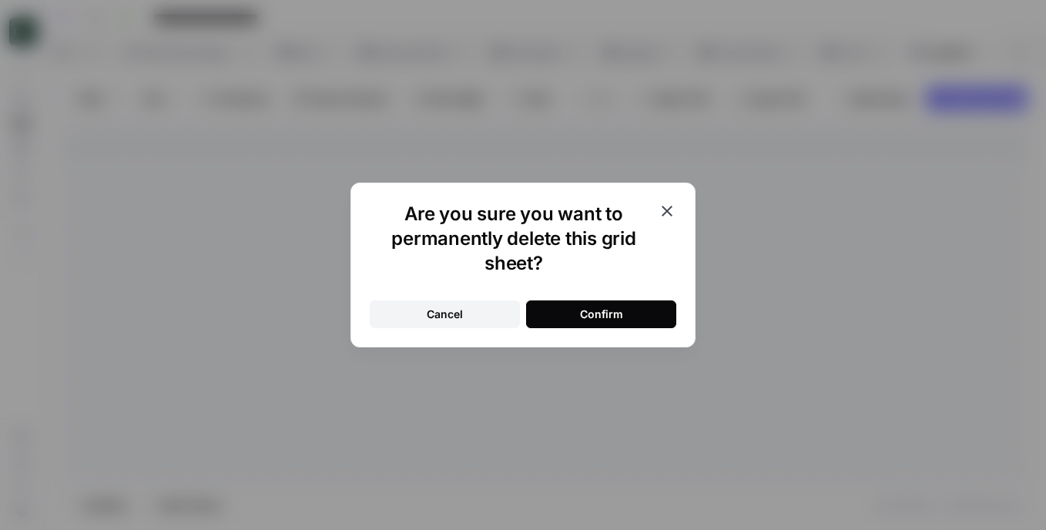
click at [606, 314] on div "Confirm" at bounding box center [601, 314] width 43 height 15
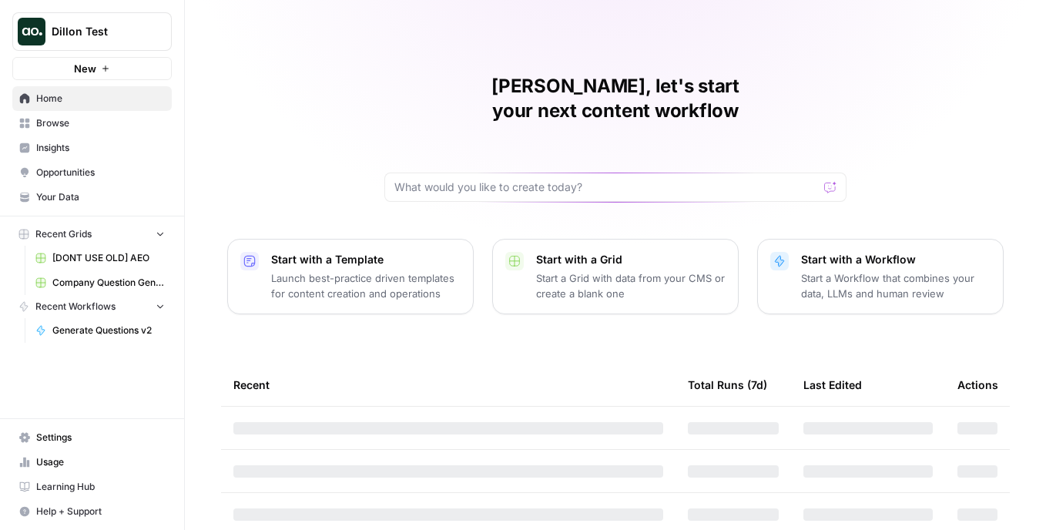
click at [119, 45] on button "Dillon Test" at bounding box center [91, 31] width 159 height 39
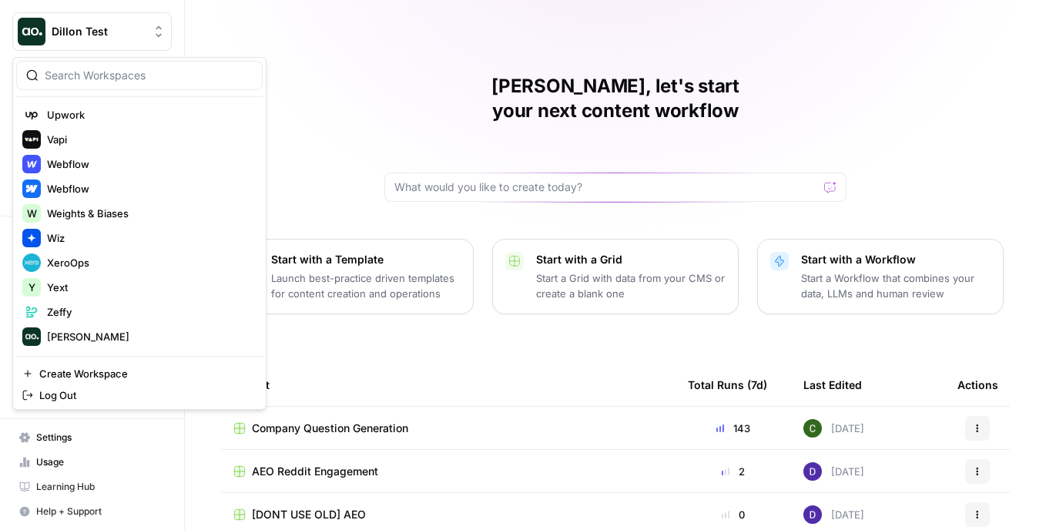
scroll to position [3928, 0]
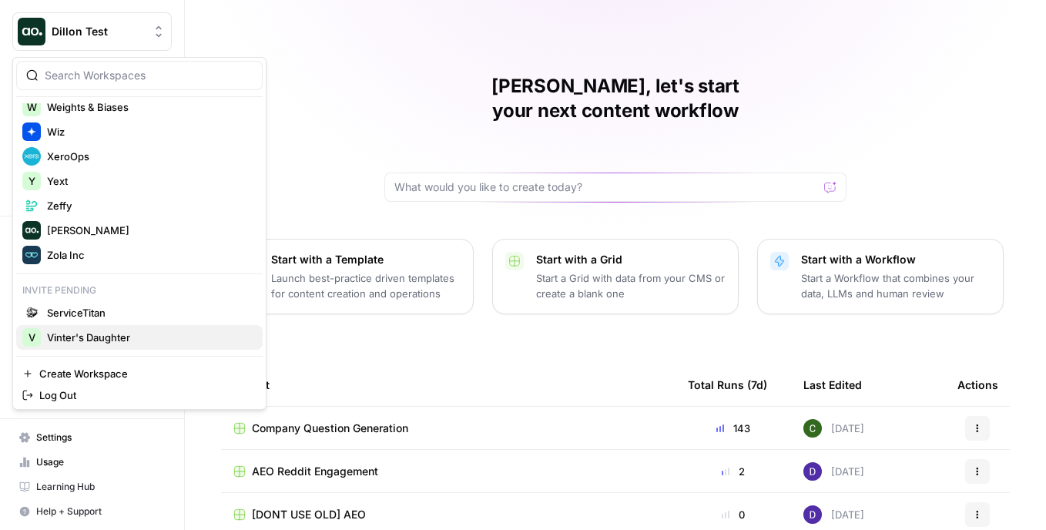
click at [122, 330] on span "Vinter's Daughter" at bounding box center [148, 337] width 203 height 15
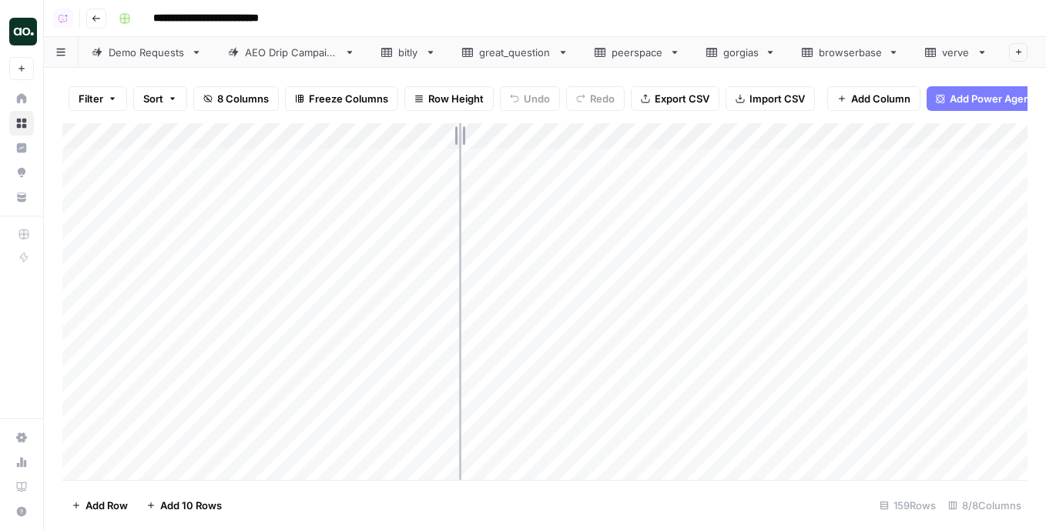
drag, startPoint x: 338, startPoint y: 135, endPoint x: 562, endPoint y: 139, distance: 223.5
click at [562, 143] on div "Add Column" at bounding box center [544, 301] width 965 height 357
drag, startPoint x: 561, startPoint y: 138, endPoint x: 457, endPoint y: 147, distance: 104.4
click at [457, 147] on div "Add Column" at bounding box center [544, 301] width 965 height 357
click at [204, 138] on div "Add Column" at bounding box center [544, 301] width 965 height 357
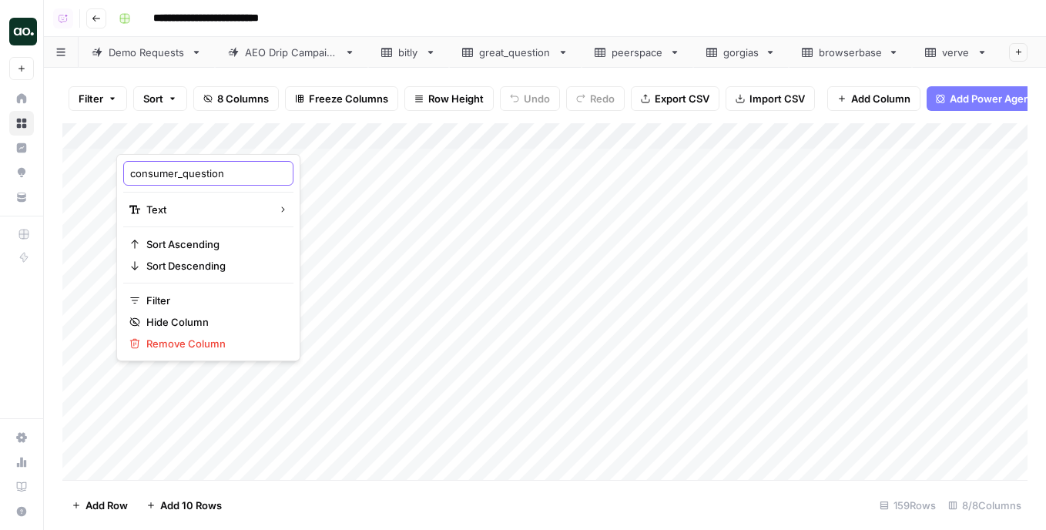
drag, startPoint x: 183, startPoint y: 173, endPoint x: 125, endPoint y: 173, distance: 57.8
click at [125, 173] on div "consumer_question" at bounding box center [208, 173] width 170 height 25
type input "question"
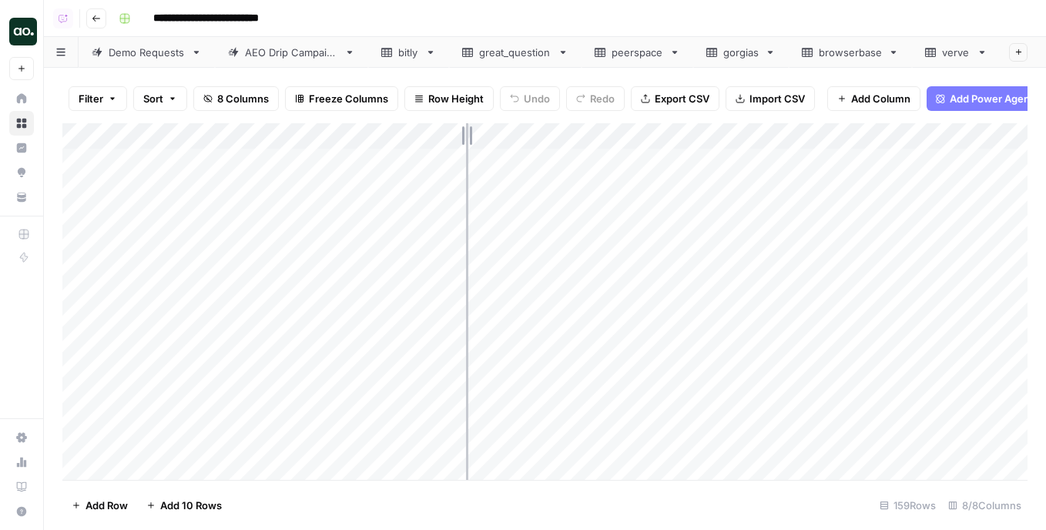
drag, startPoint x: 457, startPoint y: 132, endPoint x: 466, endPoint y: 132, distance: 9.2
click at [466, 132] on div "Add Column" at bounding box center [544, 301] width 965 height 357
click at [663, 96] on span "Export CSV" at bounding box center [682, 98] width 55 height 15
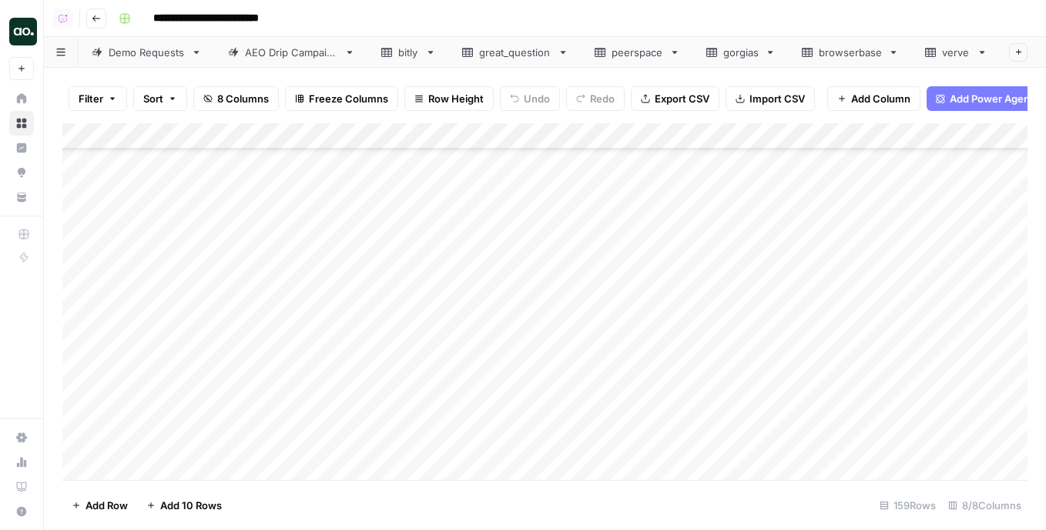
click at [230, 253] on div "Add Column" at bounding box center [544, 301] width 965 height 357
click at [228, 253] on div "Add Column" at bounding box center [544, 301] width 965 height 357
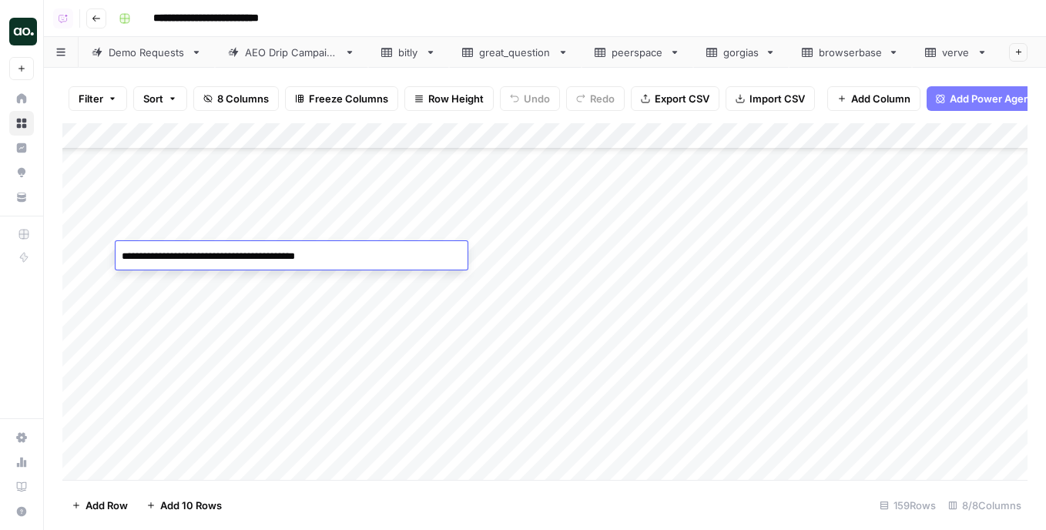
drag, startPoint x: 239, startPoint y: 256, endPoint x: 149, endPoint y: 257, distance: 90.1
click at [147, 257] on textarea "**********" at bounding box center [292, 257] width 352 height 22
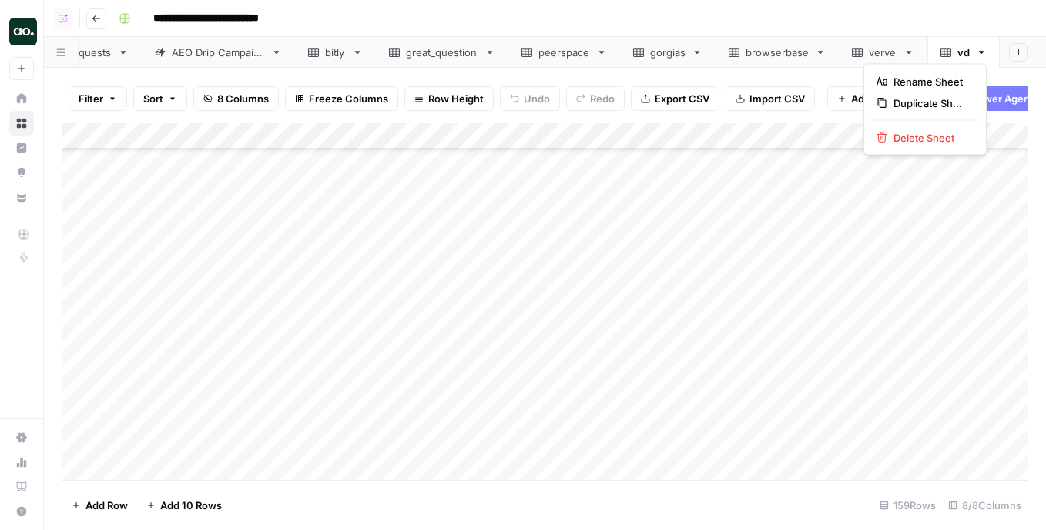
click at [982, 49] on icon "button" at bounding box center [981, 52] width 11 height 11
click at [937, 130] on span "Delete Sheet" at bounding box center [931, 137] width 74 height 15
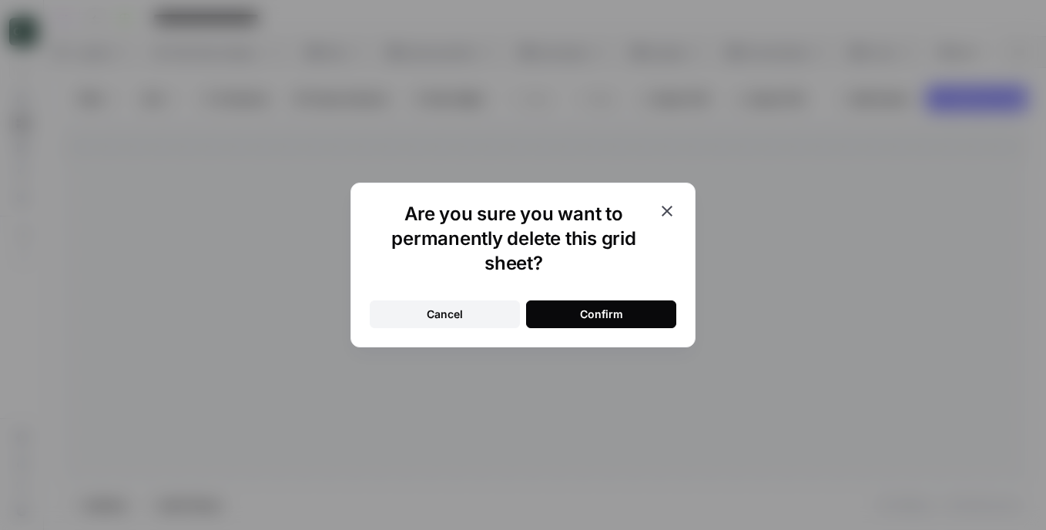
click at [646, 314] on button "Confirm" at bounding box center [601, 314] width 150 height 28
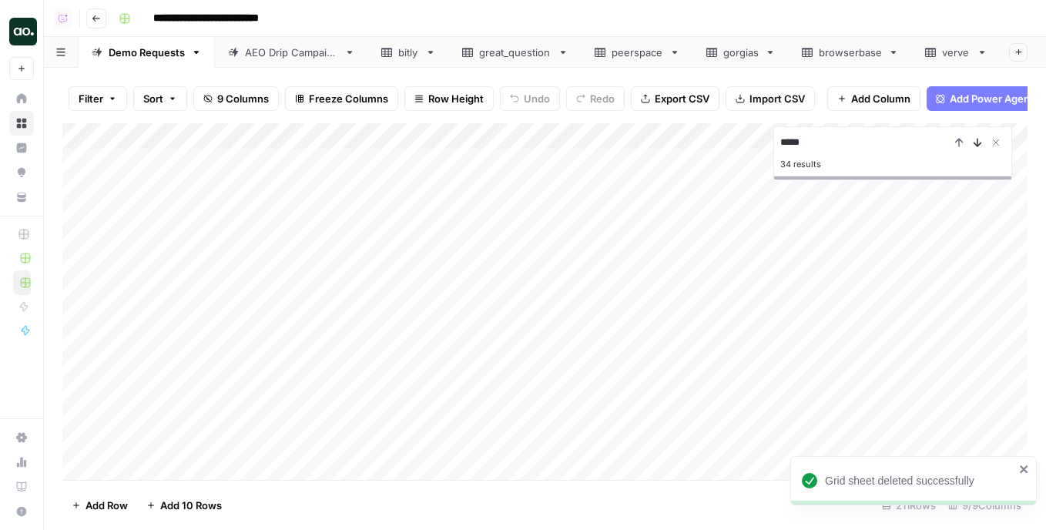
type input "*****"
click at [975, 142] on icon "Next Result" at bounding box center [977, 142] width 12 height 12
click at [995, 143] on icon "Close Search" at bounding box center [996, 142] width 5 height 5
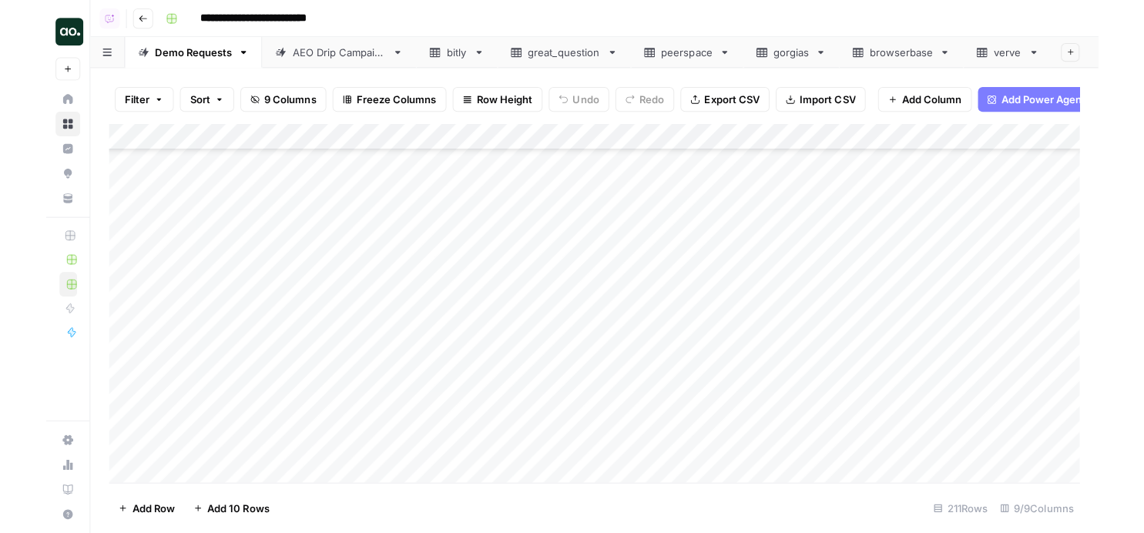
scroll to position [3968, 0]
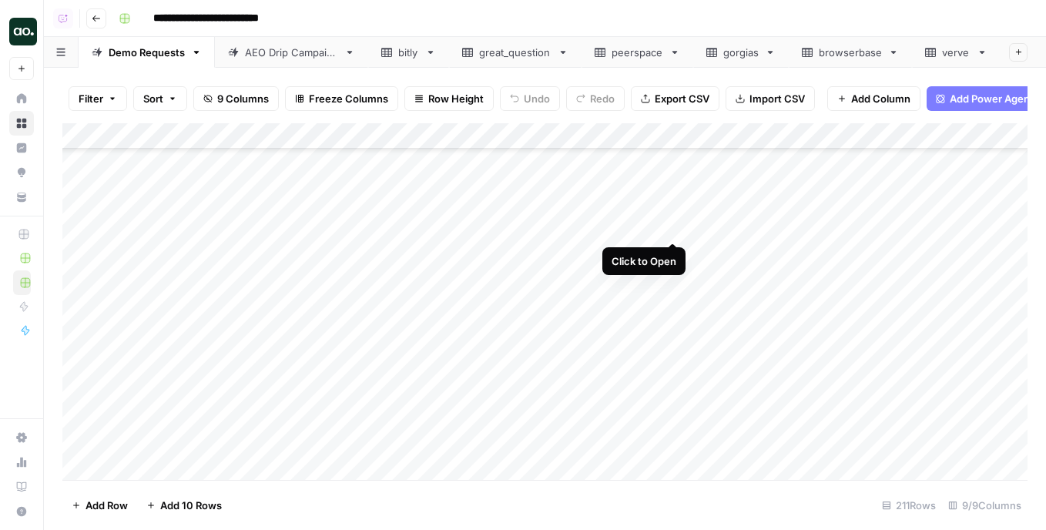
click at [669, 228] on div "Add Column" at bounding box center [544, 301] width 965 height 357
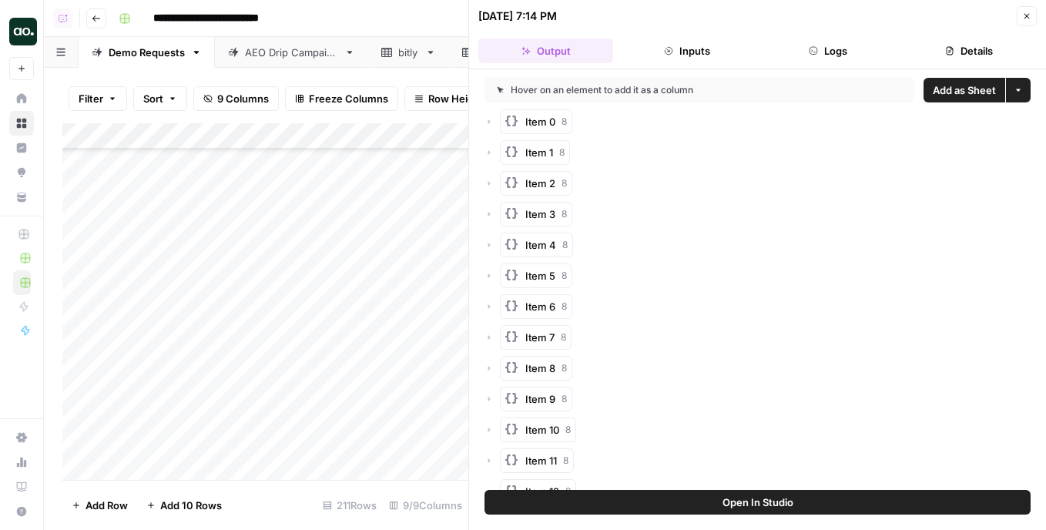
click at [963, 92] on span "Add as Sheet" at bounding box center [964, 89] width 63 height 15
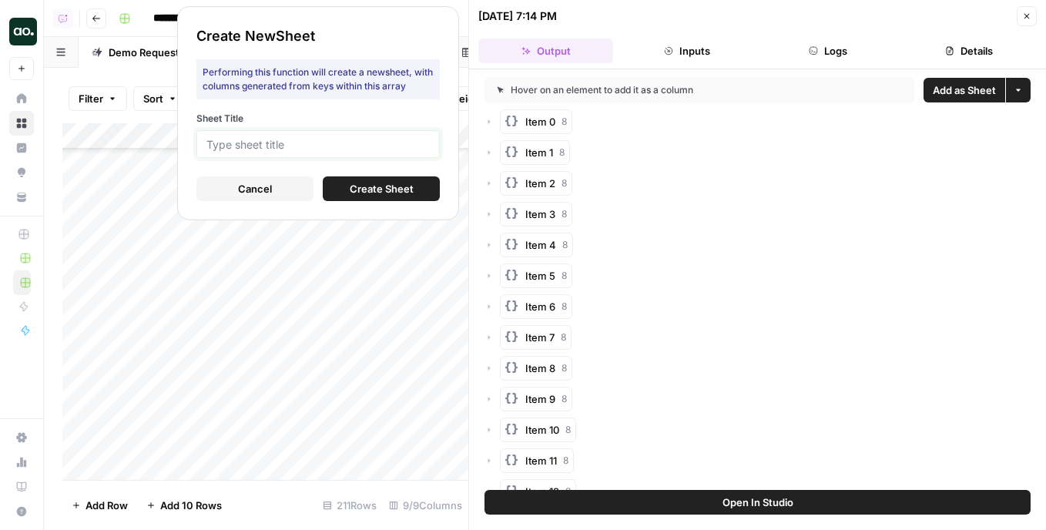
click at [388, 144] on input "Sheet Title" at bounding box center [317, 144] width 223 height 14
type input "gq"
click at [375, 189] on span "Create Sheet" at bounding box center [382, 188] width 64 height 15
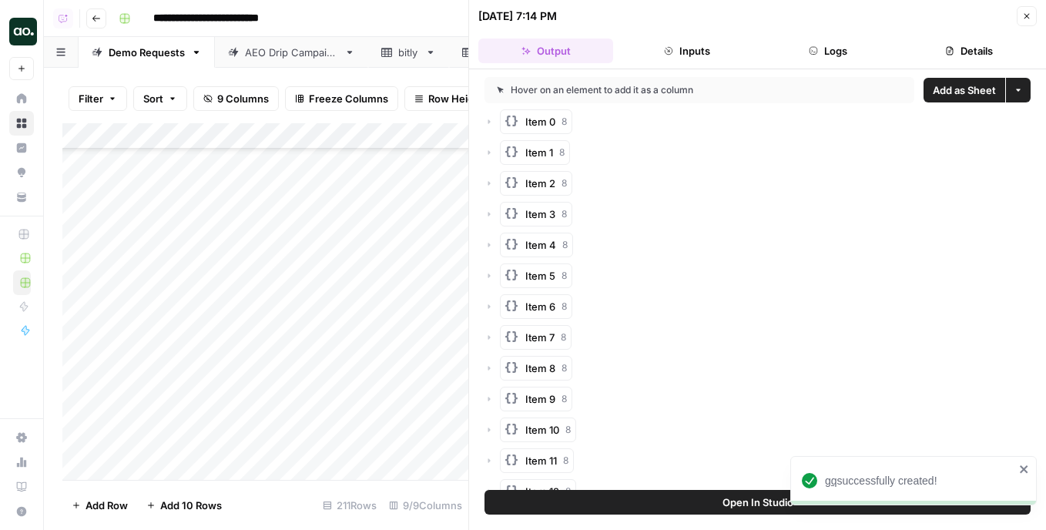
click at [831, 481] on span "gq" at bounding box center [831, 481] width 12 height 12
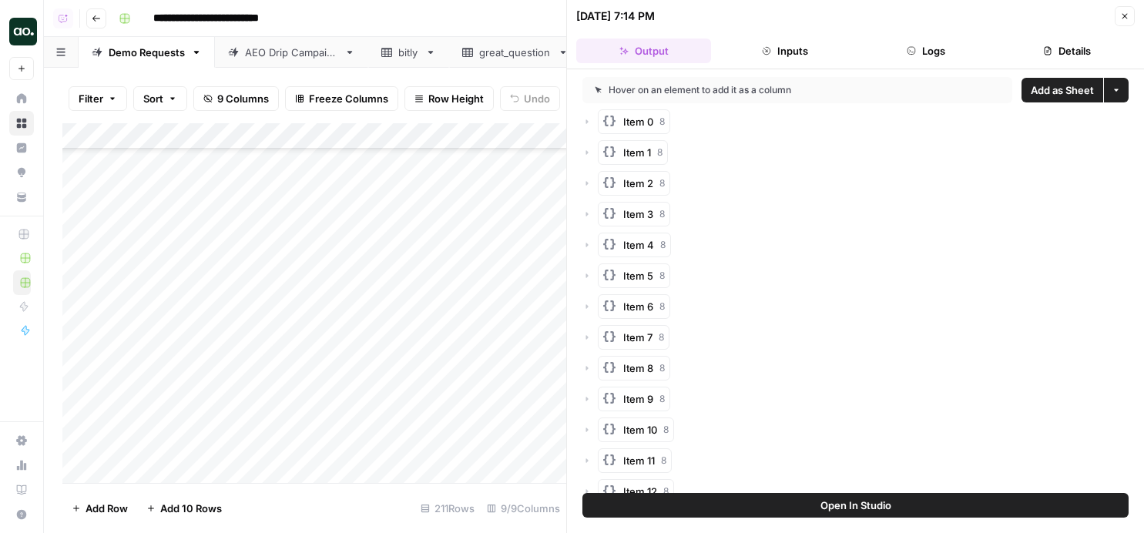
click at [1045, 12] on icon "button" at bounding box center [1124, 16] width 9 height 9
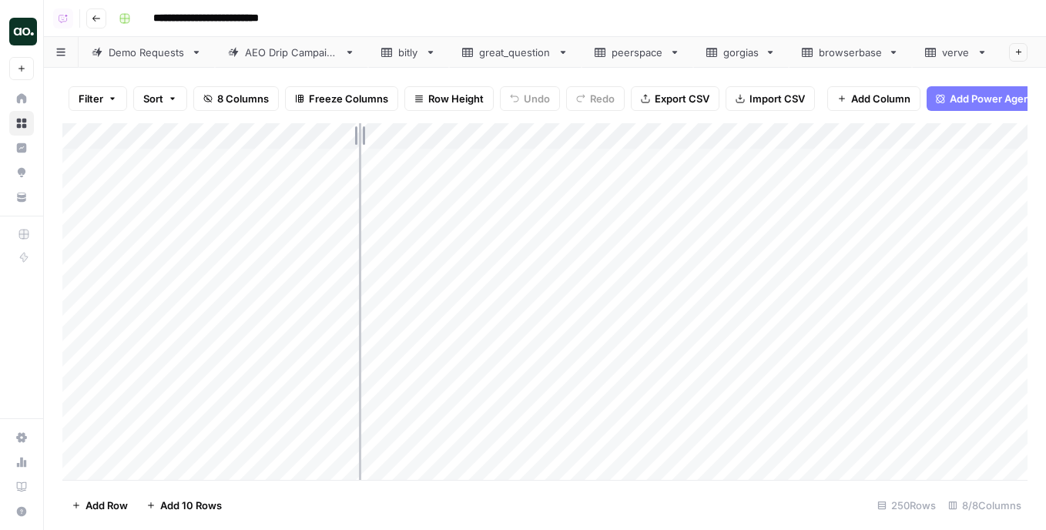
drag, startPoint x: 337, startPoint y: 136, endPoint x: 460, endPoint y: 133, distance: 122.5
click at [460, 133] on div "Add Column" at bounding box center [544, 301] width 965 height 357
click at [182, 139] on div "Add Column" at bounding box center [544, 301] width 965 height 357
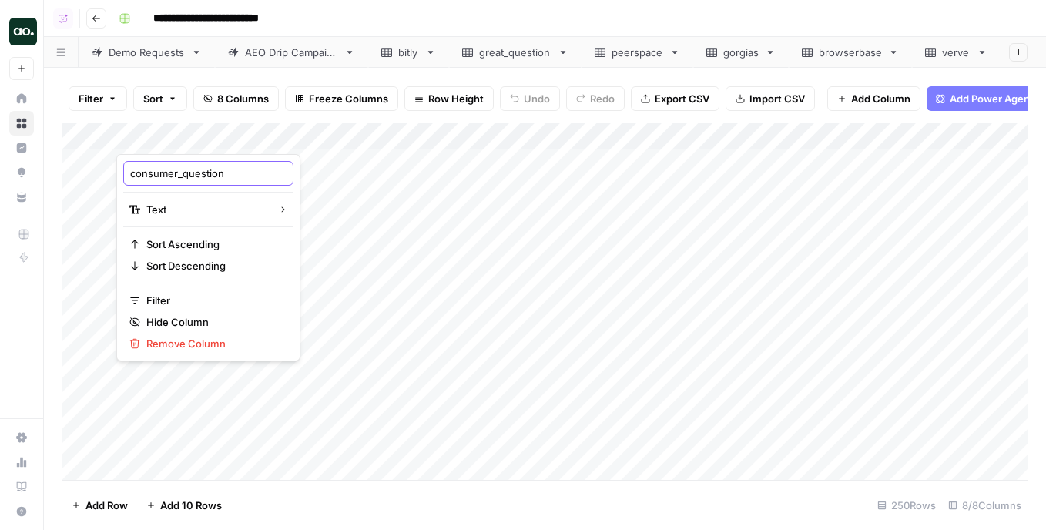
drag, startPoint x: 182, startPoint y: 173, endPoint x: 112, endPoint y: 170, distance: 69.4
click at [112, 170] on body "**********" at bounding box center [523, 265] width 1046 height 530
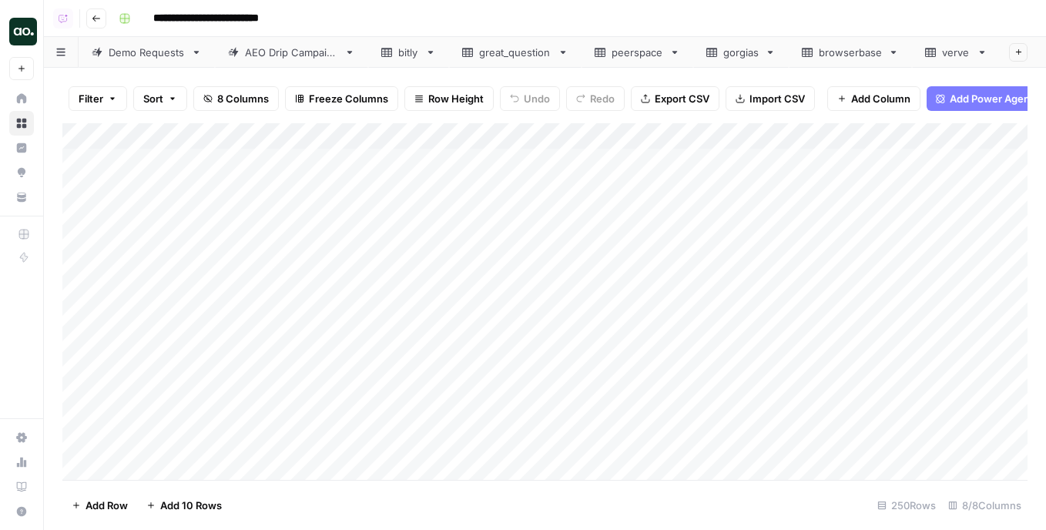
click at [201, 136] on div "Add Column" at bounding box center [544, 301] width 965 height 357
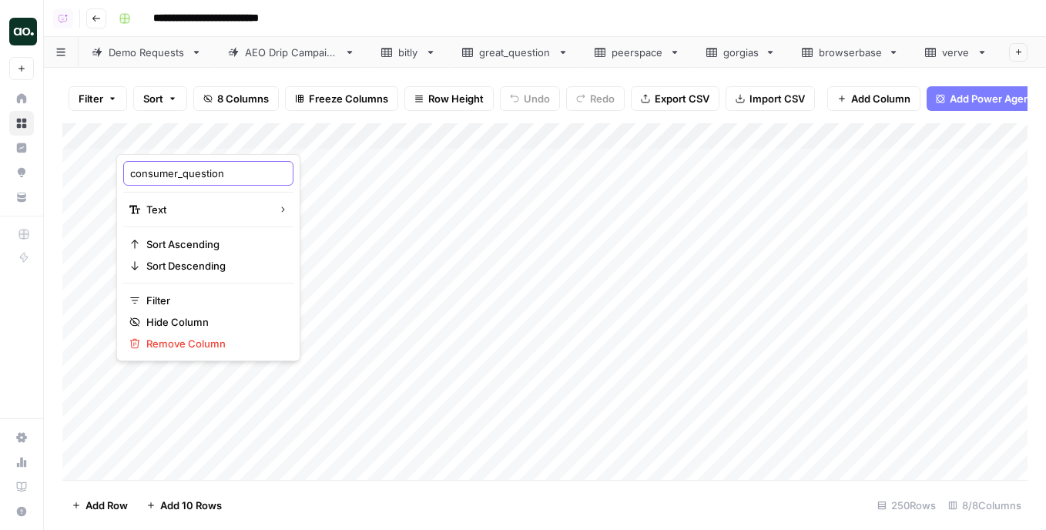
drag, startPoint x: 181, startPoint y: 173, endPoint x: 122, endPoint y: 172, distance: 59.3
click at [122, 172] on div "consumer_question Text Sort Ascending Sort Descending Filter Hide Column Remove…" at bounding box center [208, 257] width 184 height 207
type input "question"
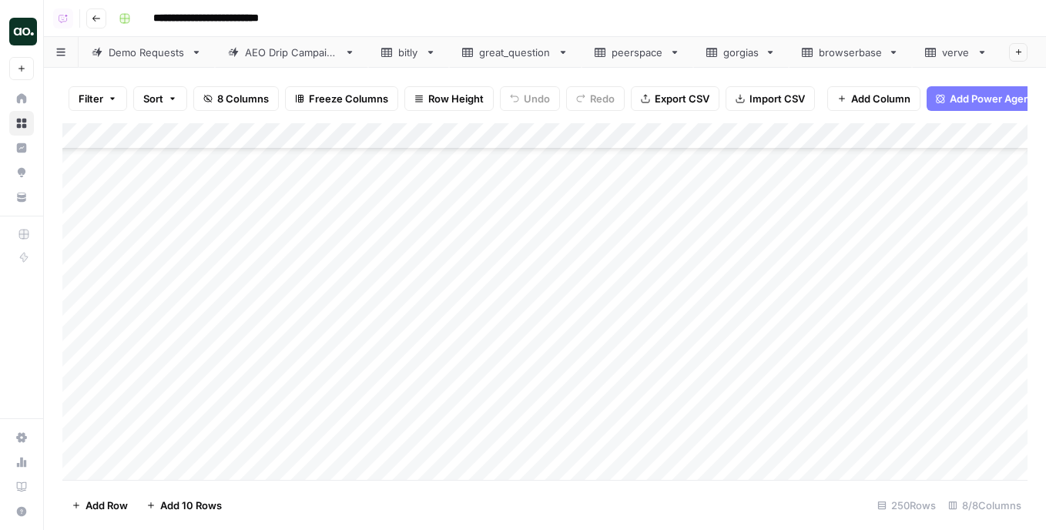
scroll to position [1438, 0]
click at [77, 247] on div "Add Column" at bounding box center [544, 301] width 965 height 357
click at [77, 262] on div "Add Column" at bounding box center [544, 301] width 965 height 357
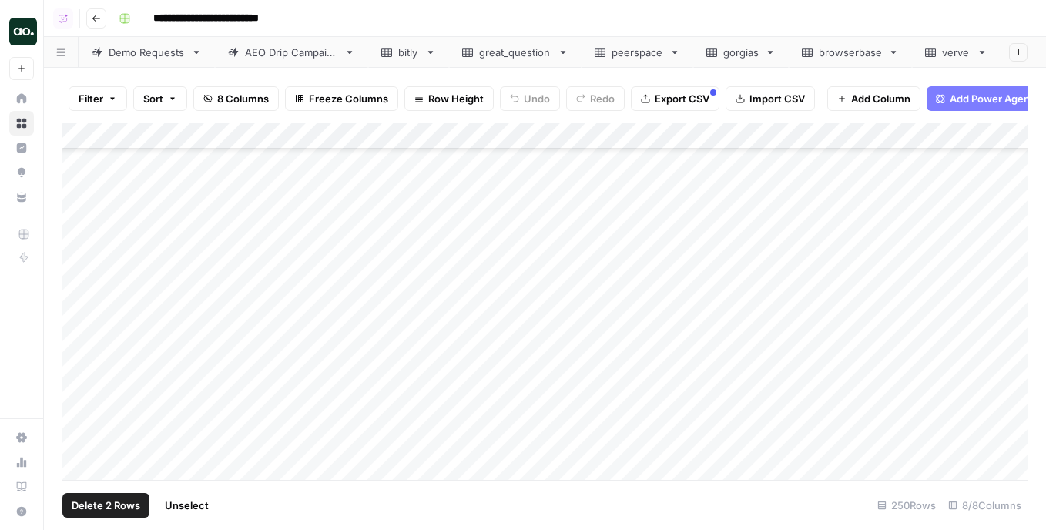
click at [78, 242] on div "Add Column" at bounding box center [544, 301] width 965 height 357
click at [84, 341] on div "Add Column" at bounding box center [544, 301] width 965 height 357
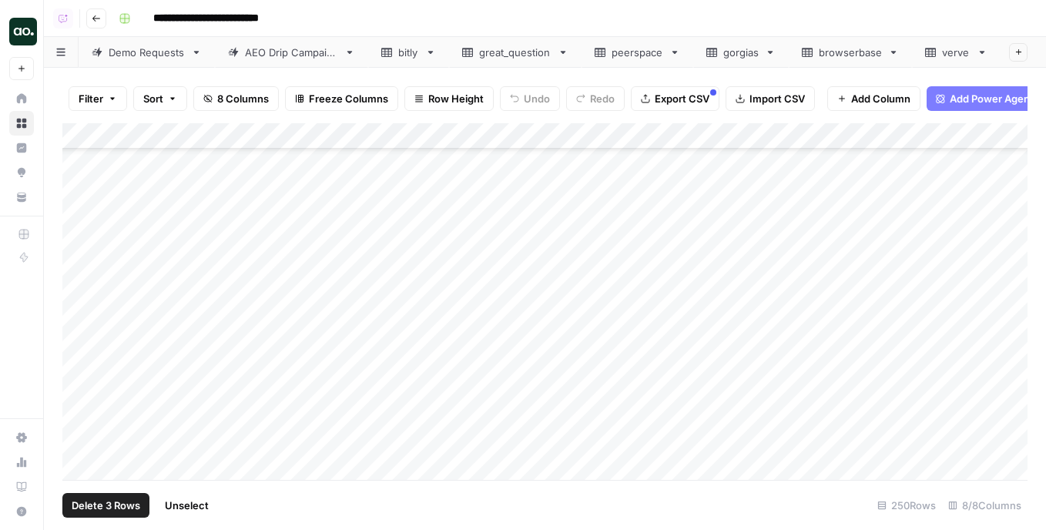
click at [80, 360] on div "Add Column" at bounding box center [544, 301] width 965 height 357
click at [138, 502] on span "Delete 4 Rows" at bounding box center [106, 505] width 69 height 15
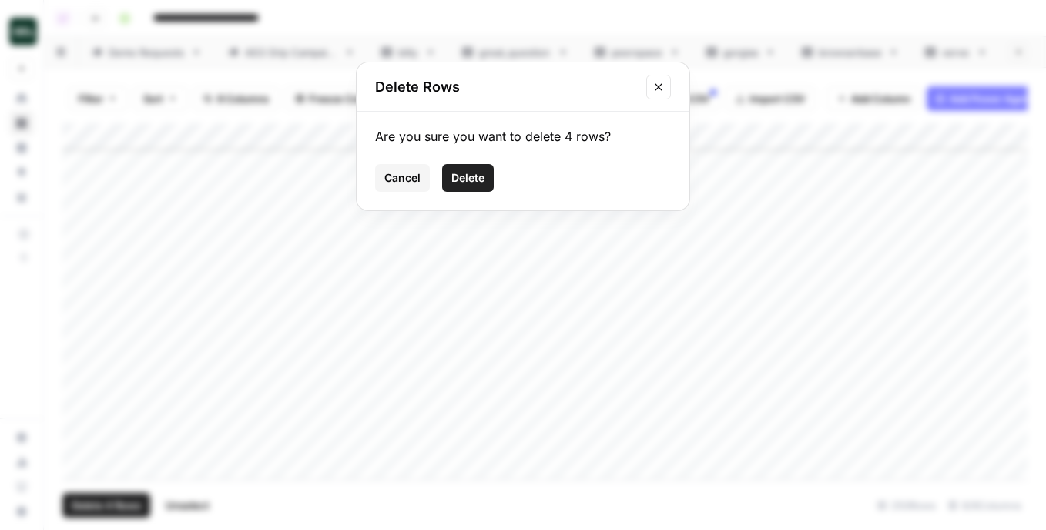
click at [475, 173] on span "Delete" at bounding box center [467, 177] width 33 height 15
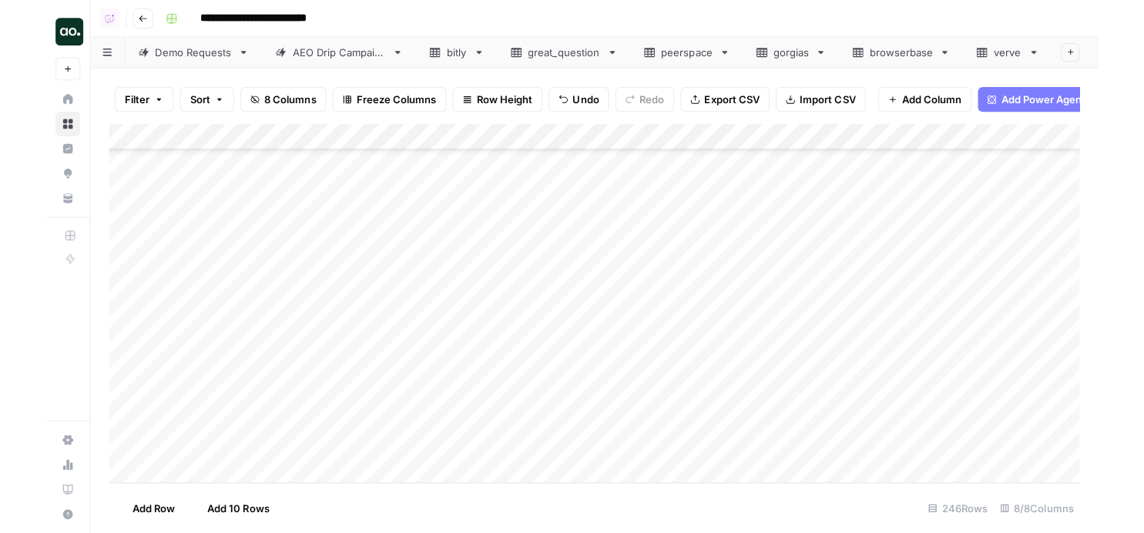
scroll to position [6138, 0]
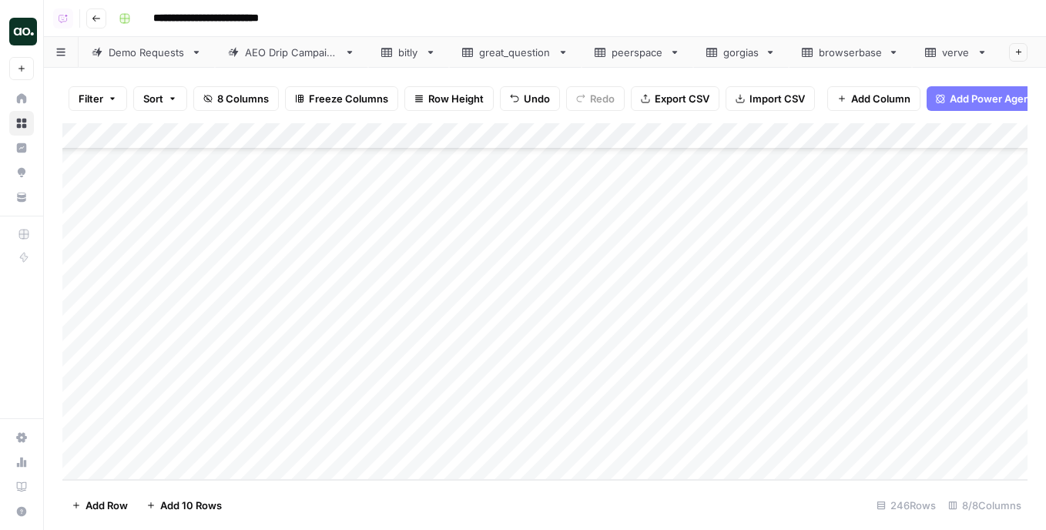
click at [656, 94] on span "Export CSV" at bounding box center [682, 98] width 55 height 15
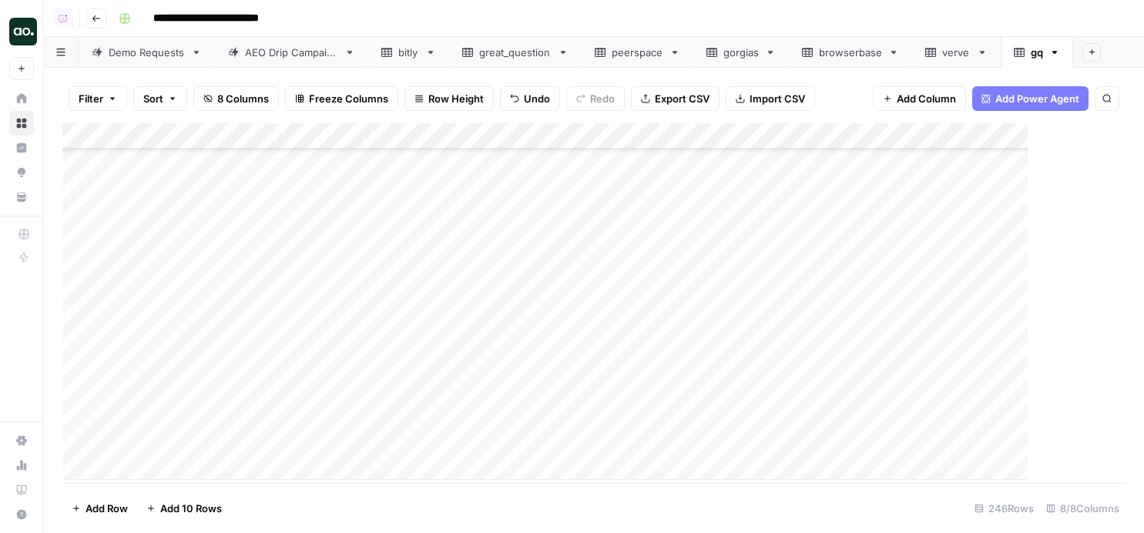
scroll to position [6135, 0]
click at [1045, 51] on icon "button" at bounding box center [1054, 52] width 11 height 11
click at [1002, 146] on button "Delete Sheet" at bounding box center [1000, 138] width 109 height 22
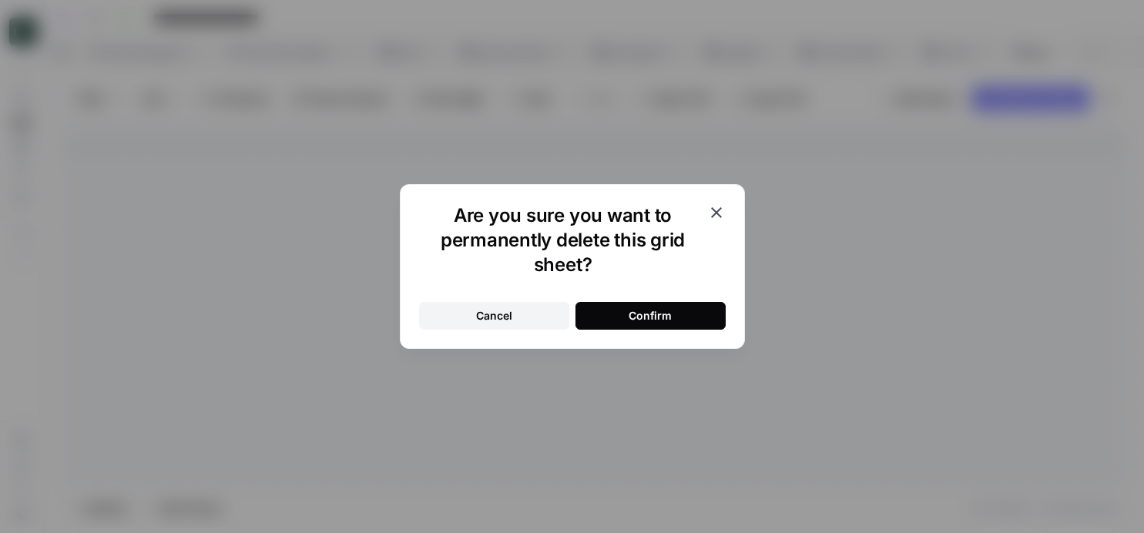
click at [585, 311] on button "Confirm" at bounding box center [650, 316] width 150 height 28
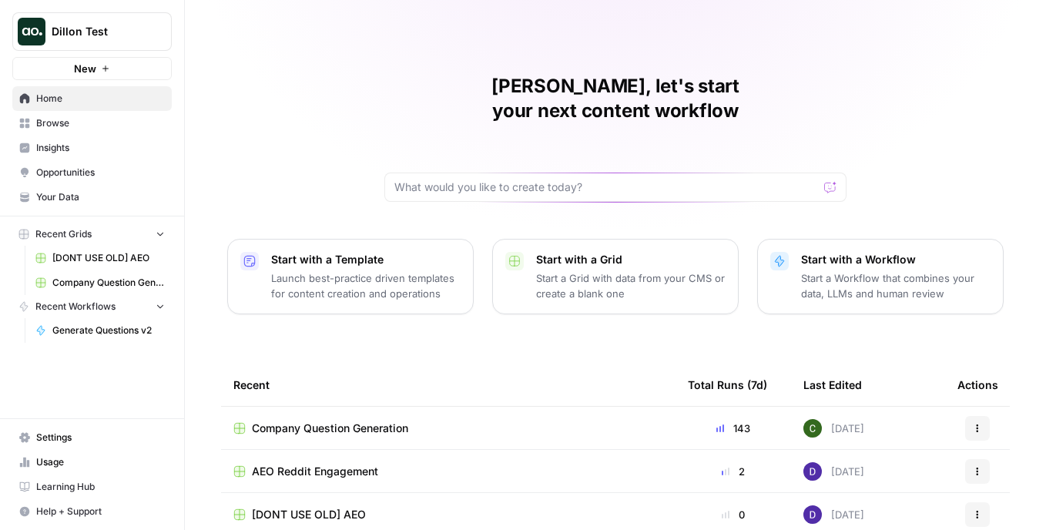
click at [160, 31] on icon "Workspace: Dillon Test" at bounding box center [158, 31] width 15 height 15
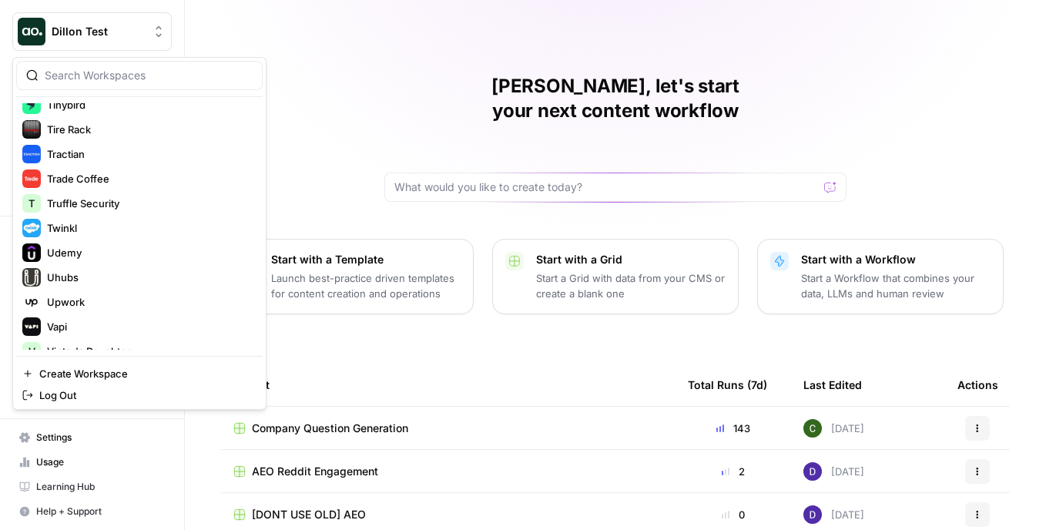
scroll to position [3953, 0]
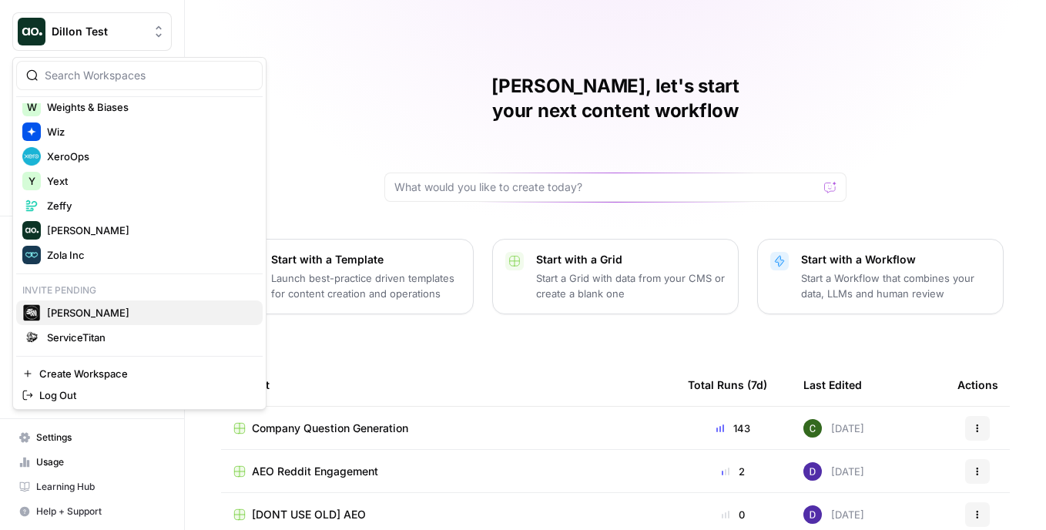
click at [106, 315] on span "Emilia Möller" at bounding box center [148, 312] width 203 height 15
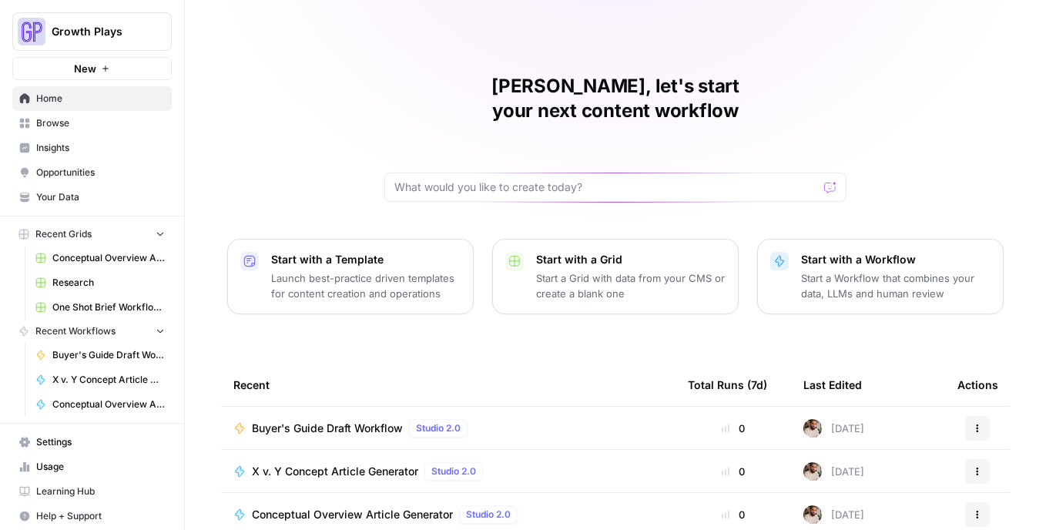
click at [102, 146] on span "Insights" at bounding box center [100, 148] width 129 height 14
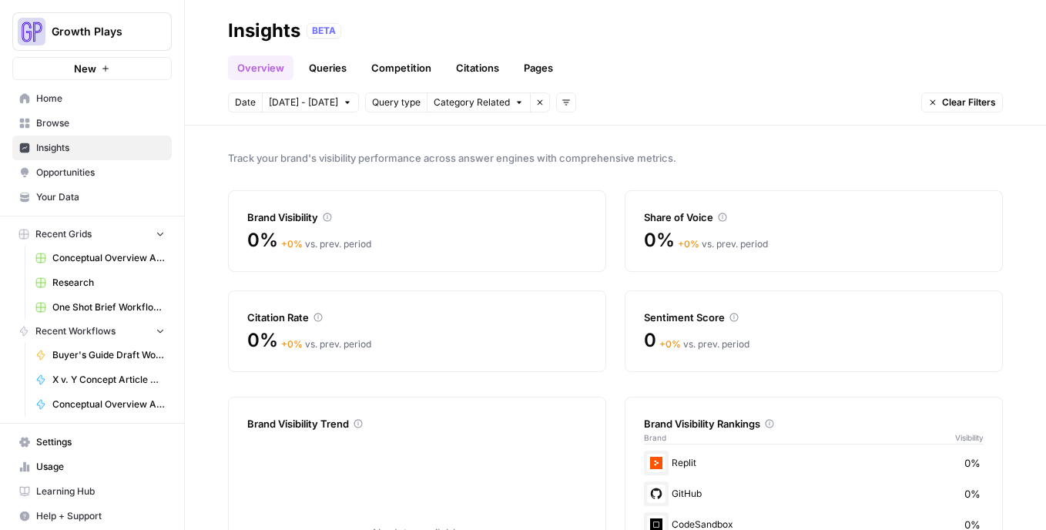
click at [936, 104] on icon "button" at bounding box center [932, 102] width 9 height 9
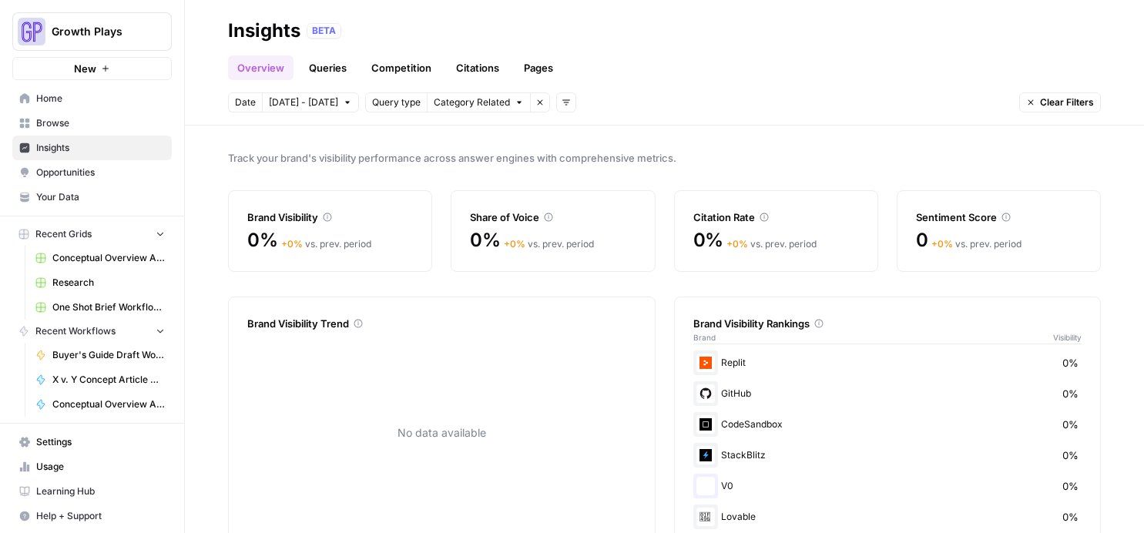
click at [1045, 109] on button "Clear Filters" at bounding box center [1060, 102] width 82 height 20
click at [83, 173] on span "Opportunities" at bounding box center [100, 173] width 129 height 14
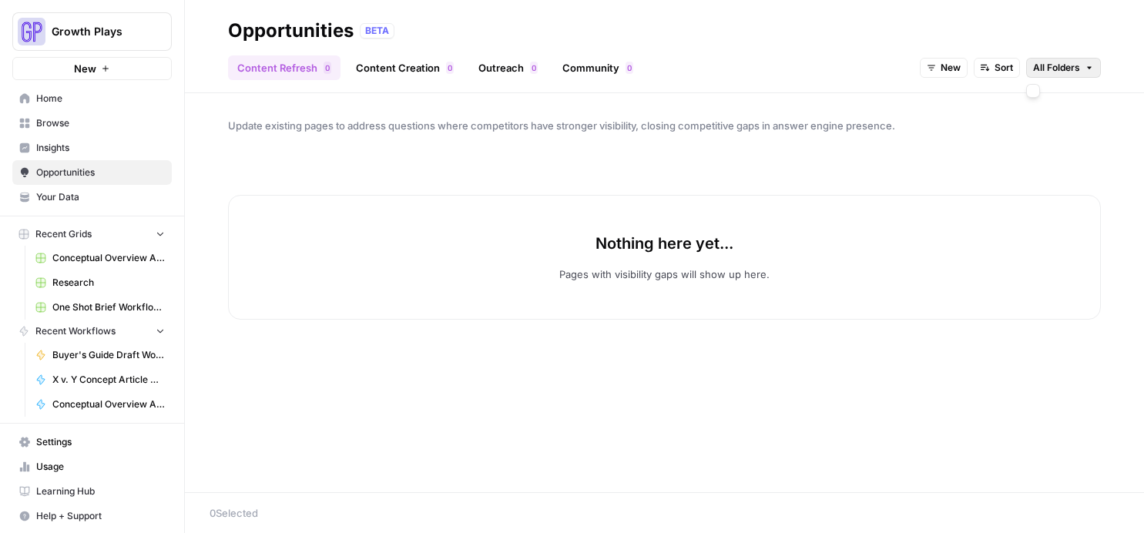
click at [1045, 67] on span "All Folders" at bounding box center [1056, 68] width 47 height 14
click at [760, 51] on div "Content Refresh 0 Content Creation 0 Outreach 0 Community 0 New Sort All Folders" at bounding box center [664, 61] width 873 height 37
click at [60, 151] on span "Insights" at bounding box center [100, 148] width 129 height 14
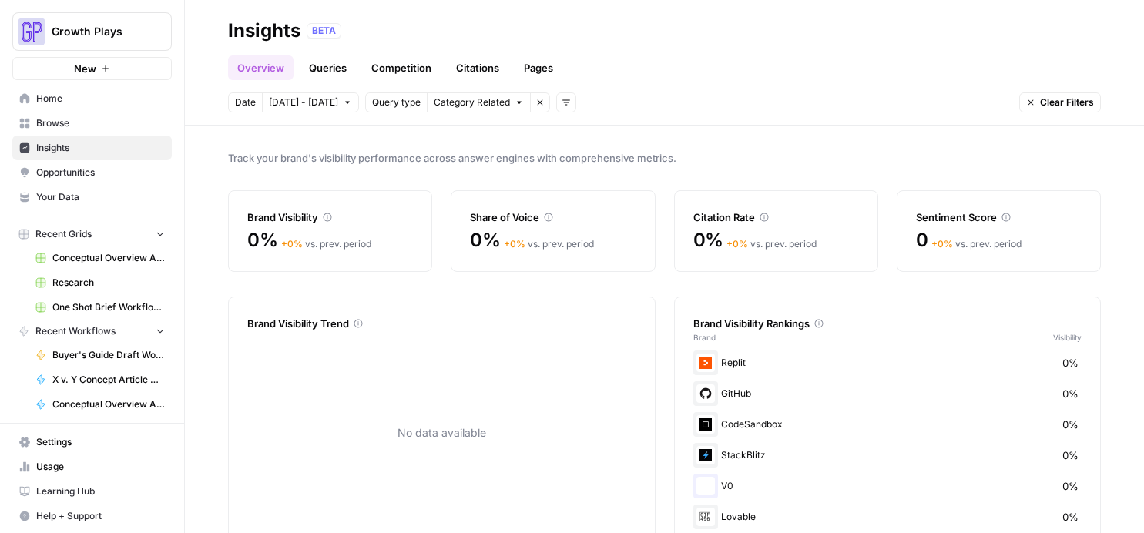
click at [644, 102] on div "Date [DATE] - [DATE] Query type Category Related Remove filter Add filters Clea…" at bounding box center [664, 102] width 873 height 20
click at [98, 190] on span "Your Data" at bounding box center [100, 197] width 129 height 14
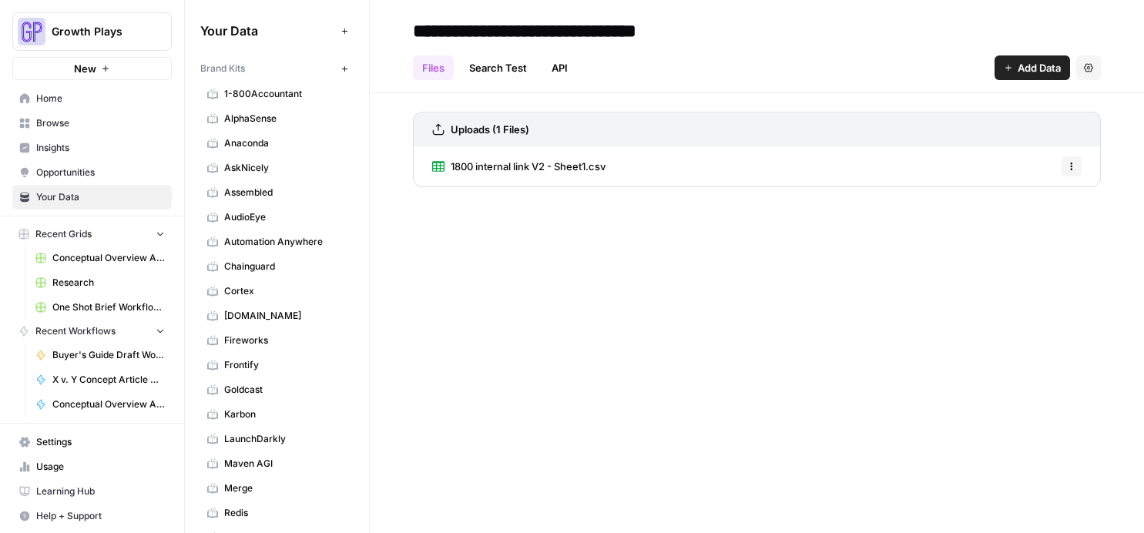
click at [93, 121] on span "Browse" at bounding box center [100, 123] width 129 height 14
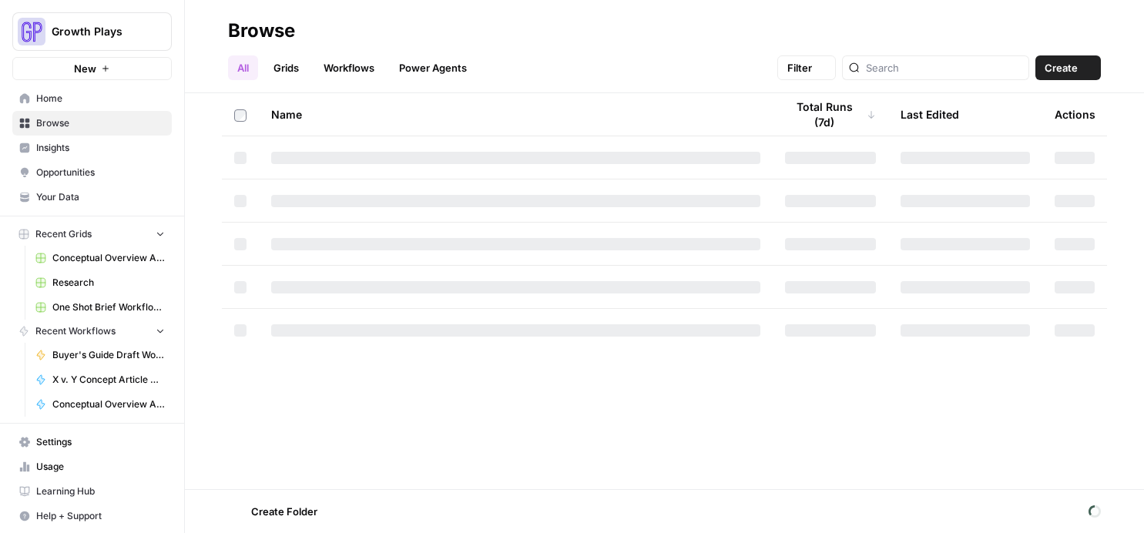
click at [82, 146] on span "Insights" at bounding box center [100, 148] width 129 height 14
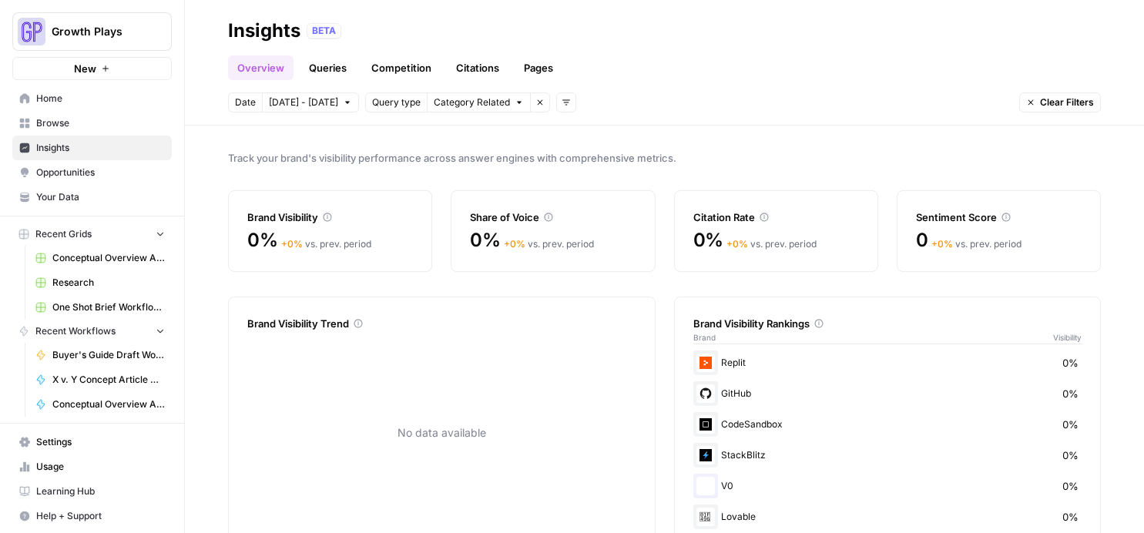
click at [320, 75] on link "Queries" at bounding box center [328, 67] width 56 height 25
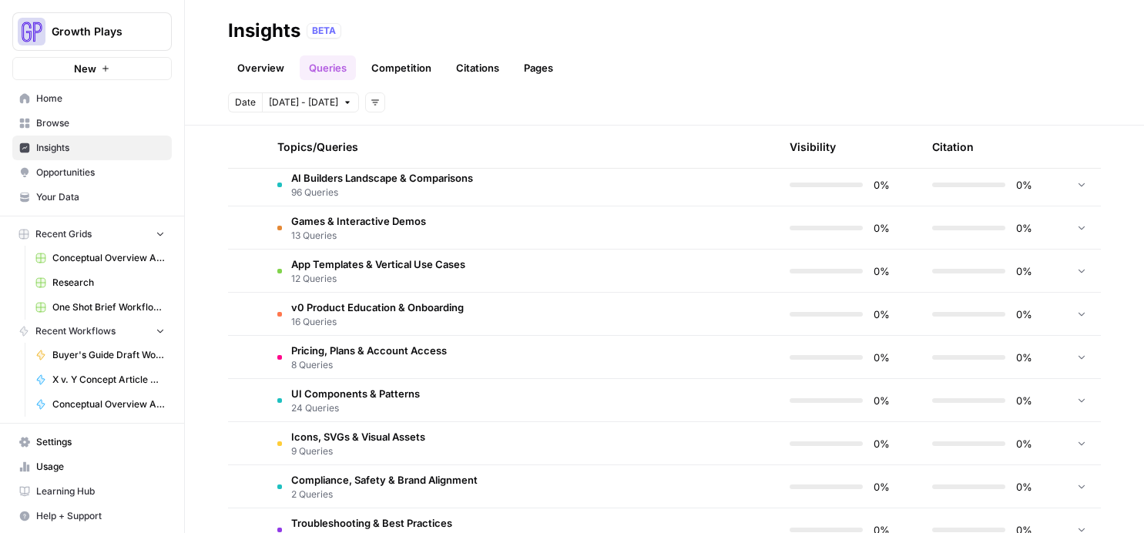
scroll to position [400, 0]
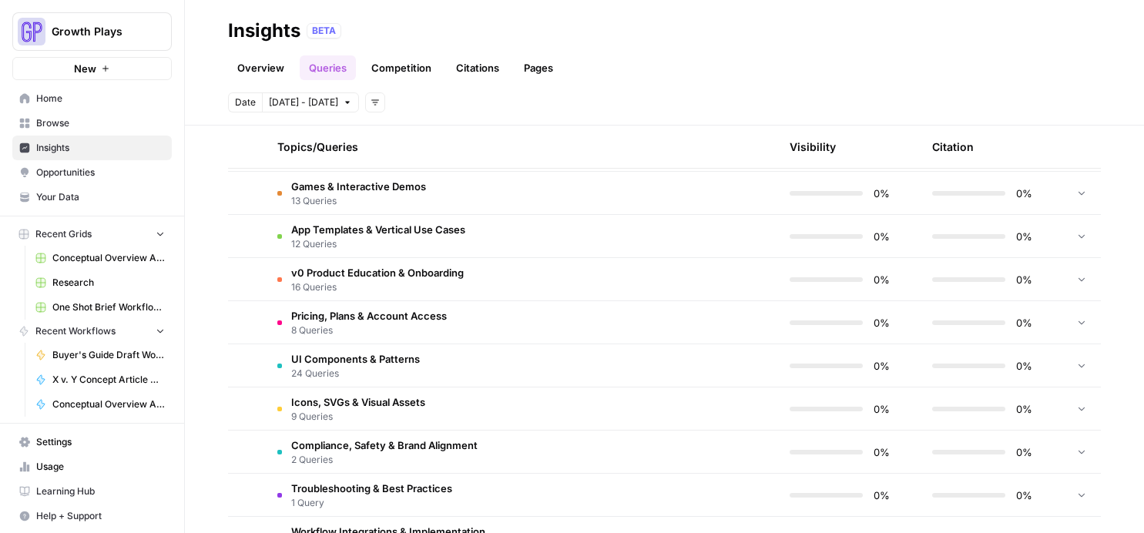
click at [373, 189] on span "Games & Interactive Demos" at bounding box center [358, 186] width 135 height 15
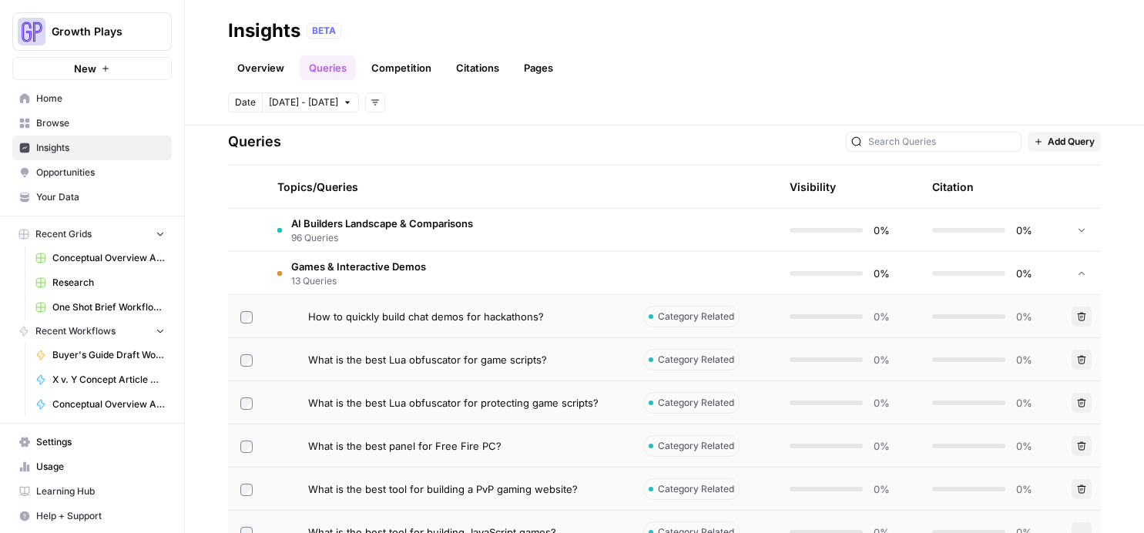
scroll to position [351, 0]
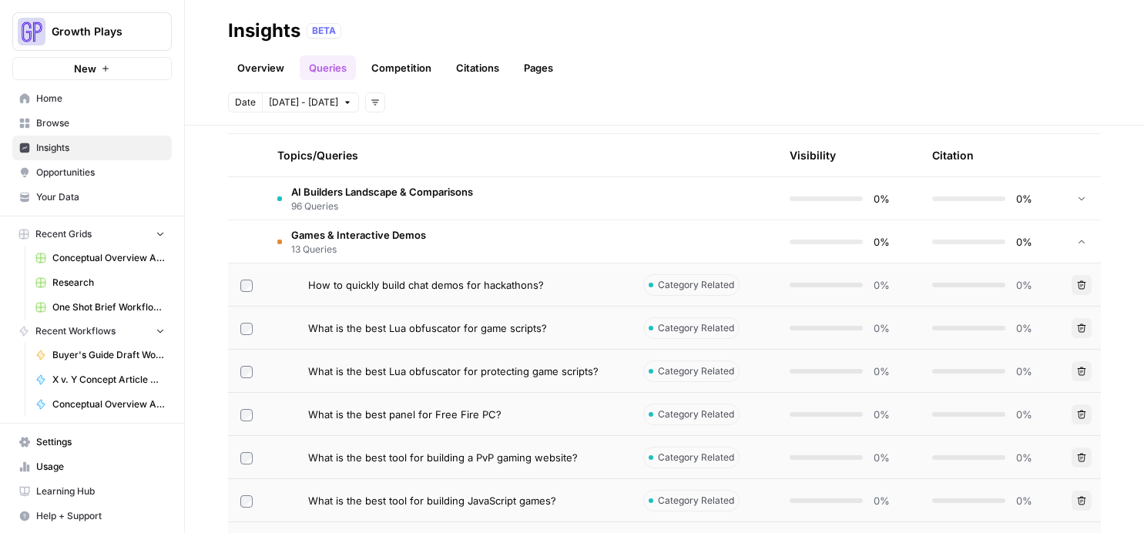
click at [371, 233] on span "Games & Interactive Demos" at bounding box center [358, 234] width 135 height 15
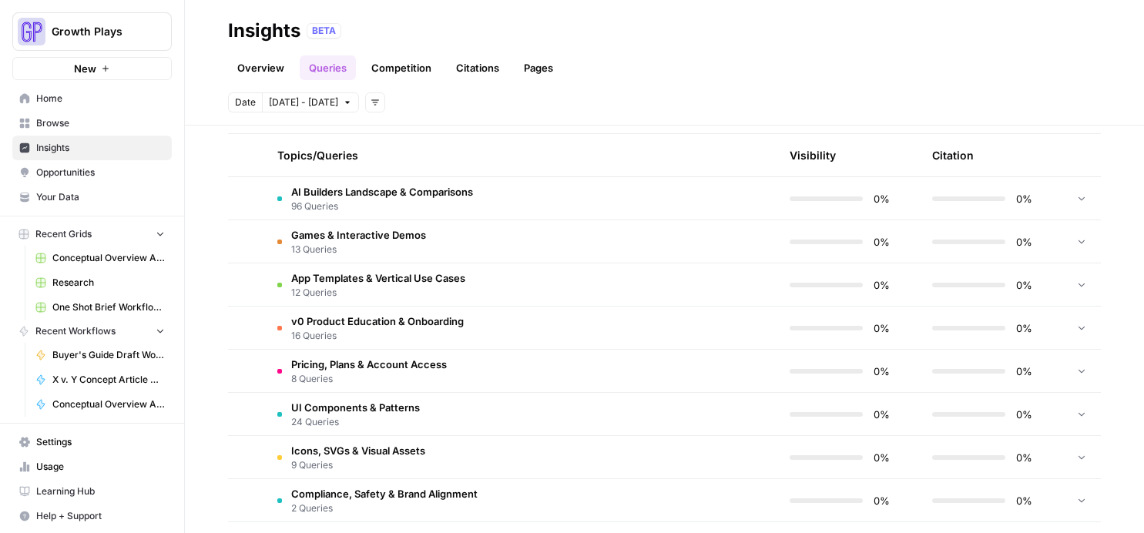
click at [375, 203] on span "96 Queries" at bounding box center [382, 207] width 182 height 14
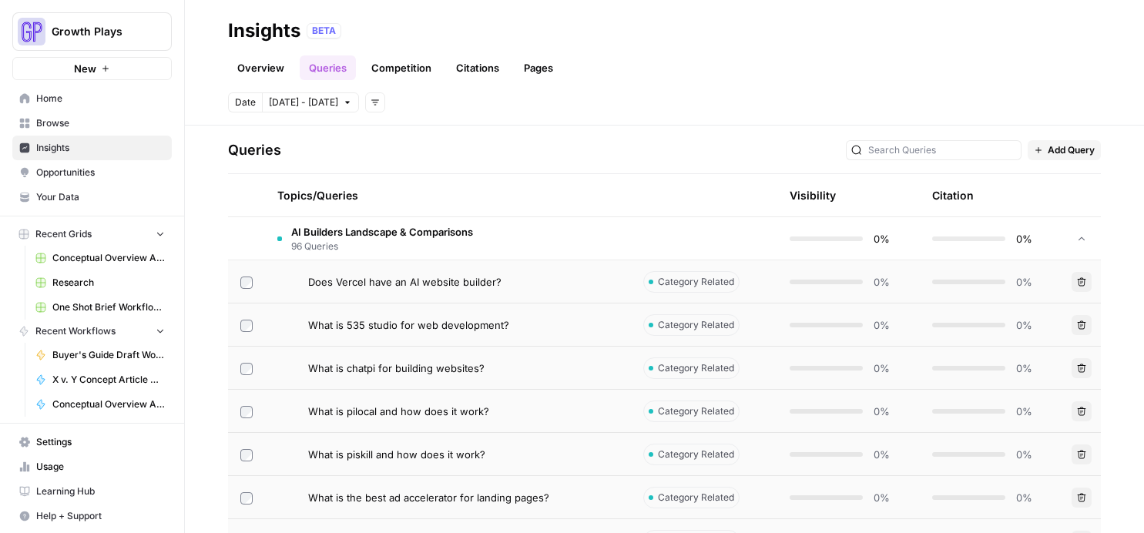
click at [369, 221] on td "AI Builders Landscape & Comparisons 96 Queries" at bounding box center [448, 238] width 366 height 42
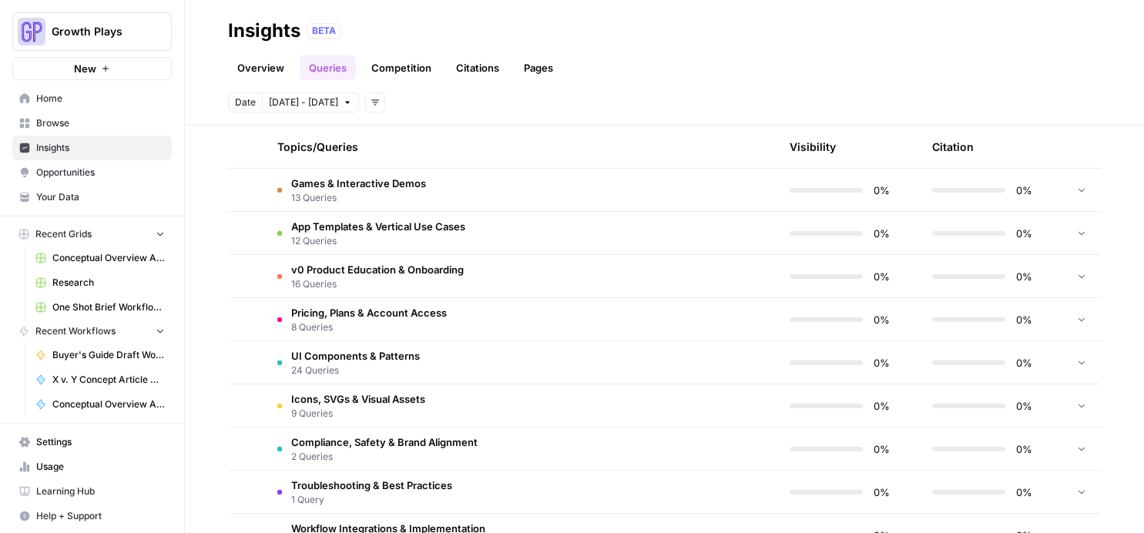
scroll to position [451, 0]
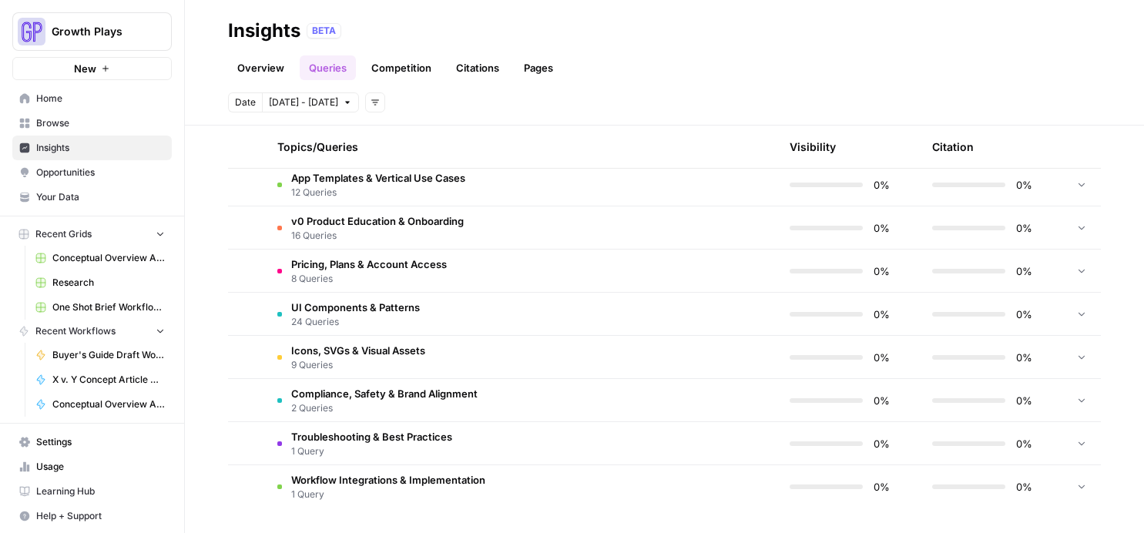
click at [364, 231] on span "16 Queries" at bounding box center [377, 236] width 173 height 14
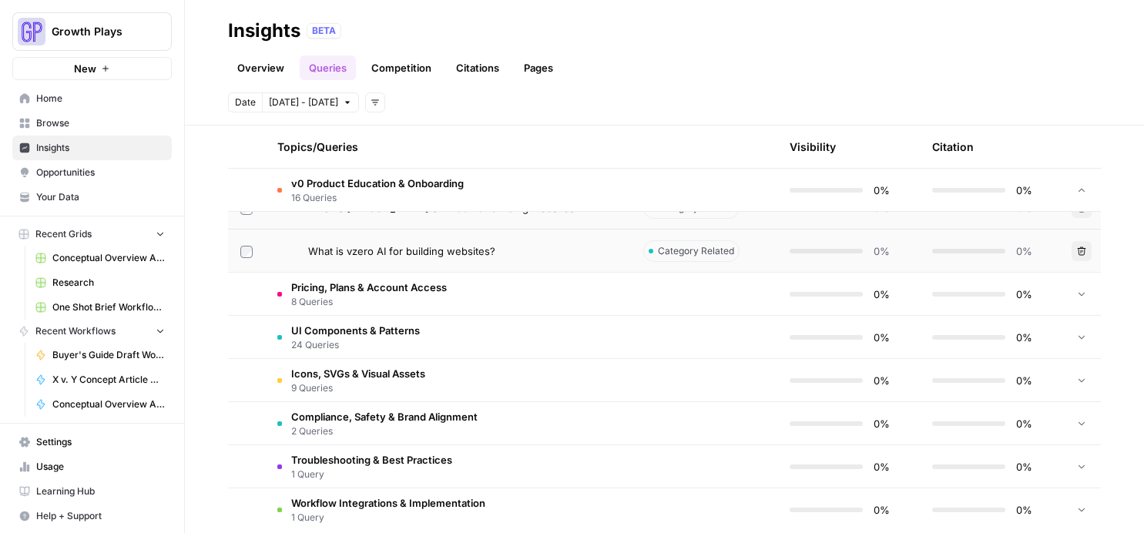
scroll to position [1142, 0]
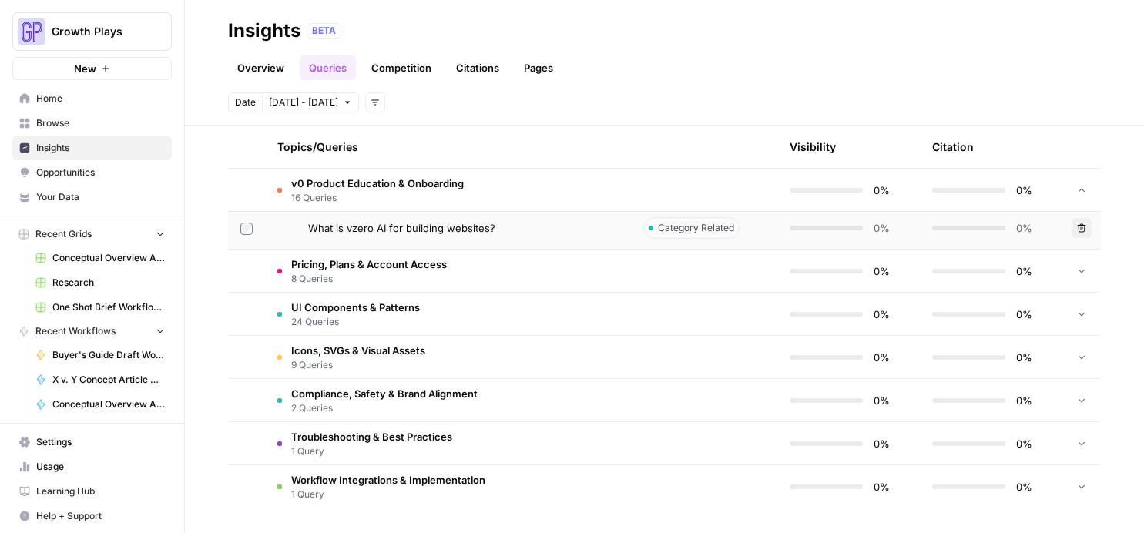
click at [344, 324] on span "24 Queries" at bounding box center [355, 322] width 129 height 14
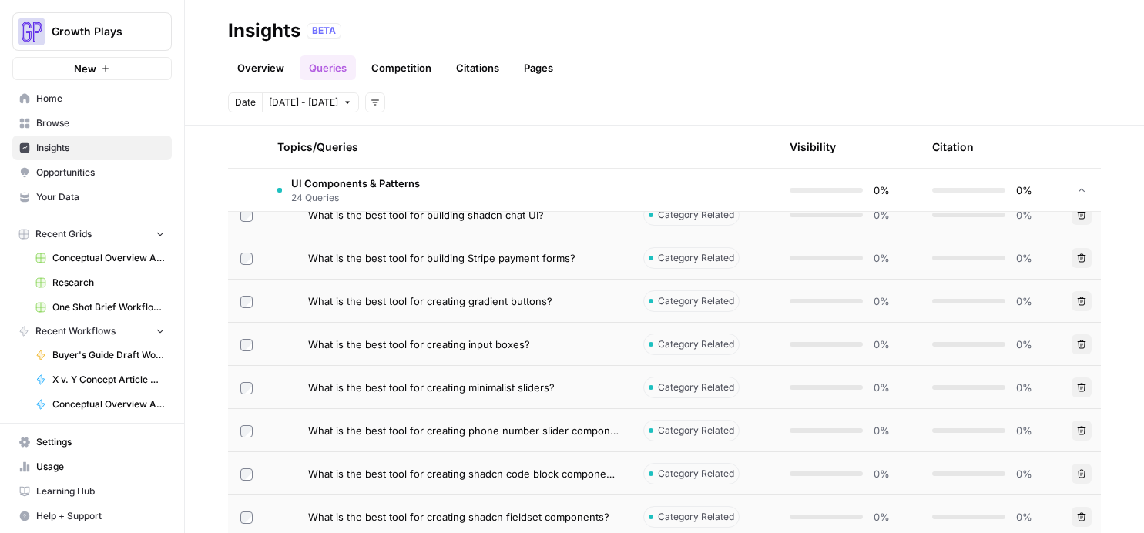
scroll to position [1435, 0]
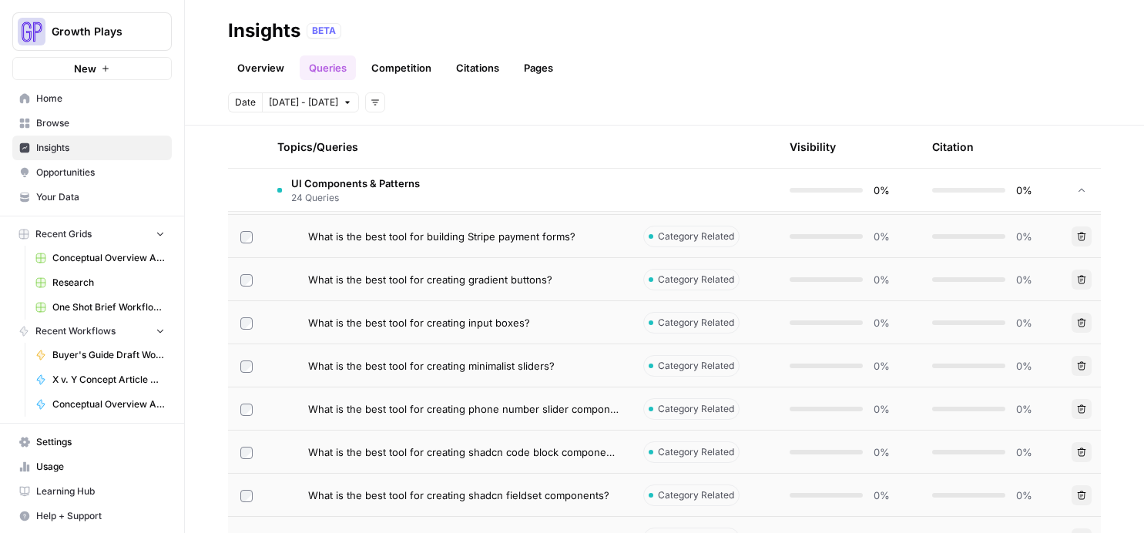
click at [257, 67] on link "Overview" at bounding box center [260, 67] width 65 height 25
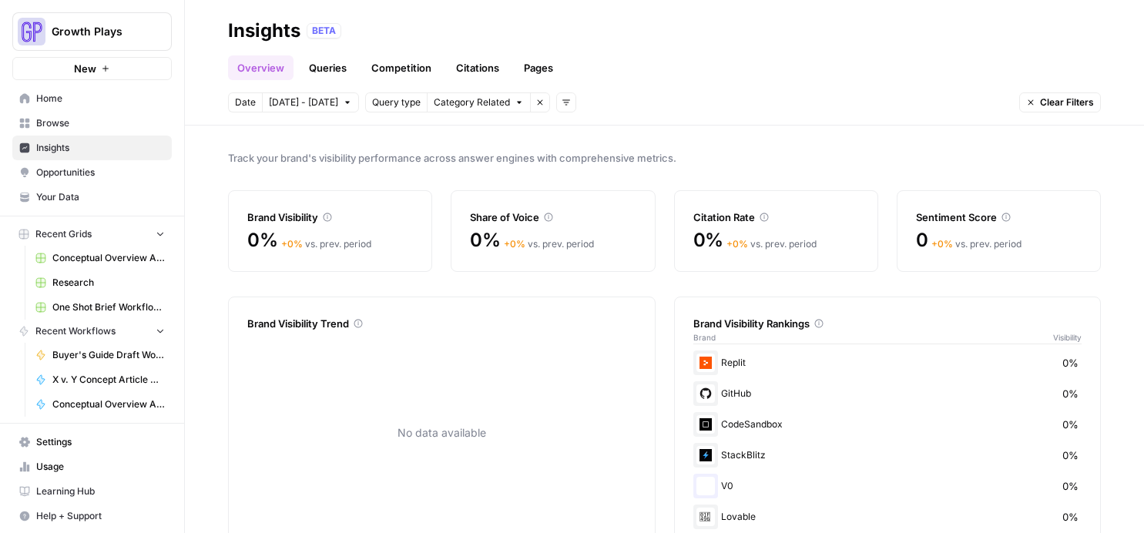
scroll to position [42, 0]
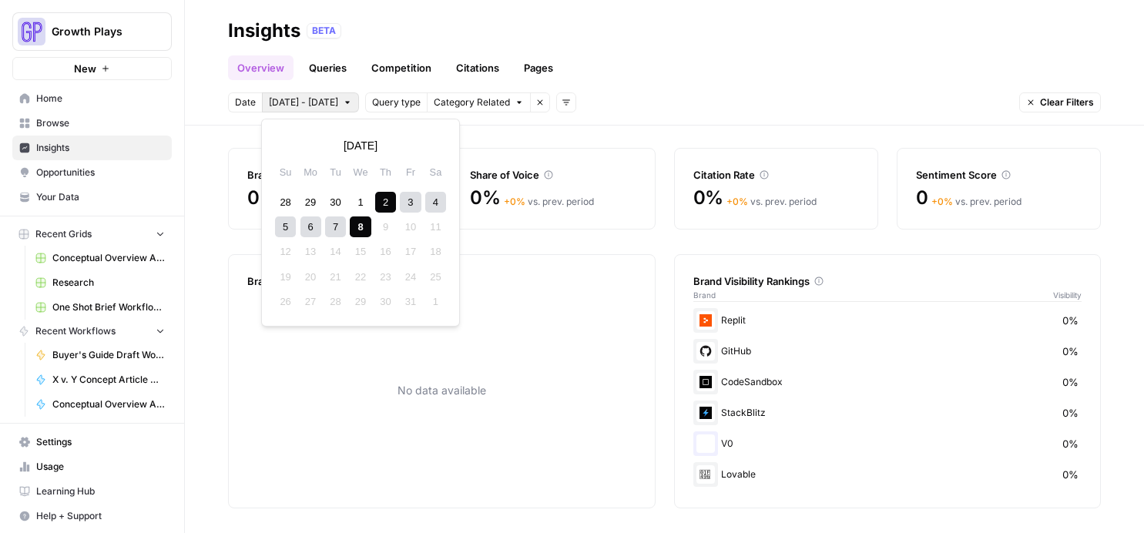
click at [302, 98] on span "Oct 2 - Oct 8" at bounding box center [303, 103] width 69 height 14
click at [277, 200] on div "28" at bounding box center [285, 202] width 21 height 21
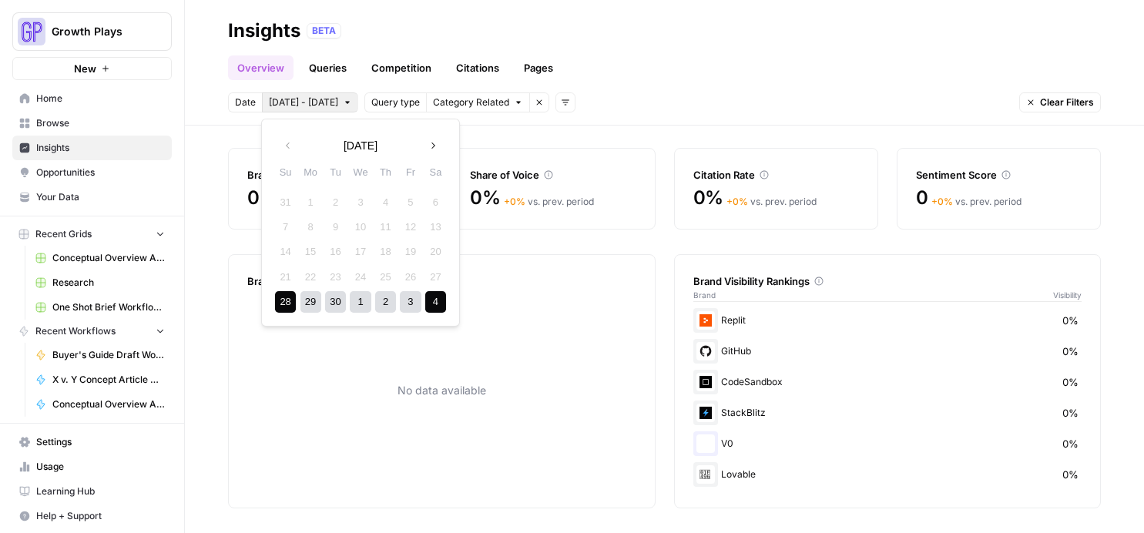
click at [435, 304] on div "4" at bounding box center [435, 301] width 21 height 21
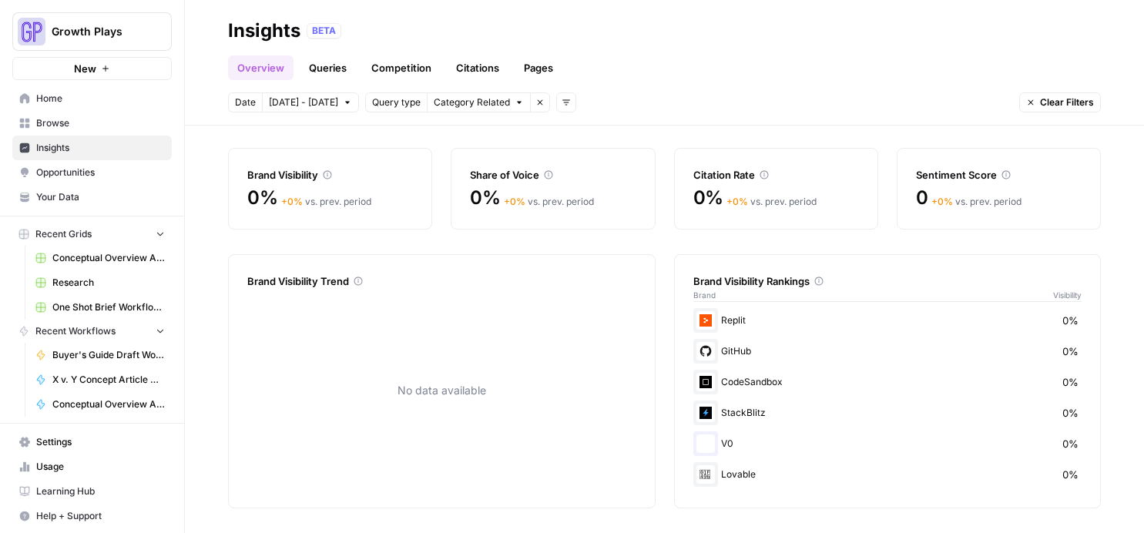
click at [63, 196] on span "Your Data" at bounding box center [100, 197] width 129 height 14
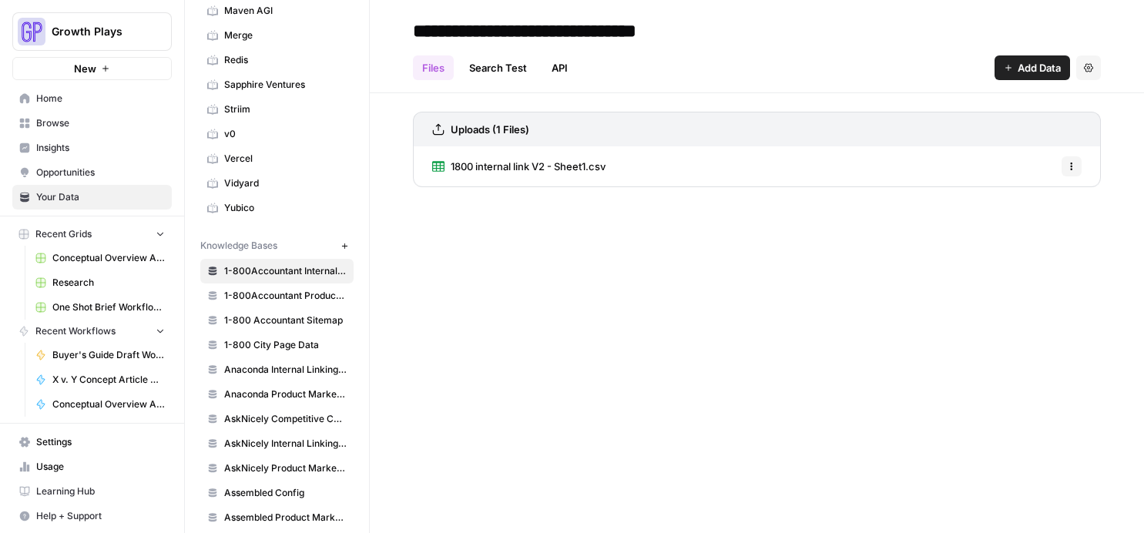
scroll to position [444, 0]
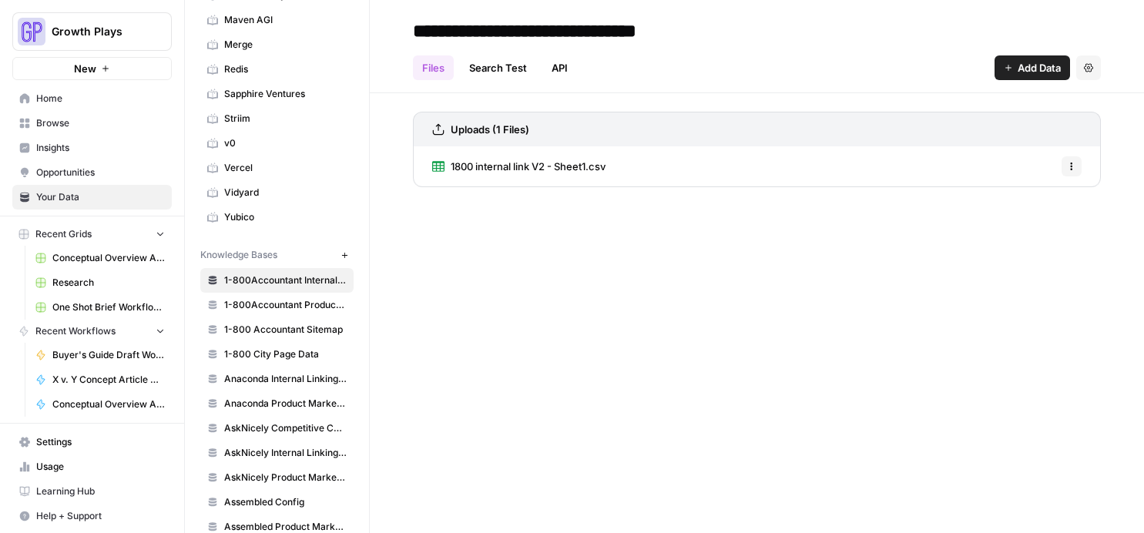
click at [258, 166] on span "Vercel" at bounding box center [285, 168] width 122 height 14
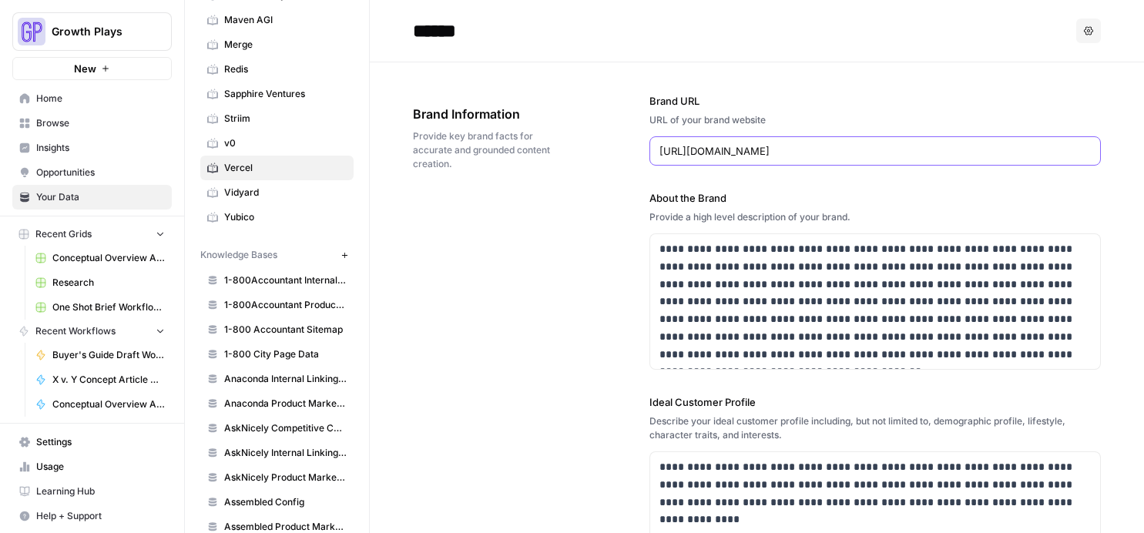
drag, startPoint x: 693, startPoint y: 152, endPoint x: 795, endPoint y: 151, distance: 101.7
click at [795, 151] on input "https://vercel.com/" at bounding box center [874, 150] width 431 height 15
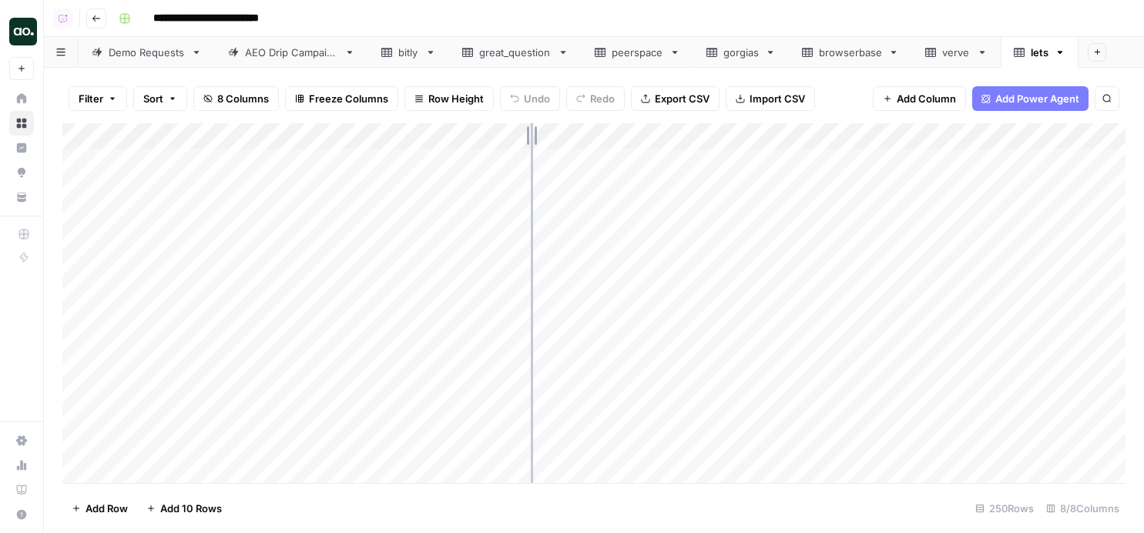
drag, startPoint x: 341, startPoint y: 132, endPoint x: 531, endPoint y: 129, distance: 189.5
click at [532, 130] on div "Add Column" at bounding box center [593, 303] width 1063 height 360
click at [244, 135] on div "Add Column" at bounding box center [593, 303] width 1063 height 360
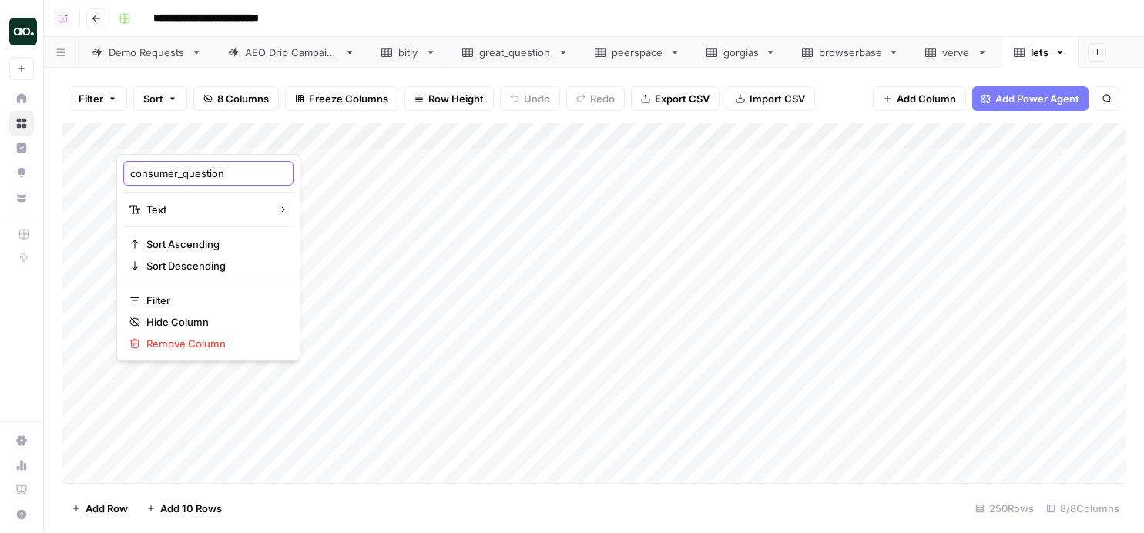
drag, startPoint x: 183, startPoint y: 176, endPoint x: 83, endPoint y: 174, distance: 100.2
click at [83, 174] on body "**********" at bounding box center [572, 266] width 1144 height 533
click at [163, 172] on input "consumer_question" at bounding box center [208, 173] width 156 height 15
drag, startPoint x: 183, startPoint y: 174, endPoint x: 121, endPoint y: 169, distance: 61.8
click at [121, 169] on div "consumer_question Text Sort Ascending Sort Descending Filter Hide Column Remove…" at bounding box center [208, 257] width 184 height 207
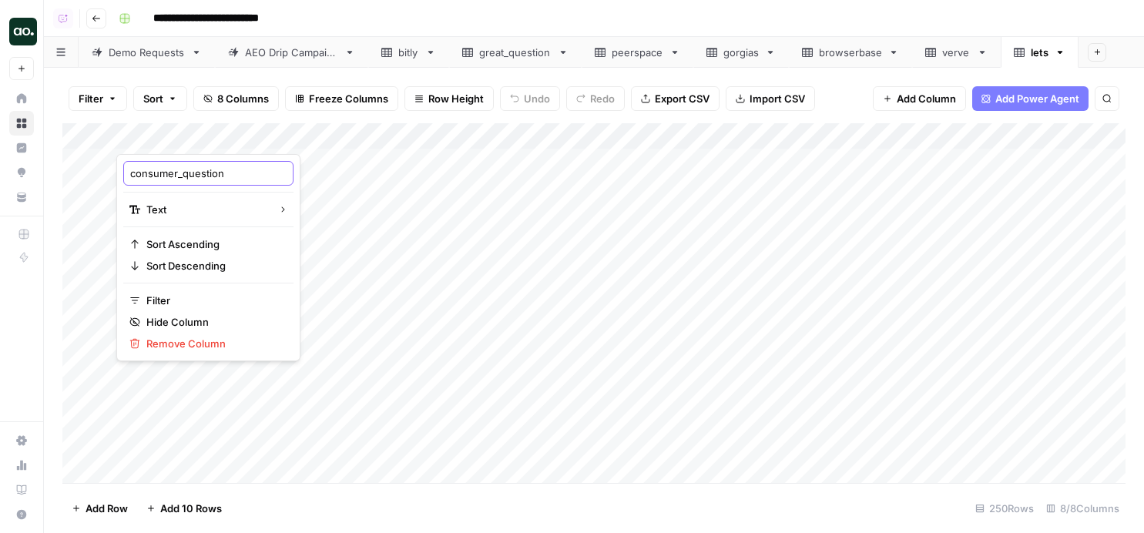
type input "question"
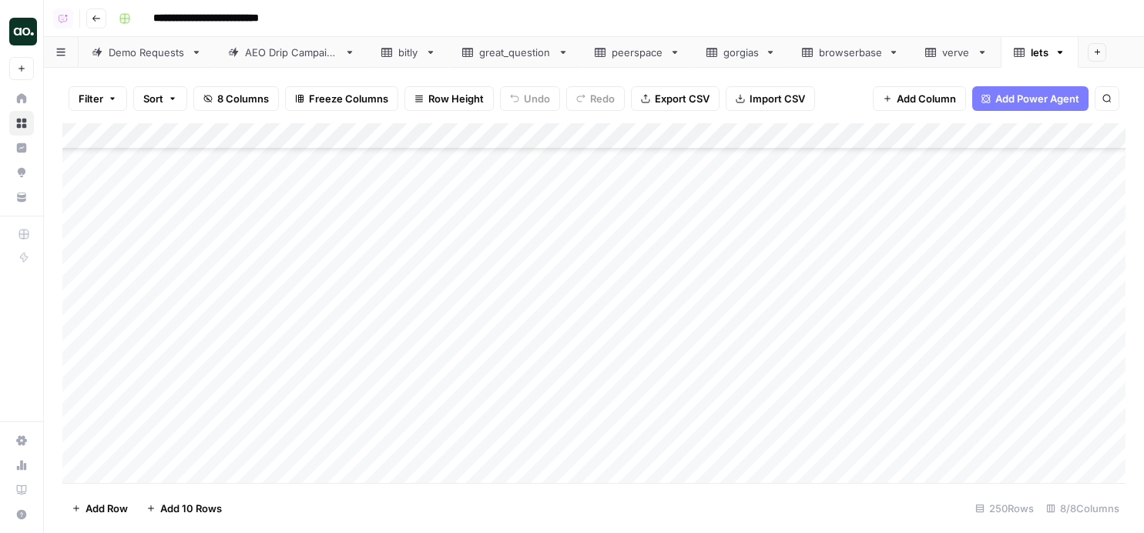
scroll to position [400, 2]
click at [161, 54] on div "Demo Requests" at bounding box center [147, 52] width 76 height 15
drag, startPoint x: 338, startPoint y: 140, endPoint x: 458, endPoint y: 136, distance: 120.3
click at [458, 136] on div "Add Column" at bounding box center [593, 303] width 1063 height 360
click at [83, 161] on div "Add Column" at bounding box center [593, 303] width 1063 height 360
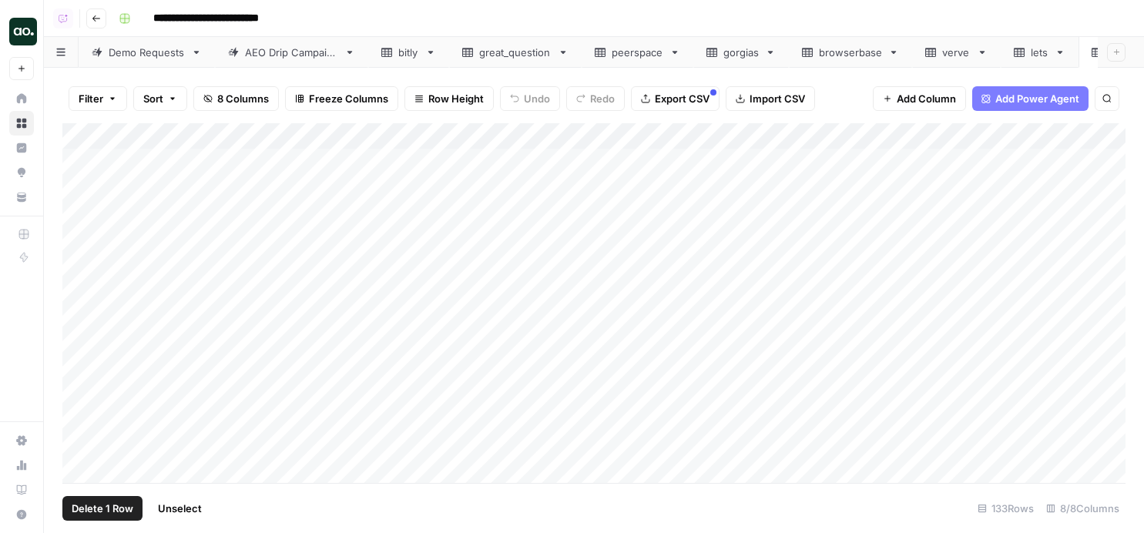
click at [110, 512] on span "Delete 1 Row" at bounding box center [103, 508] width 62 height 15
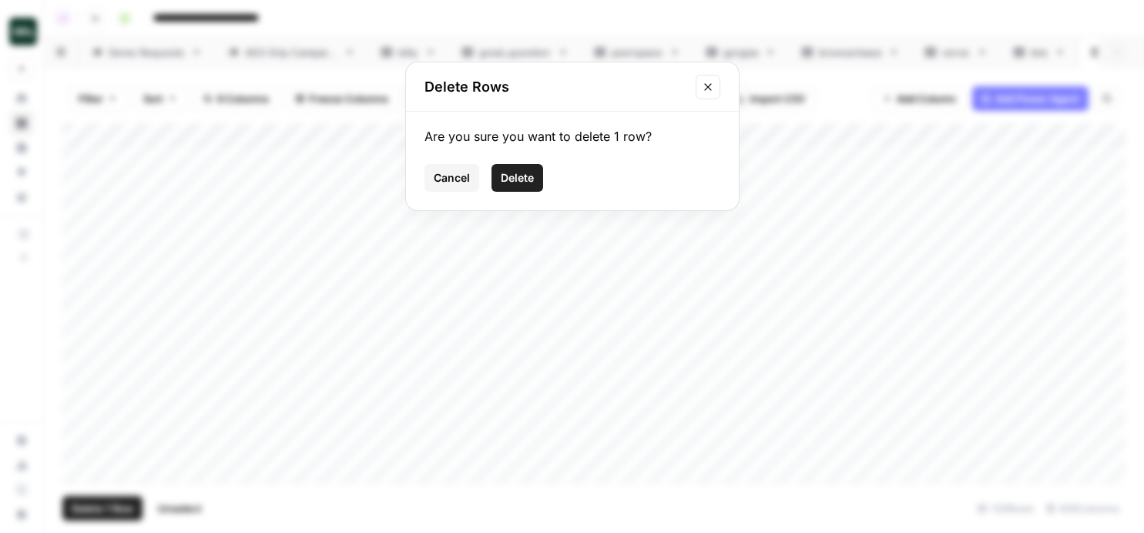
click at [536, 176] on button "Delete" at bounding box center [518, 178] width 52 height 28
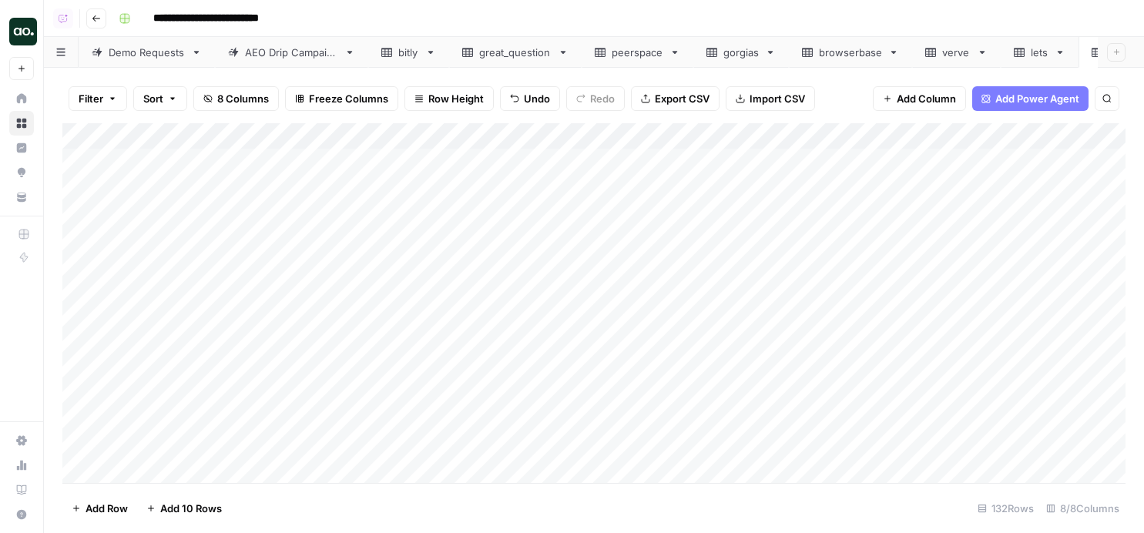
click at [210, 129] on div "Add Column" at bounding box center [593, 303] width 1063 height 360
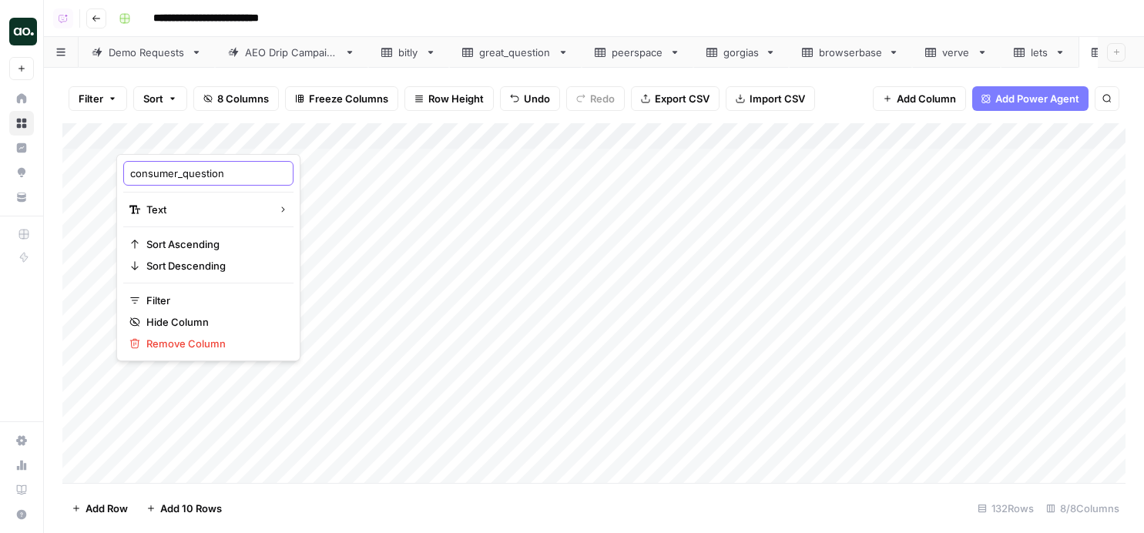
drag, startPoint x: 182, startPoint y: 174, endPoint x: 124, endPoint y: 173, distance: 57.8
click at [124, 173] on div "consumer_question" at bounding box center [208, 173] width 170 height 25
type input "question"
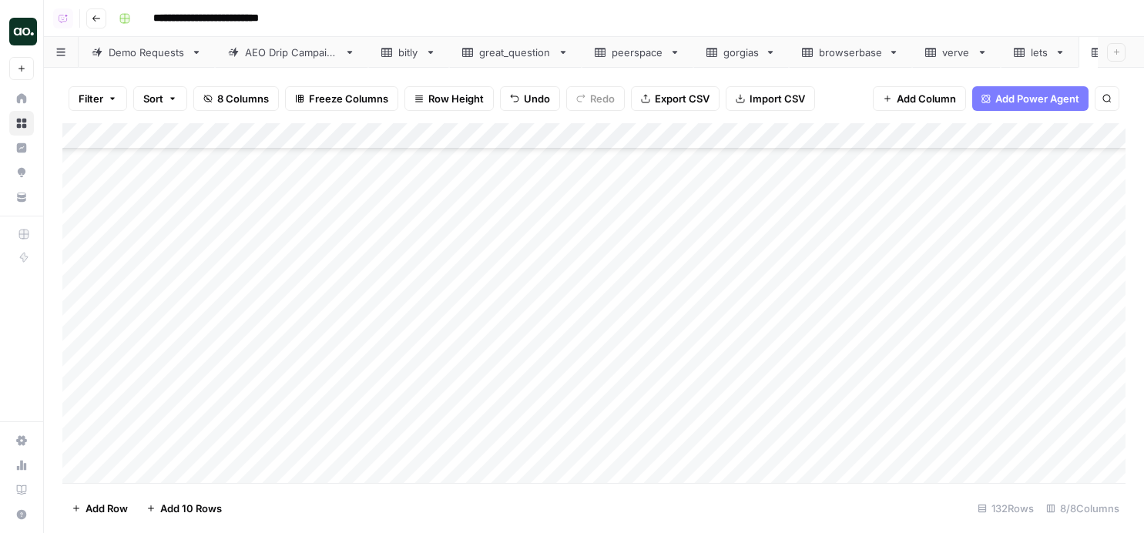
scroll to position [286, 1]
click at [81, 267] on div "Add Column" at bounding box center [593, 303] width 1063 height 360
click at [79, 345] on div "Add Column" at bounding box center [593, 303] width 1063 height 360
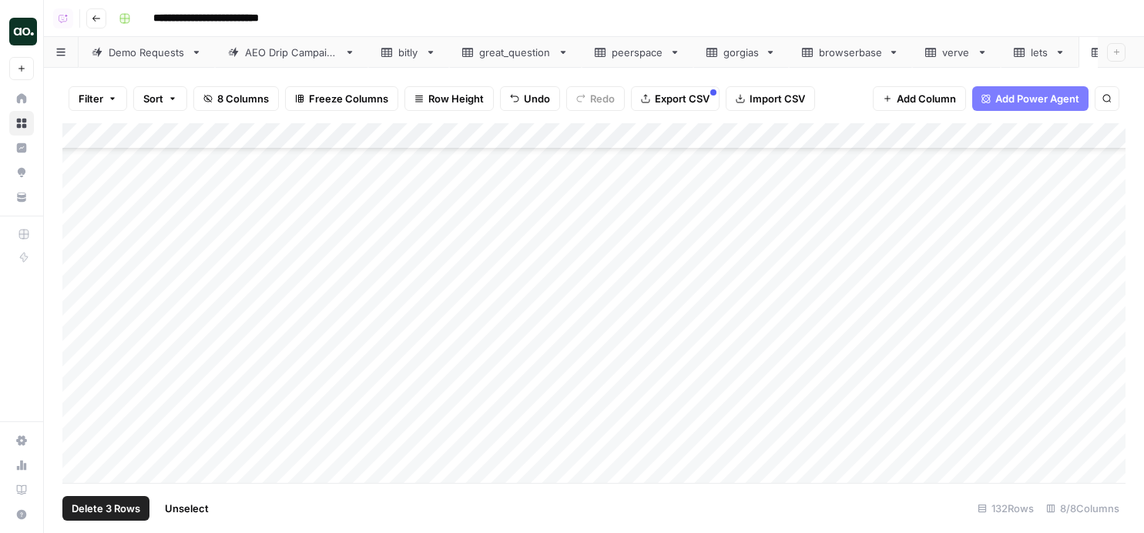
click at [79, 321] on div "Add Column" at bounding box center [593, 303] width 1063 height 360
click at [109, 513] on span "Delete 3 Rows" at bounding box center [106, 508] width 69 height 15
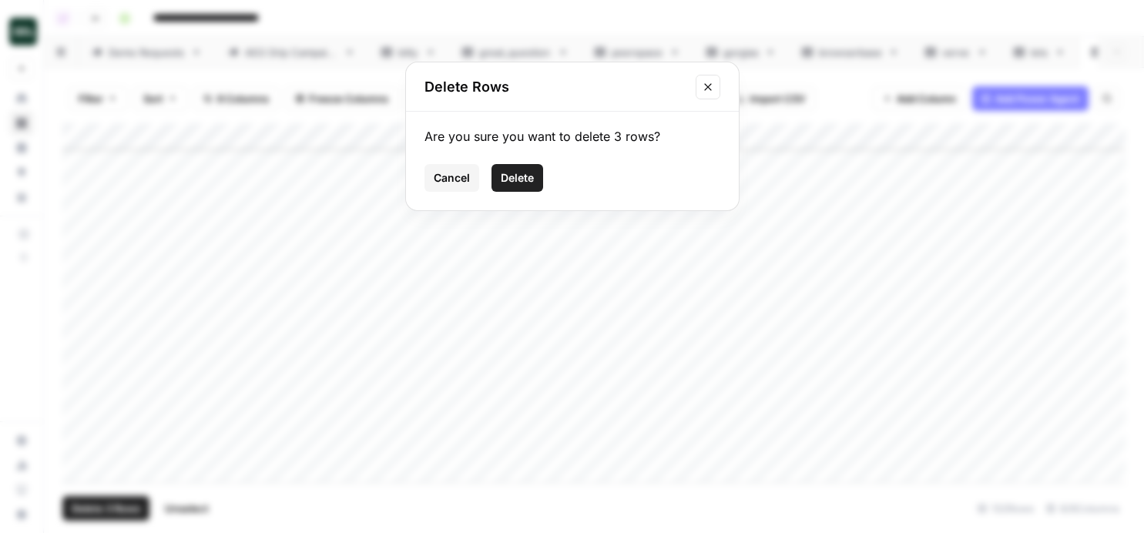
click at [525, 170] on span "Delete" at bounding box center [517, 177] width 33 height 15
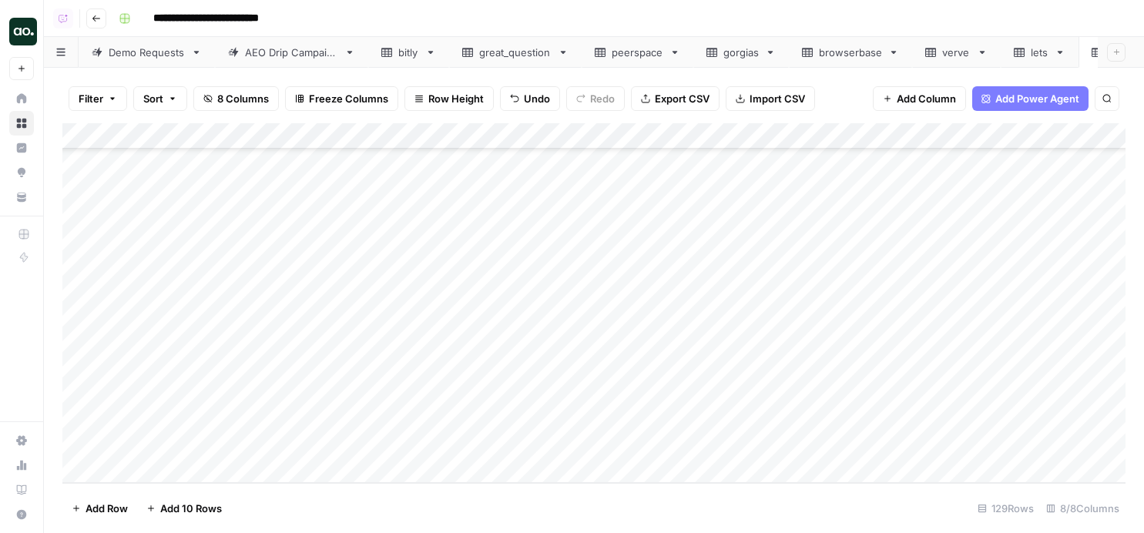
scroll to position [3070, 0]
click at [694, 102] on span "Export CSV" at bounding box center [682, 98] width 55 height 15
click at [185, 139] on div "Add Column" at bounding box center [593, 303] width 1063 height 360
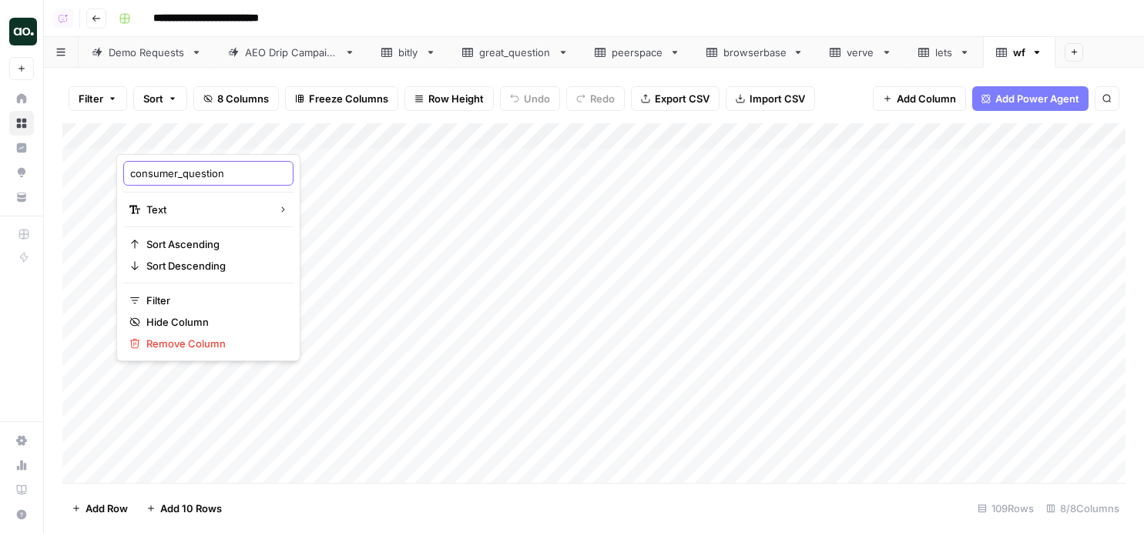
drag, startPoint x: 185, startPoint y: 175, endPoint x: 112, endPoint y: 170, distance: 72.6
click at [112, 170] on body "**********" at bounding box center [572, 266] width 1144 height 533
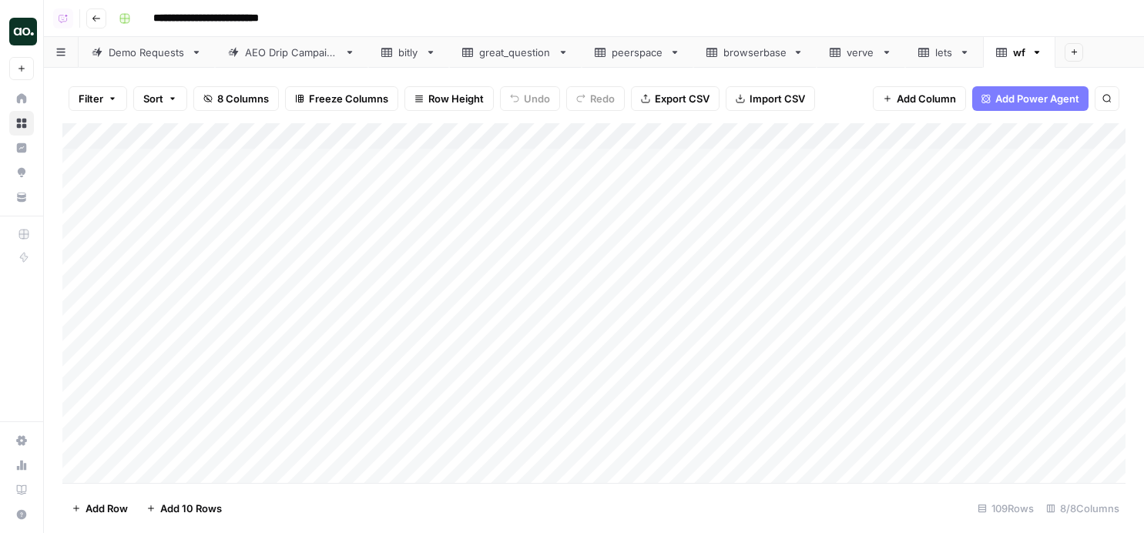
click at [216, 139] on div "Add Column" at bounding box center [593, 303] width 1063 height 360
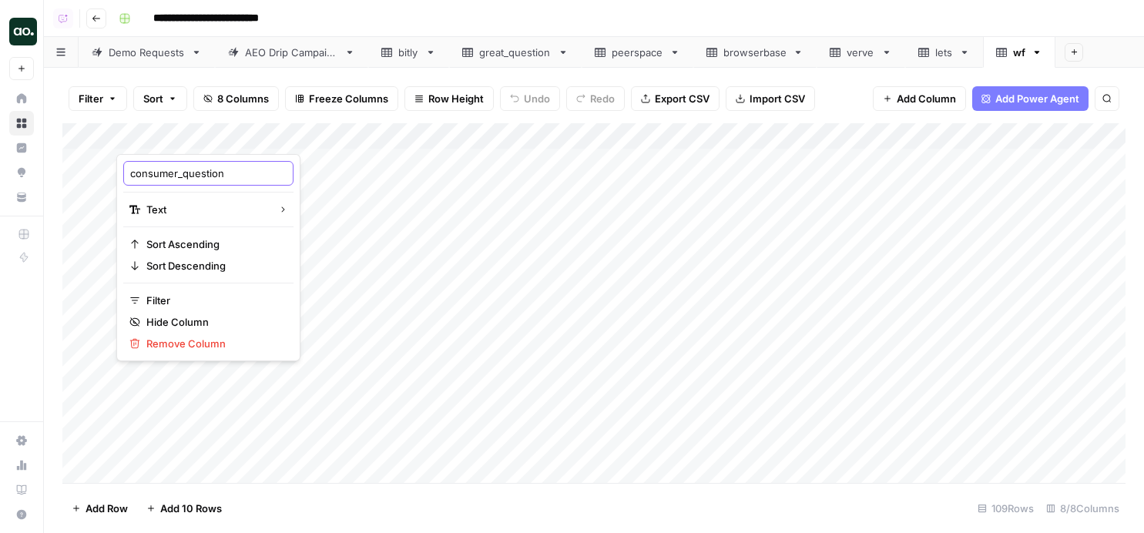
drag, startPoint x: 183, startPoint y: 174, endPoint x: 129, endPoint y: 173, distance: 53.9
click at [129, 173] on div "consumer_question" at bounding box center [208, 173] width 170 height 25
type input "question"
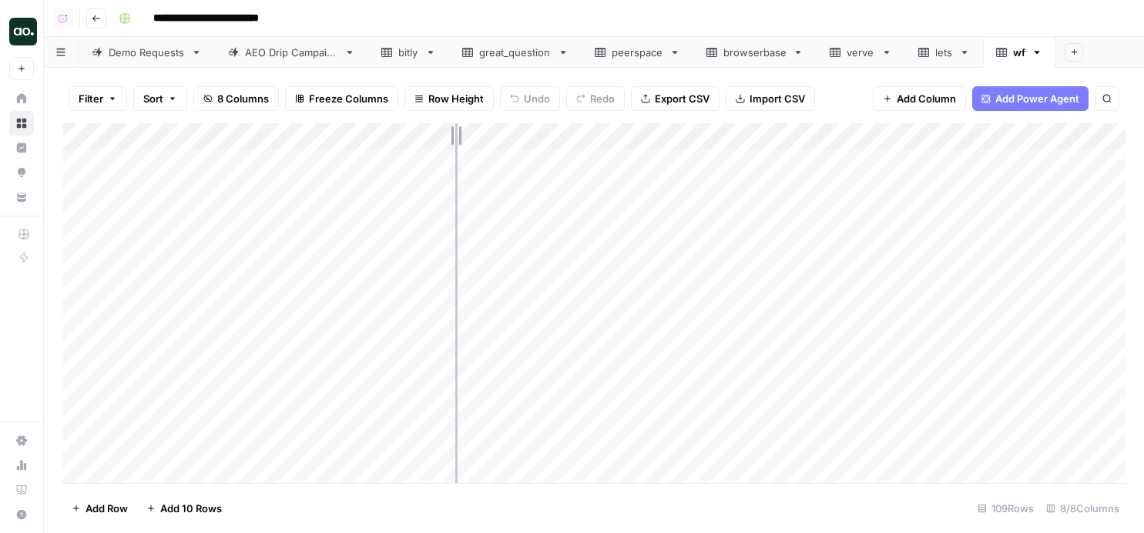
drag, startPoint x: 336, startPoint y: 130, endPoint x: 466, endPoint y: 126, distance: 130.3
click at [466, 126] on div "Add Column" at bounding box center [593, 303] width 1063 height 360
drag, startPoint x: 191, startPoint y: 132, endPoint x: 510, endPoint y: 129, distance: 318.9
click at [509, 130] on div "Add Column" at bounding box center [593, 303] width 1063 height 360
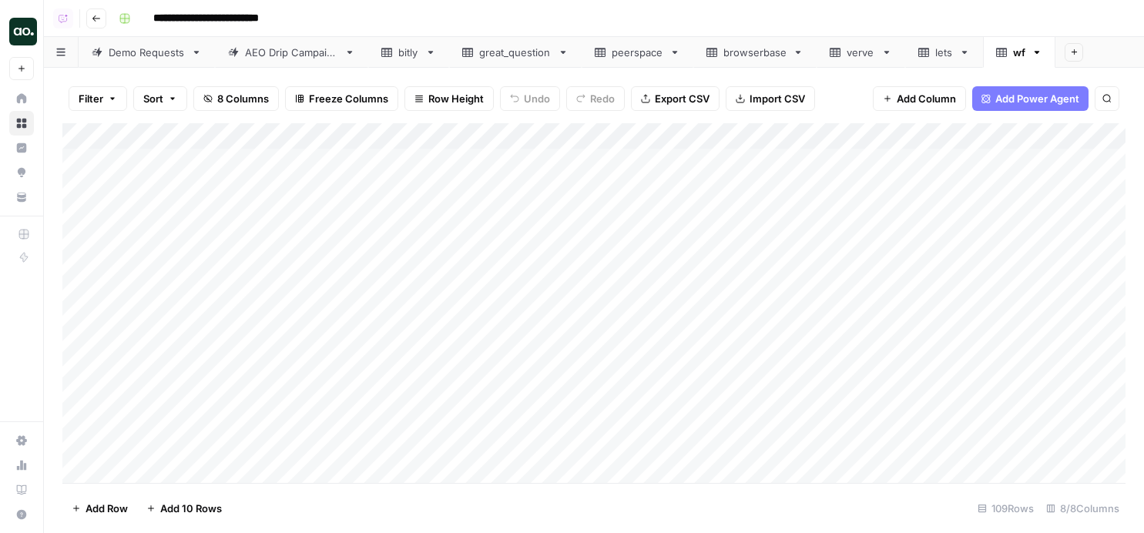
click at [79, 189] on div "Add Column" at bounding box center [593, 303] width 1063 height 360
click at [81, 157] on div "Add Column" at bounding box center [593, 303] width 1063 height 360
click at [78, 232] on div "Add Column" at bounding box center [593, 303] width 1063 height 360
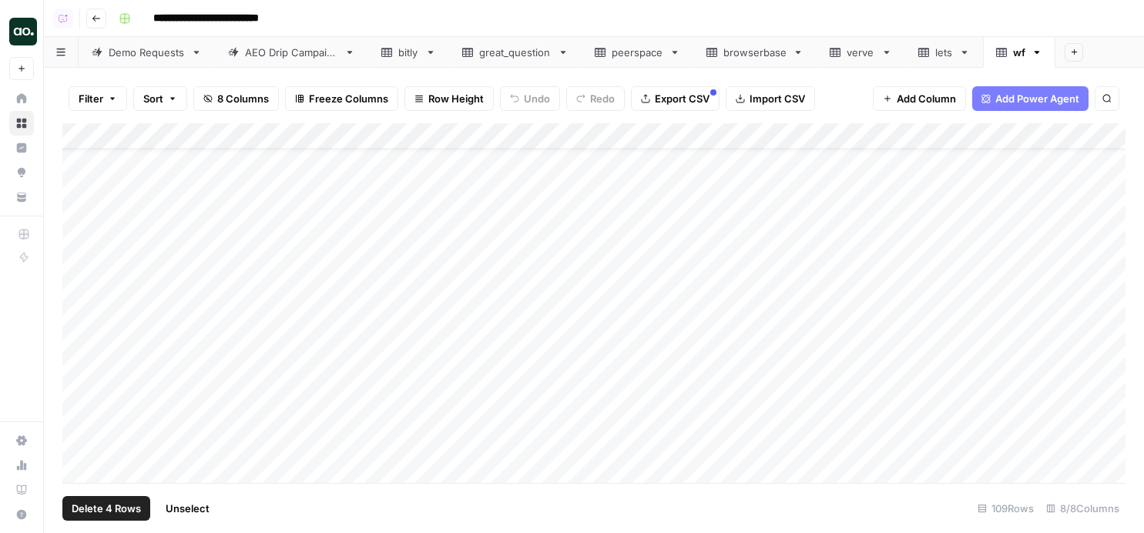
click at [79, 248] on div "Add Column" at bounding box center [593, 303] width 1063 height 360
click at [84, 223] on div "Add Column" at bounding box center [593, 303] width 1063 height 360
click at [82, 250] on div "Add Column" at bounding box center [593, 303] width 1063 height 360
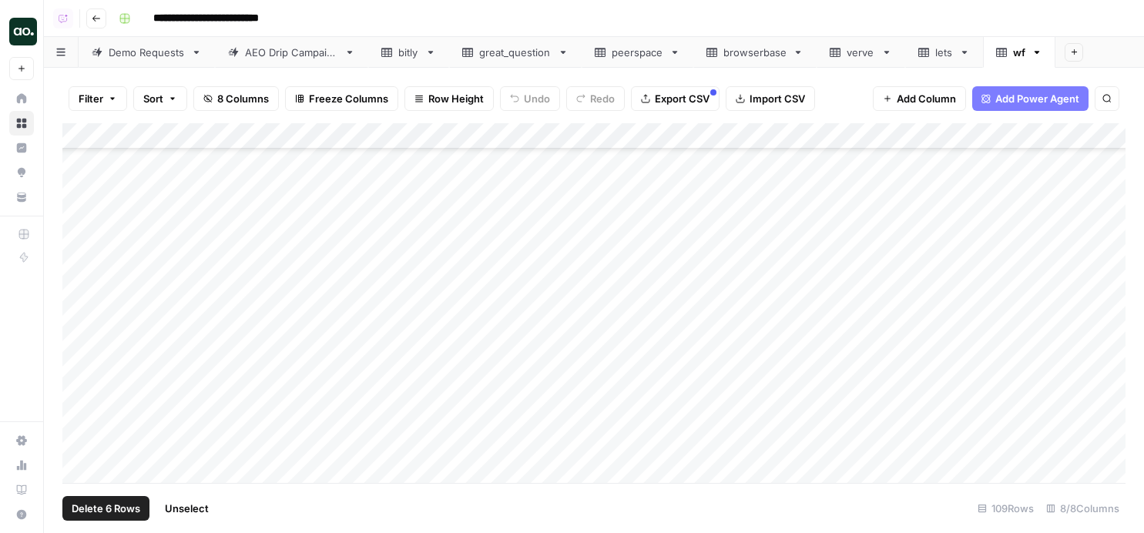
scroll to position [995, 0]
click at [79, 400] on div "Add Column" at bounding box center [593, 303] width 1063 height 360
click at [76, 296] on div "Add Column" at bounding box center [593, 303] width 1063 height 360
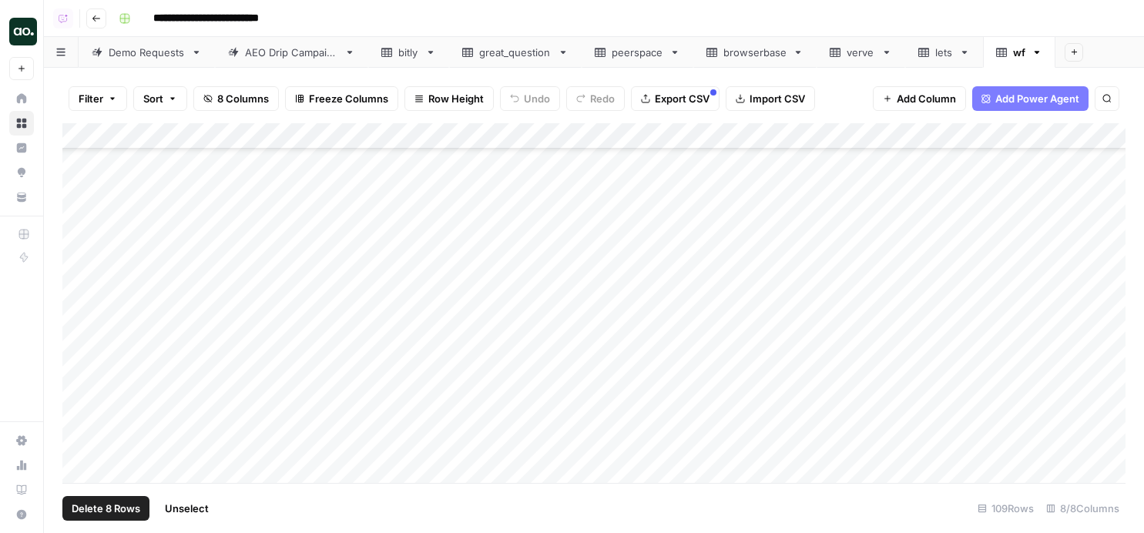
click at [79, 237] on div "Add Column" at bounding box center [593, 303] width 1063 height 360
click at [83, 311] on div "Add Column" at bounding box center [593, 303] width 1063 height 360
click at [84, 343] on div "Add Column" at bounding box center [593, 303] width 1063 height 360
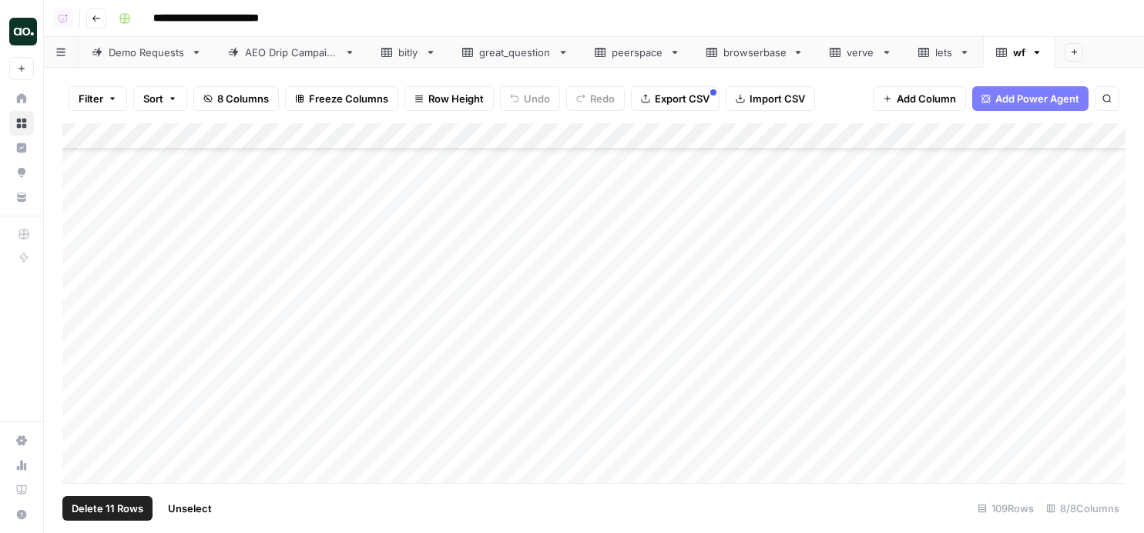
scroll to position [1871, 0]
click at [82, 381] on div "Add Column" at bounding box center [593, 303] width 1063 height 360
click at [82, 360] on div "Add Column" at bounding box center [593, 303] width 1063 height 360
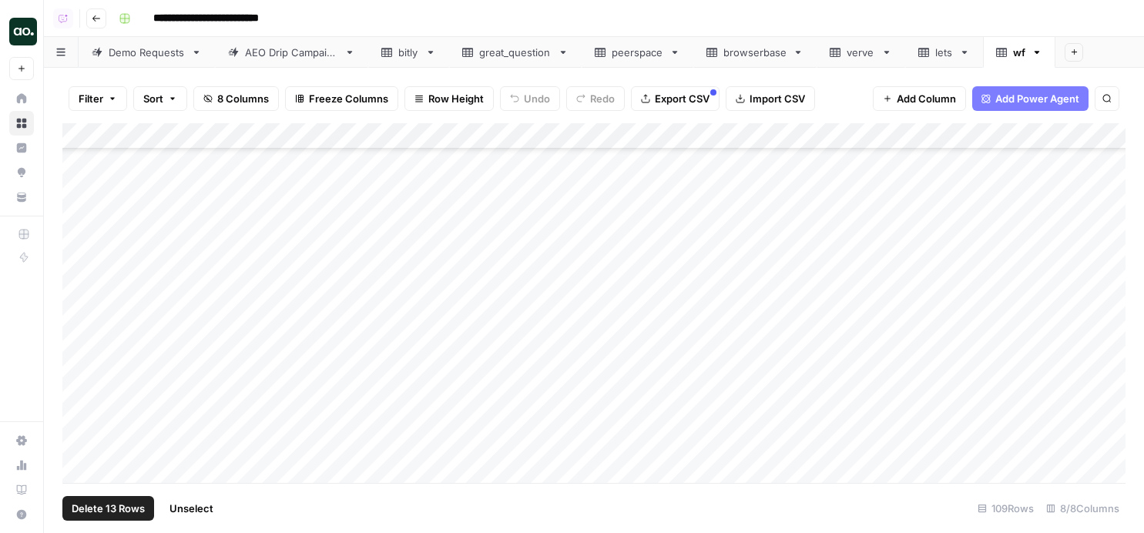
click at [84, 372] on div "Add Column" at bounding box center [593, 303] width 1063 height 360
click at [84, 279] on div "Add Column" at bounding box center [593, 303] width 1063 height 360
click at [81, 416] on div "Add Column" at bounding box center [593, 303] width 1063 height 360
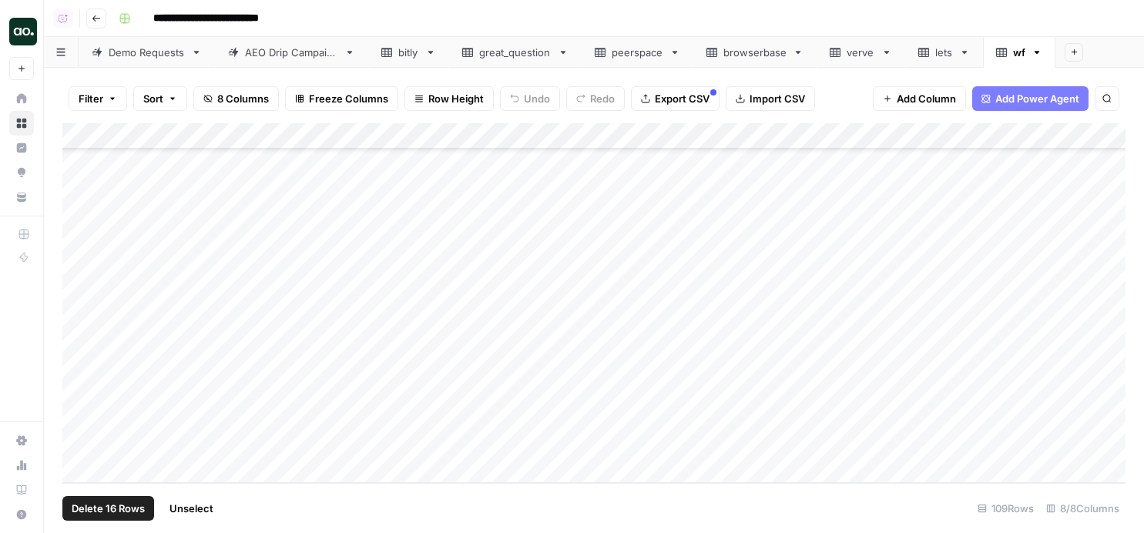
click at [78, 445] on div "Add Column" at bounding box center [593, 303] width 1063 height 360
click at [99, 515] on span "Delete 17 Rows" at bounding box center [108, 508] width 72 height 15
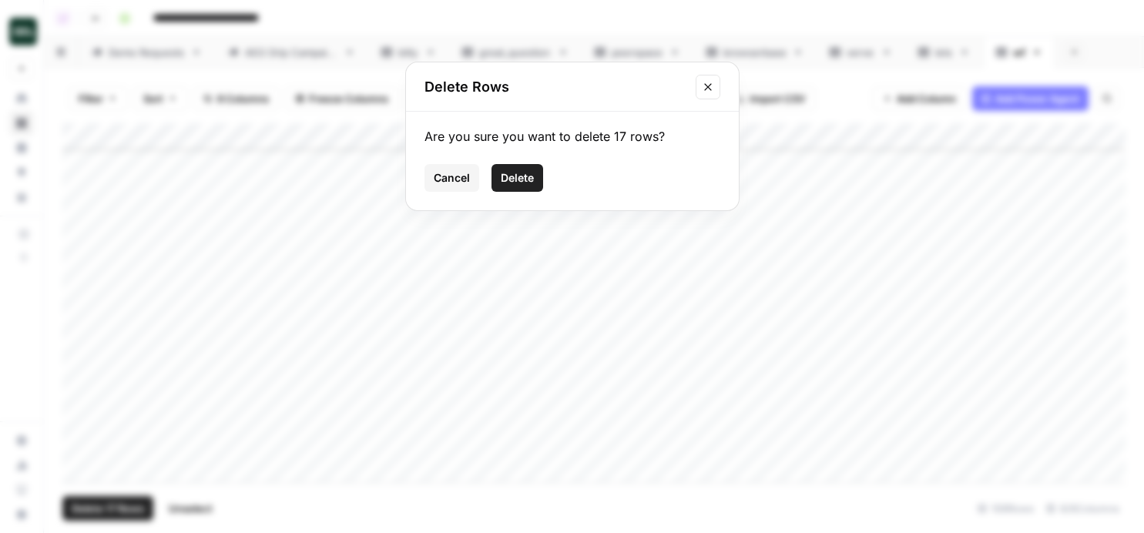
click at [515, 176] on span "Delete" at bounding box center [517, 177] width 33 height 15
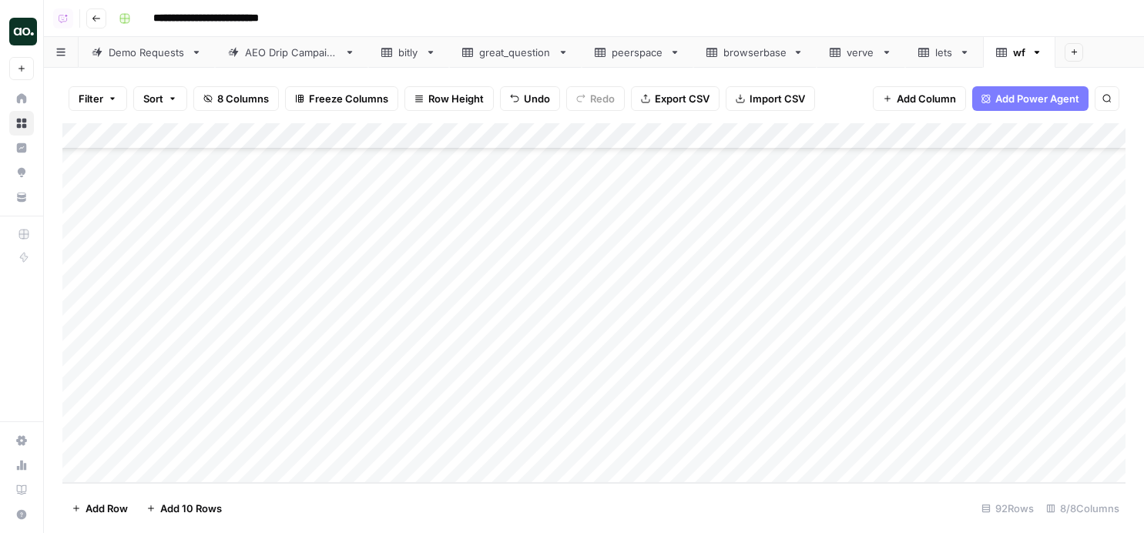
scroll to position [2101, 0]
click at [658, 99] on span "Export CSV" at bounding box center [682, 98] width 55 height 15
